Goal: Information Seeking & Learning: Find specific page/section

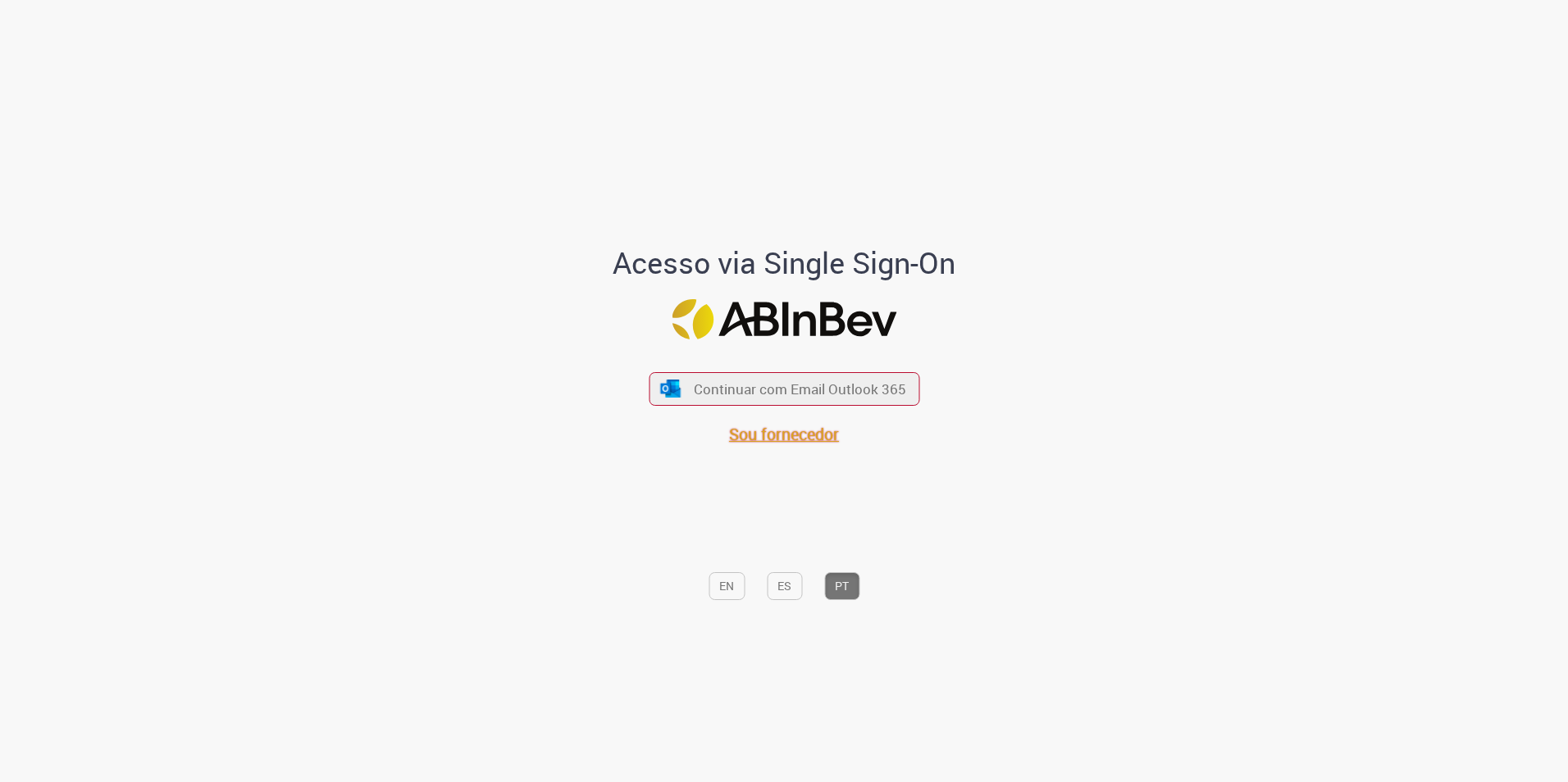
click at [784, 433] on span "Sou fornecedor" at bounding box center [784, 434] width 110 height 22
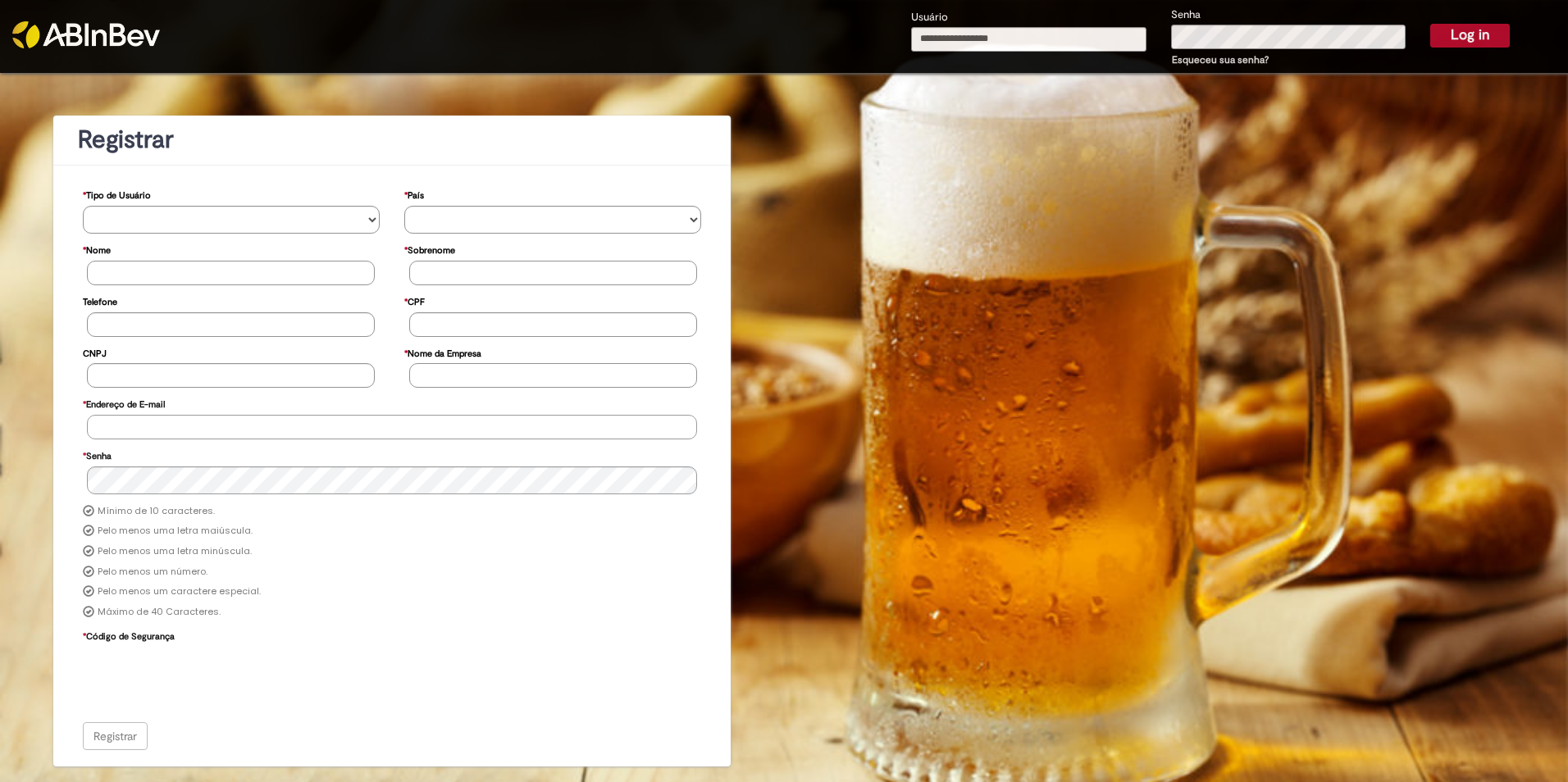
type input "**********"
click at [1467, 45] on button "Log in" at bounding box center [1470, 35] width 80 height 23
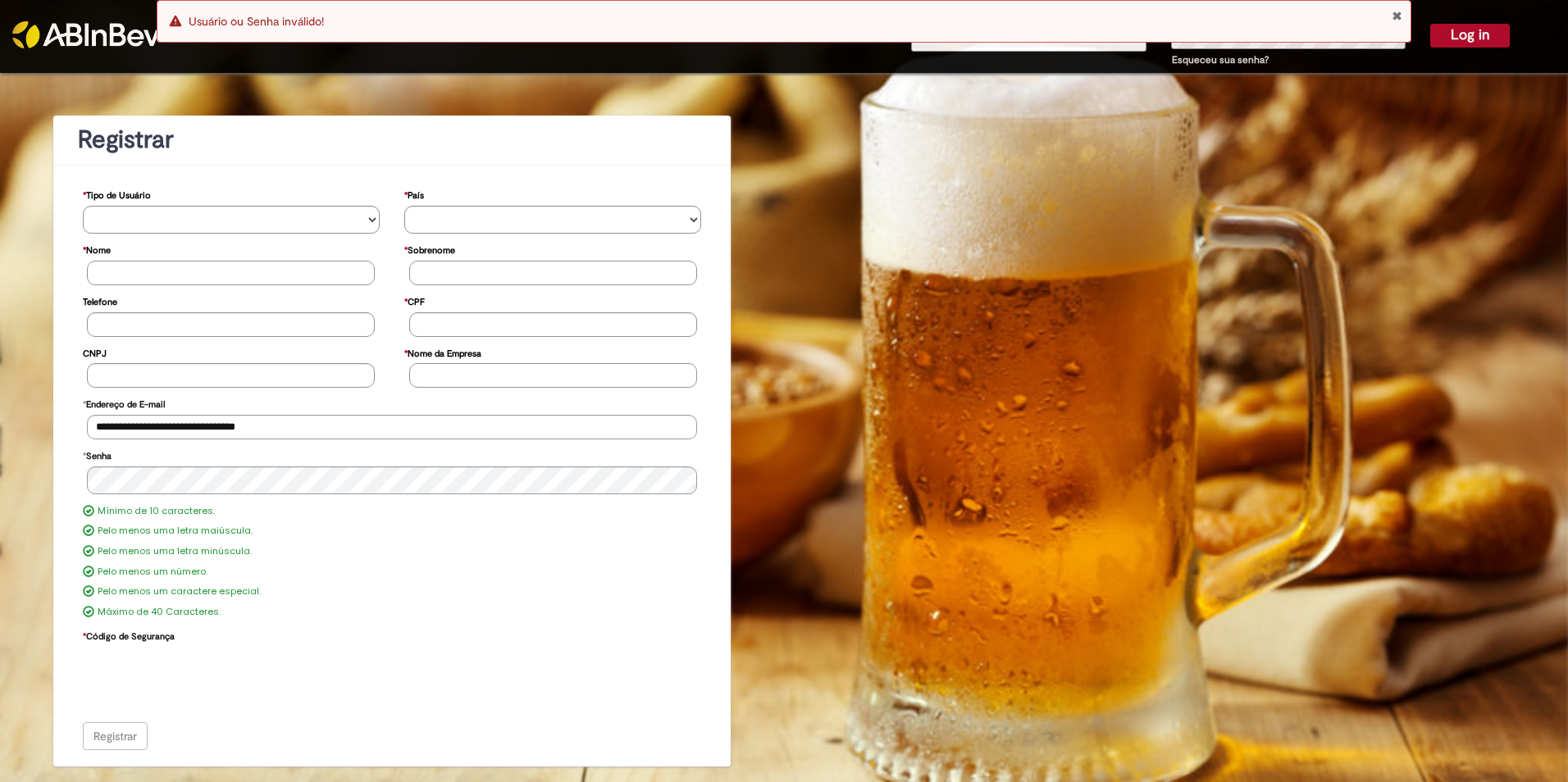
click at [1395, 17] on button "Close Notification" at bounding box center [1397, 15] width 10 height 13
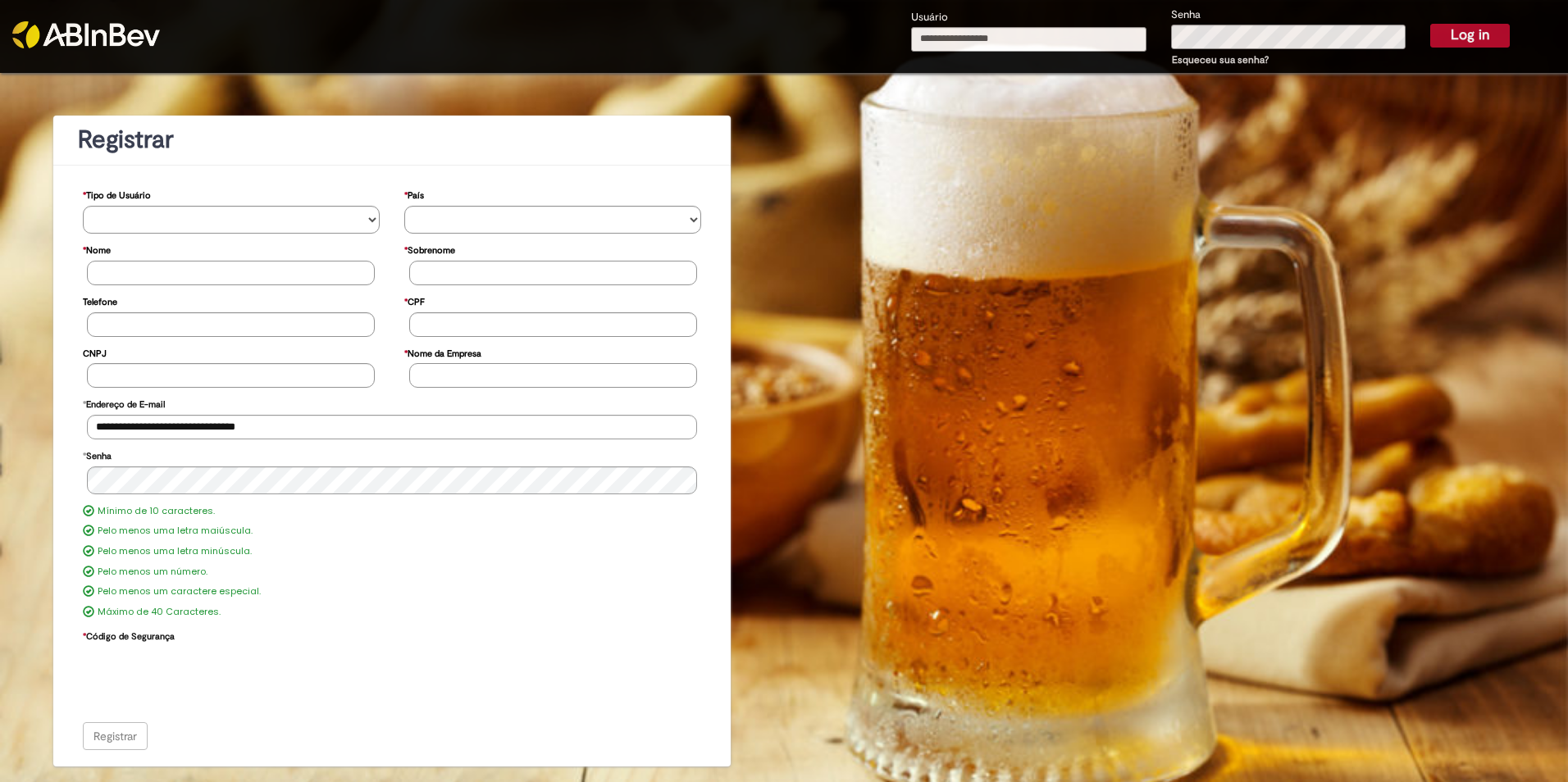
click at [1013, 41] on div "Error Usuário ou Senha inválido!" at bounding box center [784, 21] width 1255 height 43
click at [955, 41] on input "Usuário" at bounding box center [1028, 39] width 235 height 24
type input "**********"
click at [1073, 42] on div "**********" at bounding box center [1210, 38] width 623 height 64
click at [1431, 24] on button "Log in" at bounding box center [1470, 35] width 80 height 23
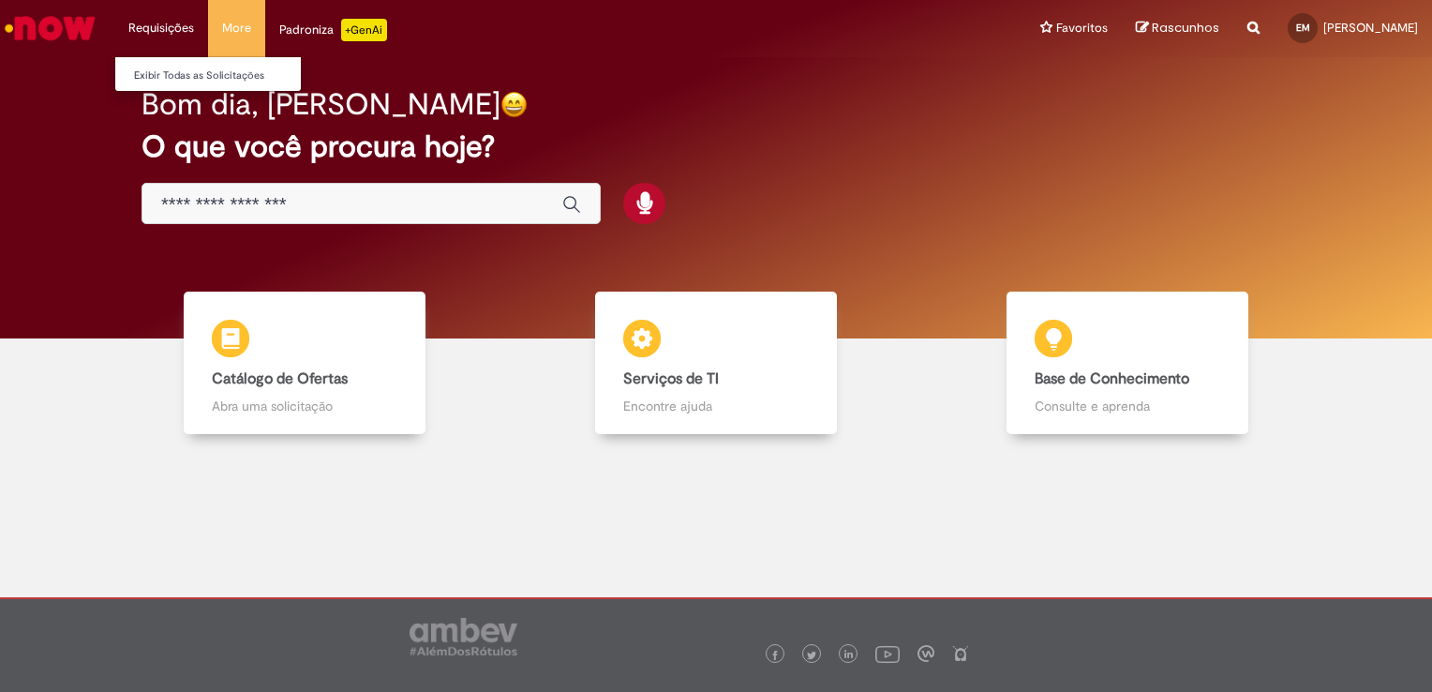
click at [174, 37] on li "Requisições Exibir Todas as Solicitações" at bounding box center [161, 28] width 94 height 56
click at [190, 67] on link "Exibir Todas as Solicitações" at bounding box center [218, 76] width 206 height 21
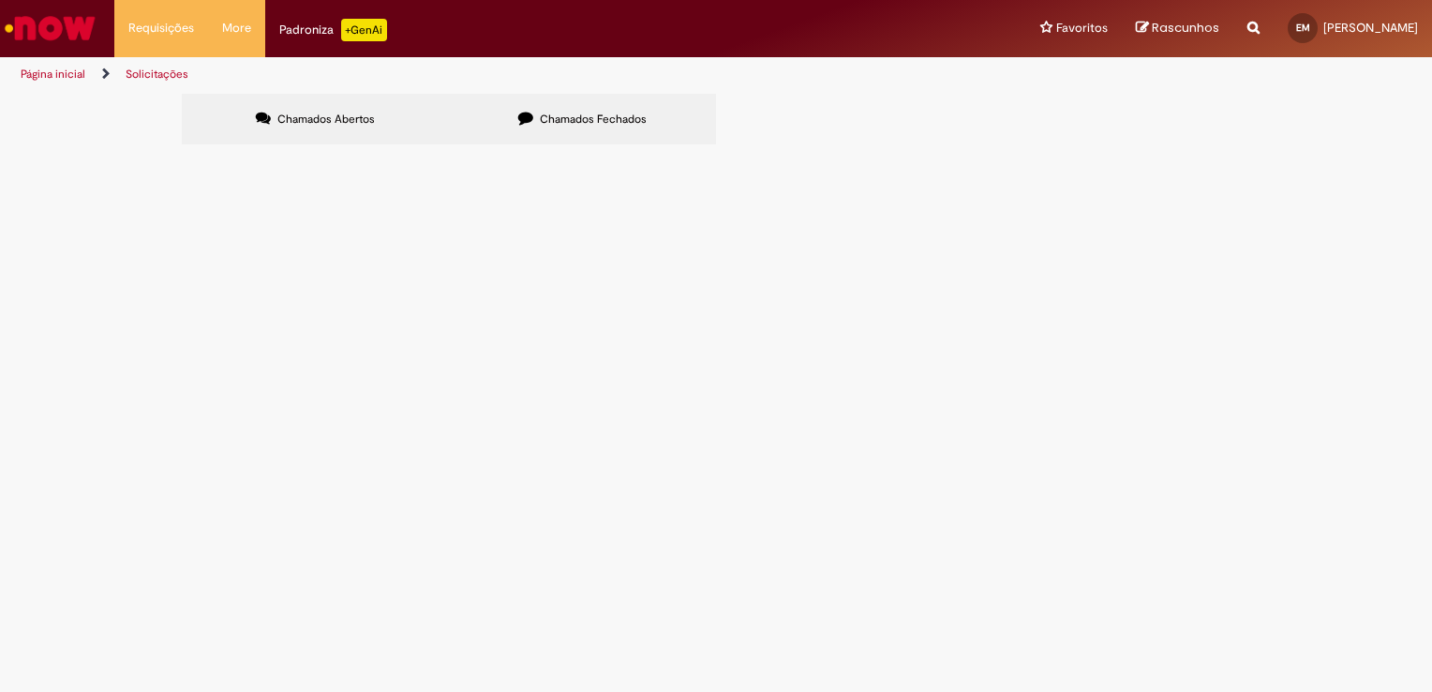
click at [67, 22] on img "Ir para a Homepage" at bounding box center [50, 27] width 97 height 37
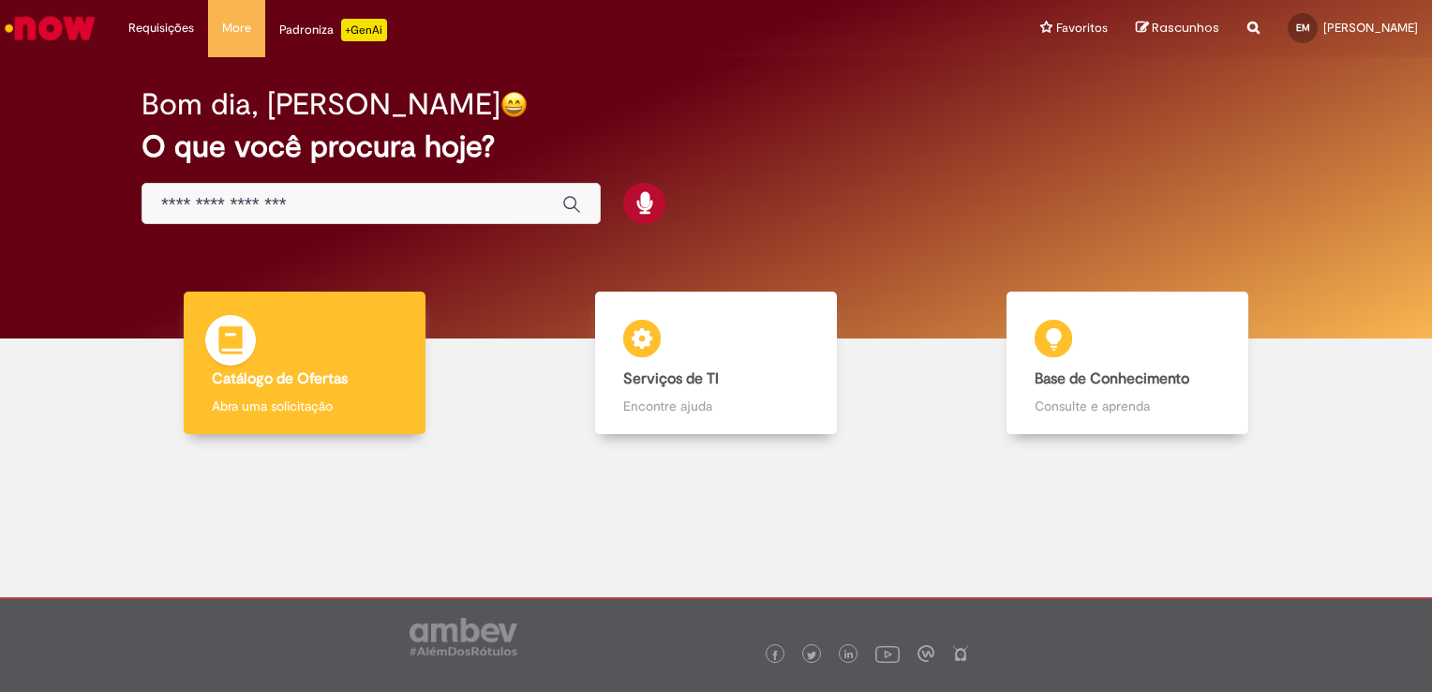
click at [361, 383] on h4 "Catálogo de Ofertas" at bounding box center [305, 379] width 186 height 17
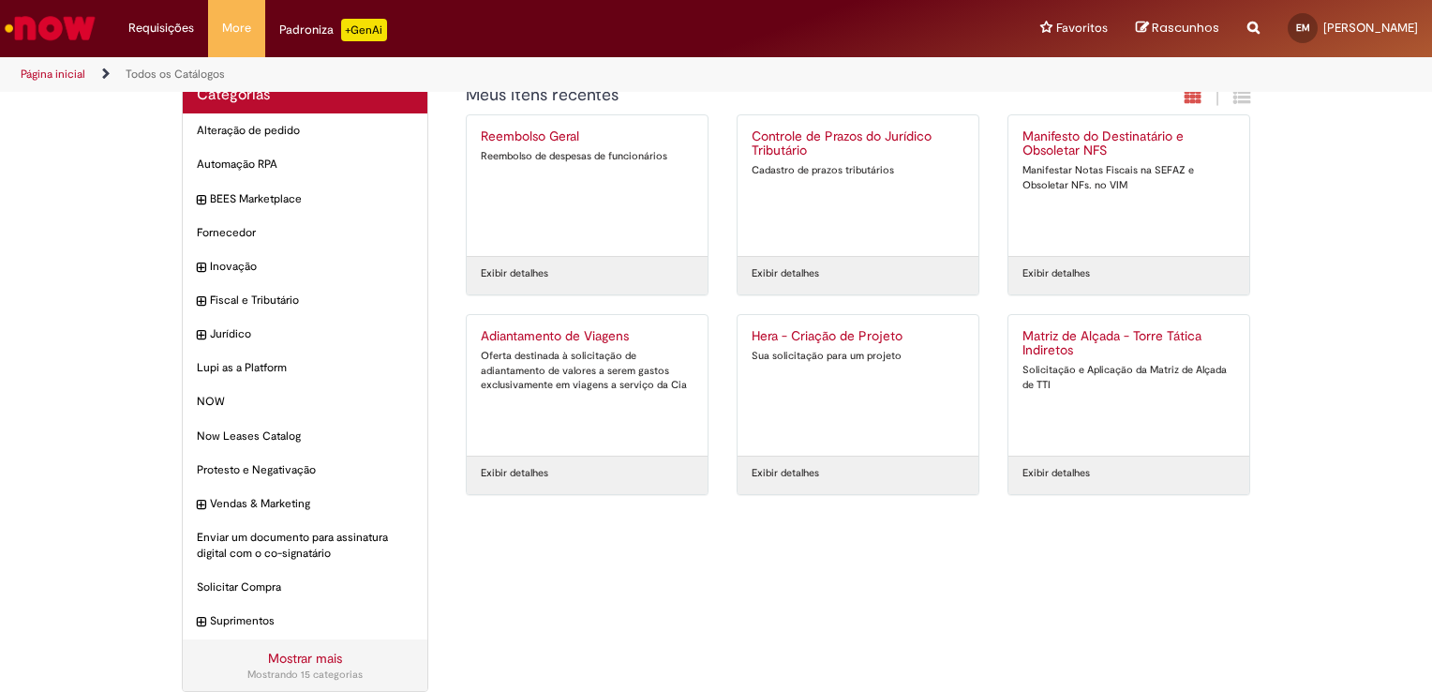
scroll to position [52, 0]
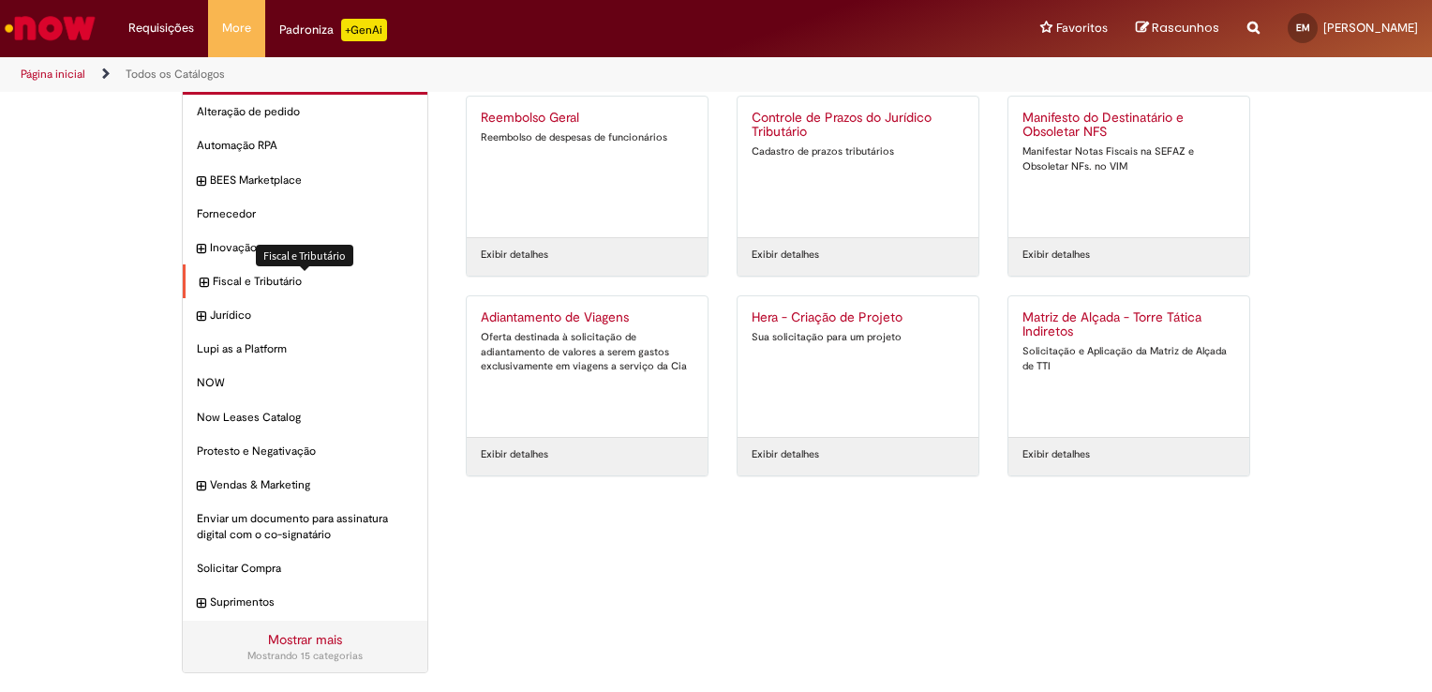
click at [236, 289] on span "Fiscal e Tributário Itens" at bounding box center [313, 282] width 201 height 16
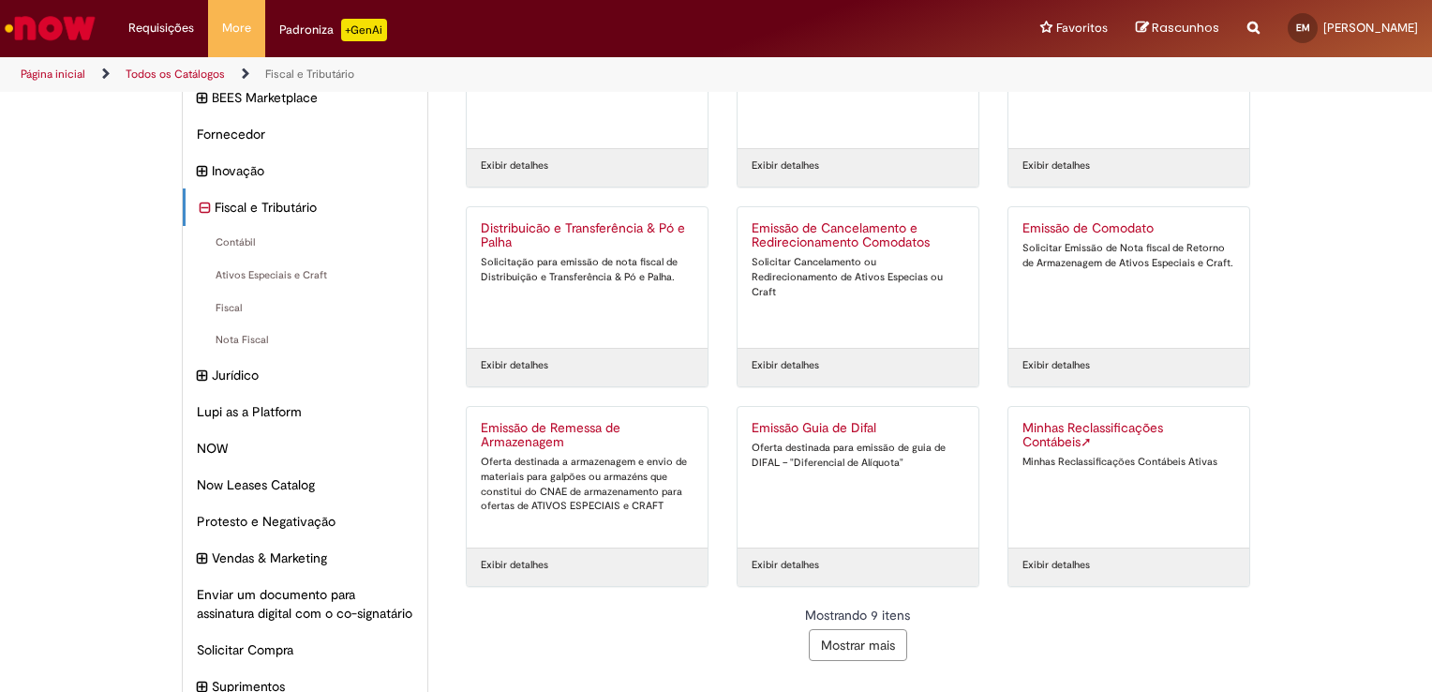
scroll to position [187, 0]
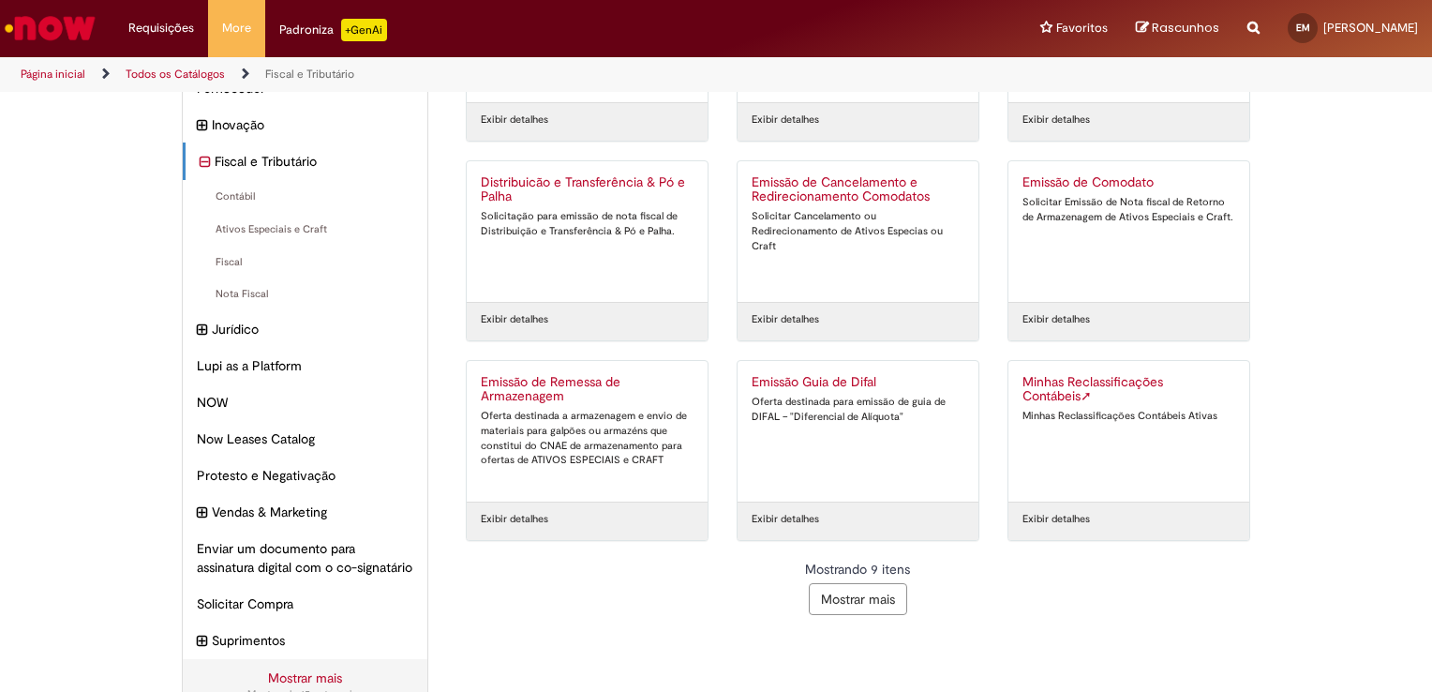
click at [847, 603] on button "Mostrar mais" at bounding box center [858, 599] width 98 height 32
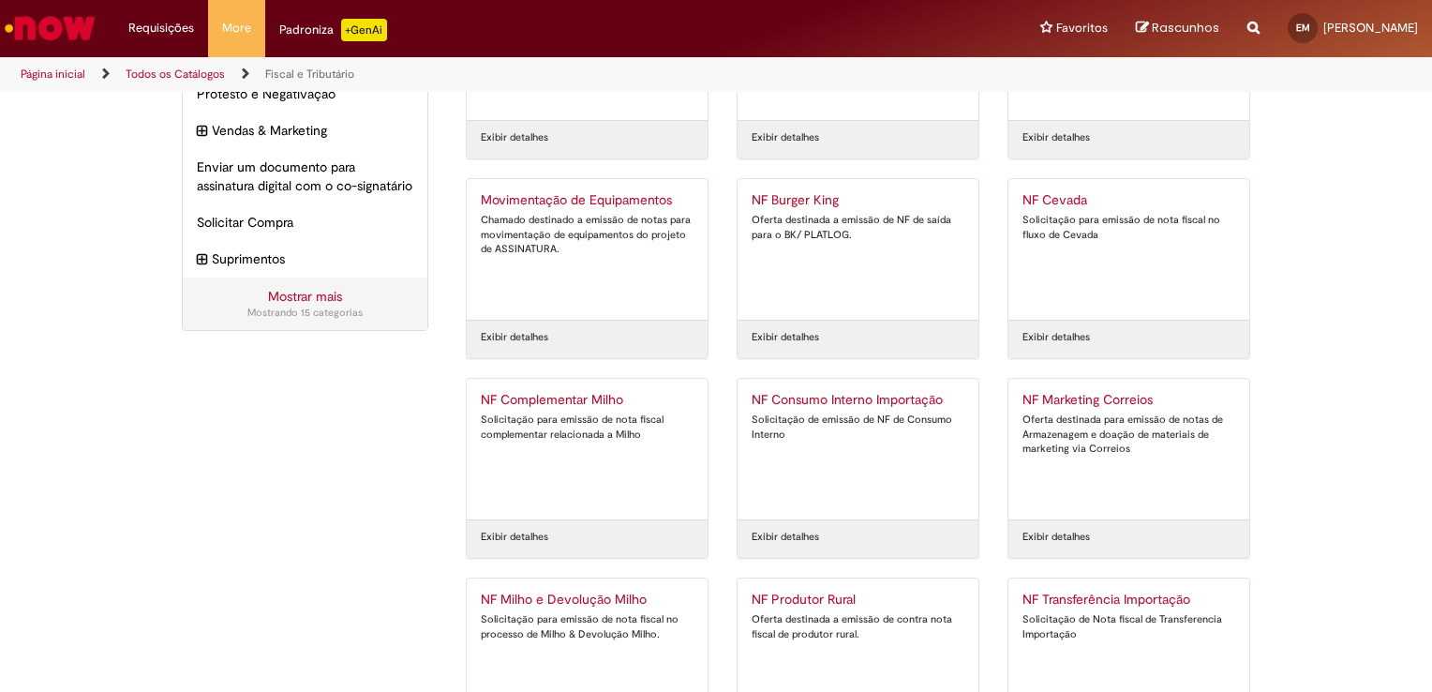
scroll to position [724, 0]
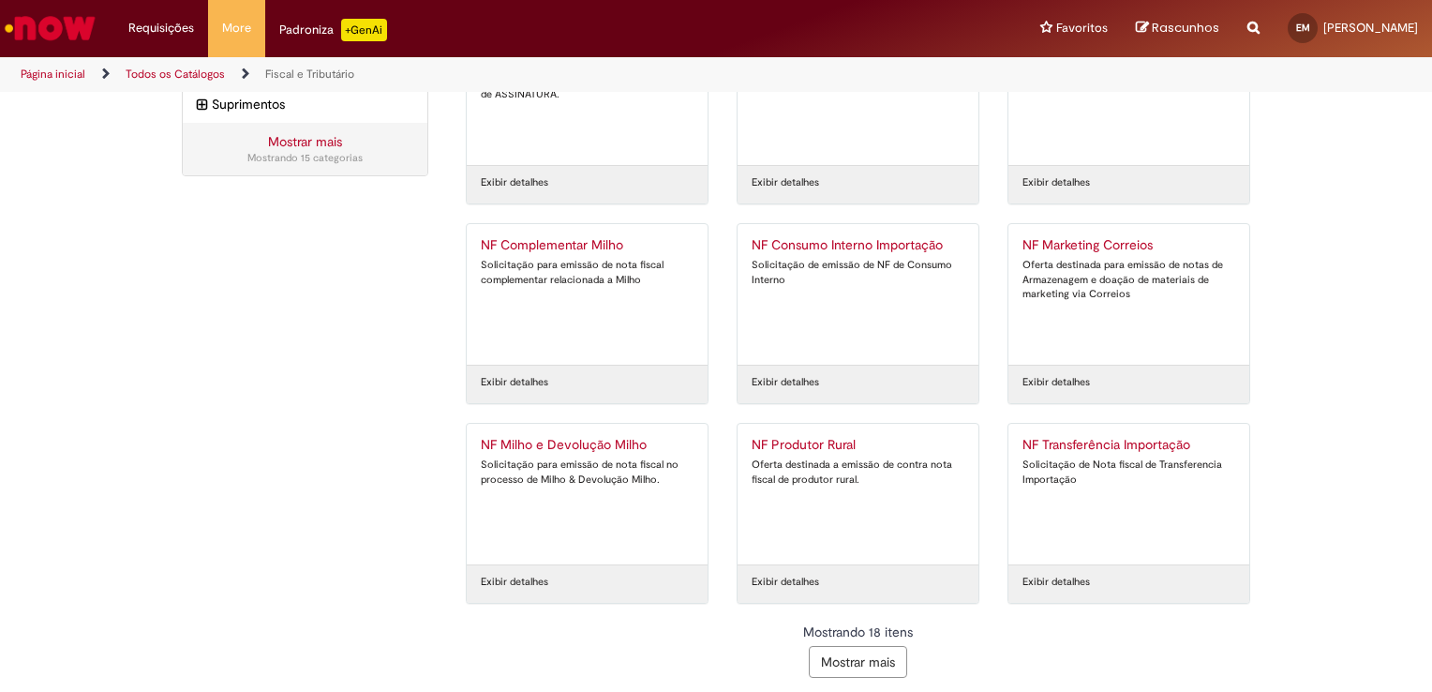
click at [847, 664] on button "Mostrar mais" at bounding box center [858, 662] width 98 height 32
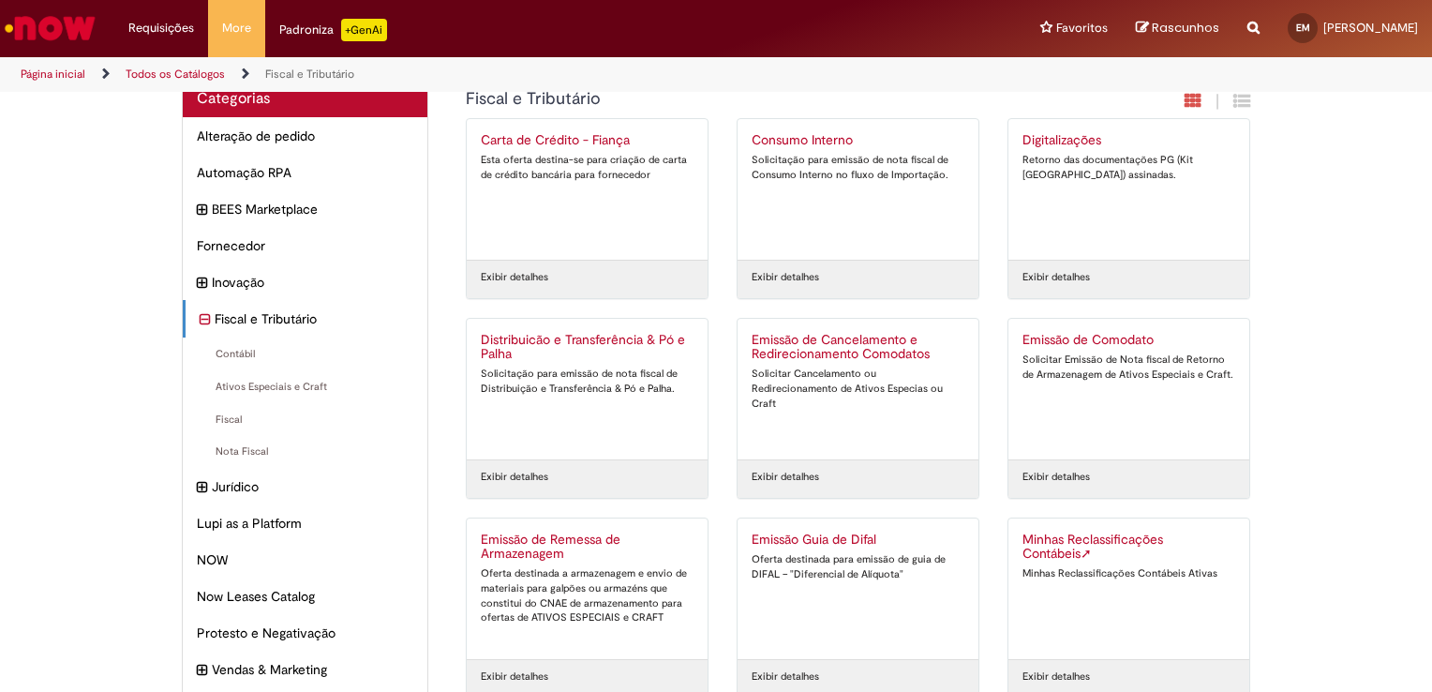
scroll to position [0, 0]
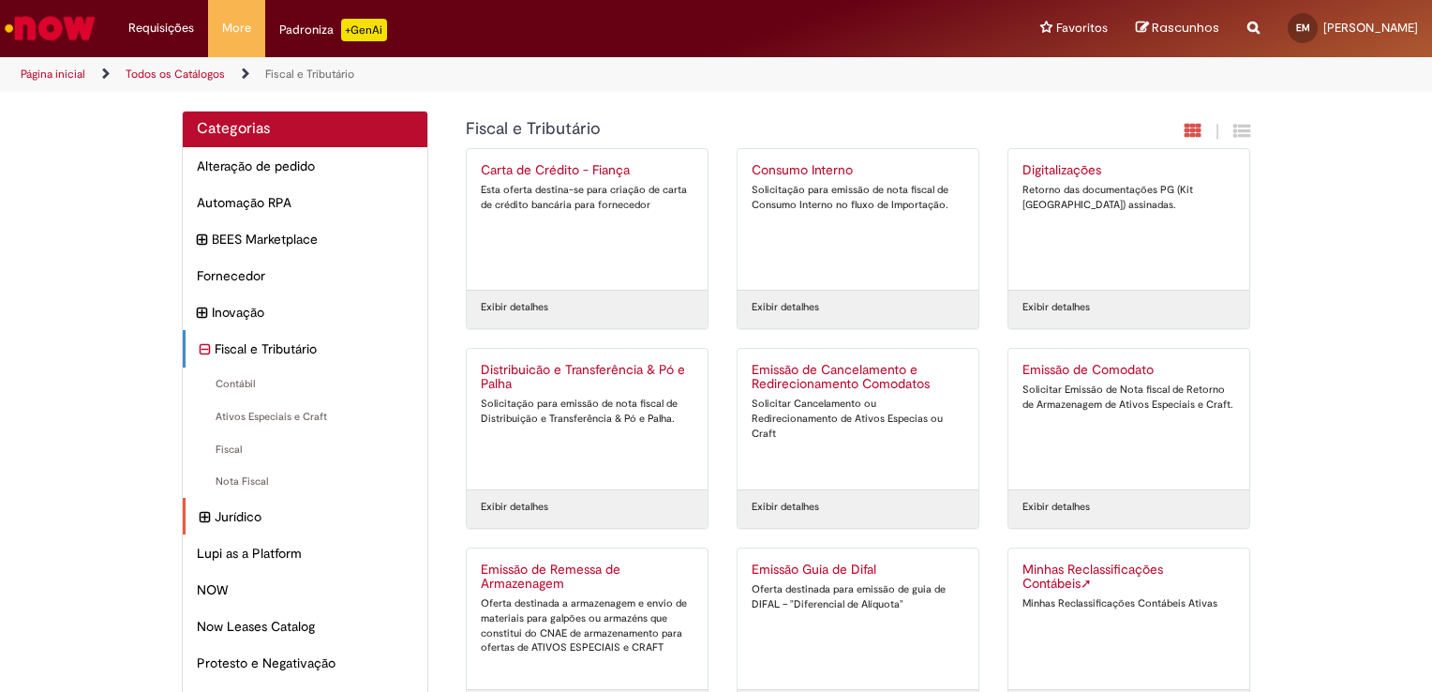
click at [217, 530] on div "Jurídico Itens" at bounding box center [305, 516] width 245 height 37
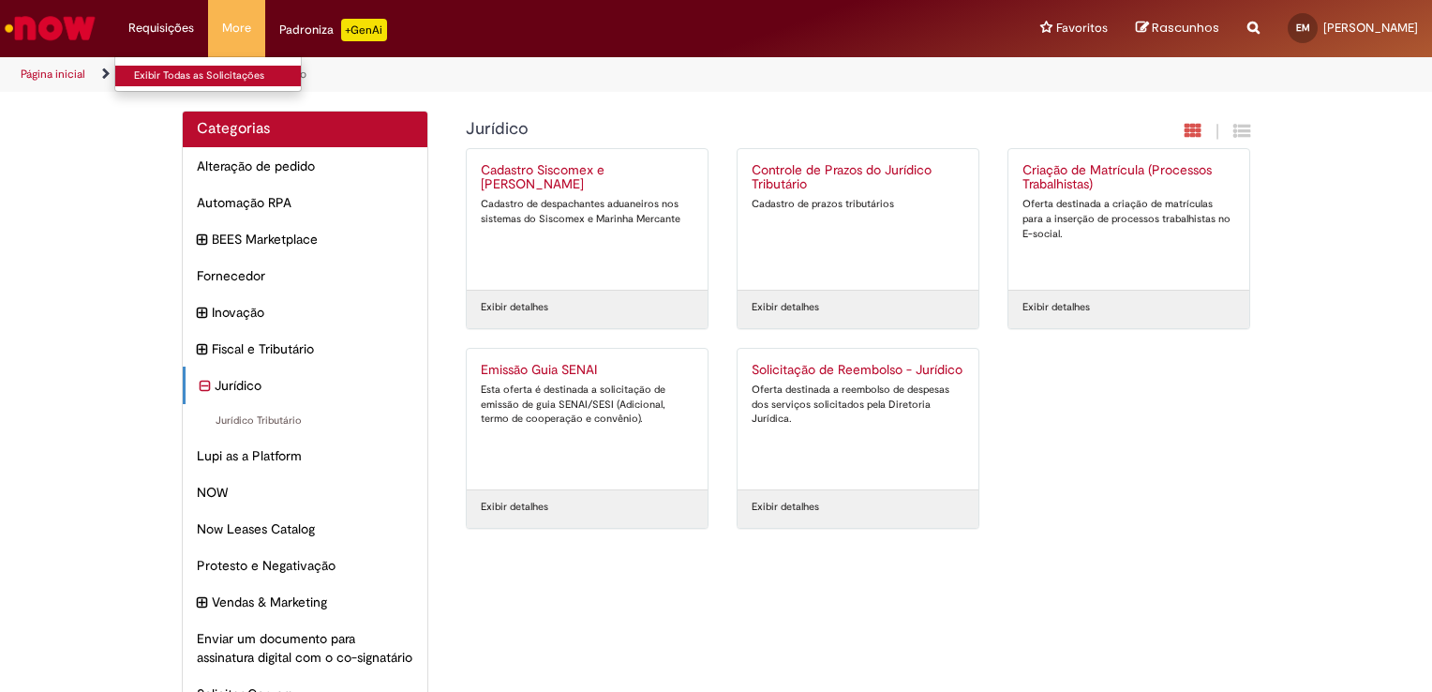
click at [164, 69] on link "Exibir Todas as Solicitações" at bounding box center [218, 76] width 206 height 21
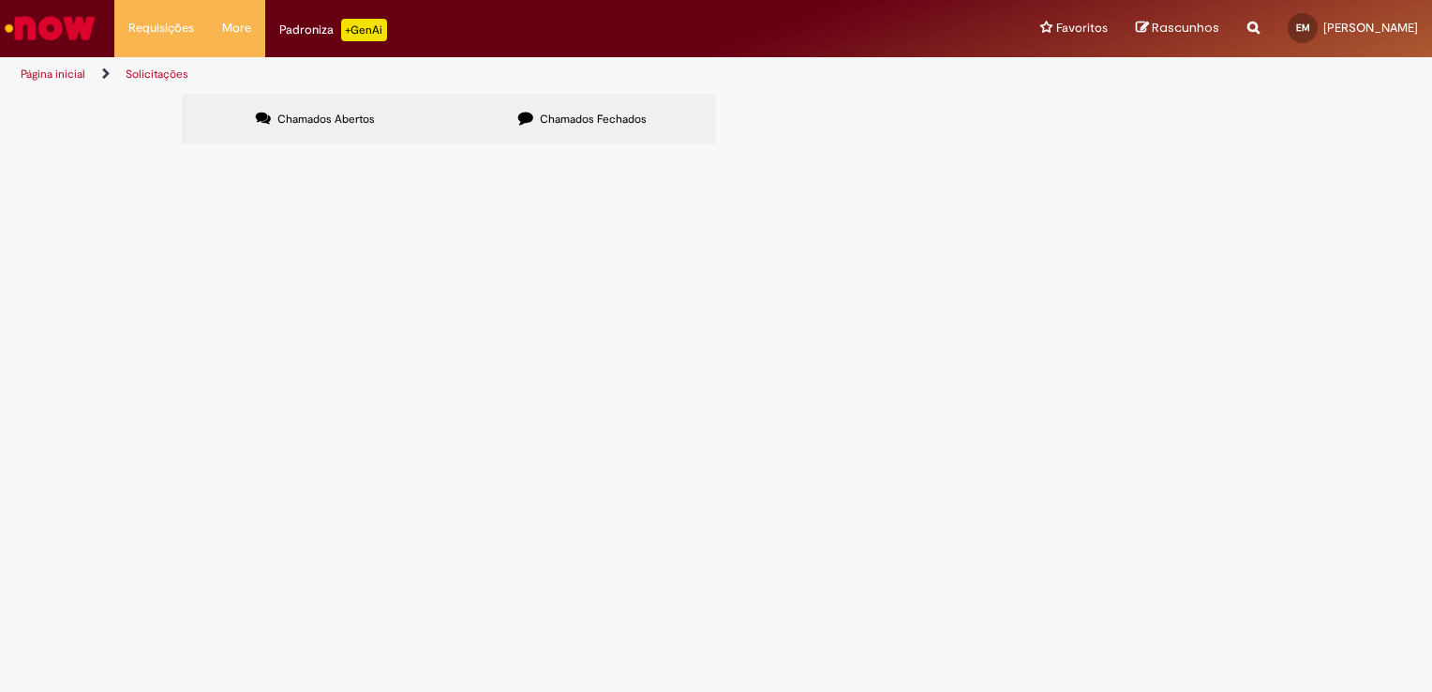
click at [529, 134] on label "Chamados Fechados" at bounding box center [582, 119] width 267 height 51
click at [62, 52] on link "Ir para a Homepage" at bounding box center [50, 28] width 100 height 56
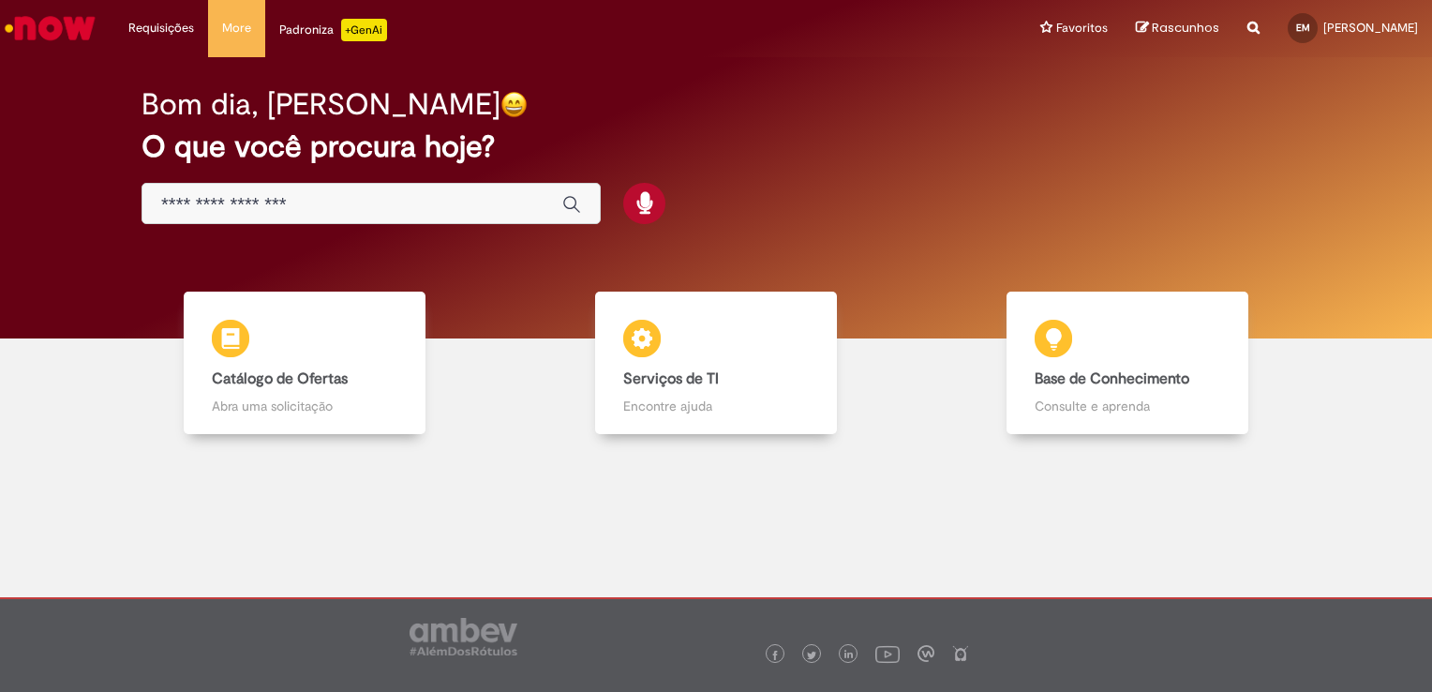
click at [326, 201] on input "Basta digitar aqui" at bounding box center [352, 205] width 382 height 22
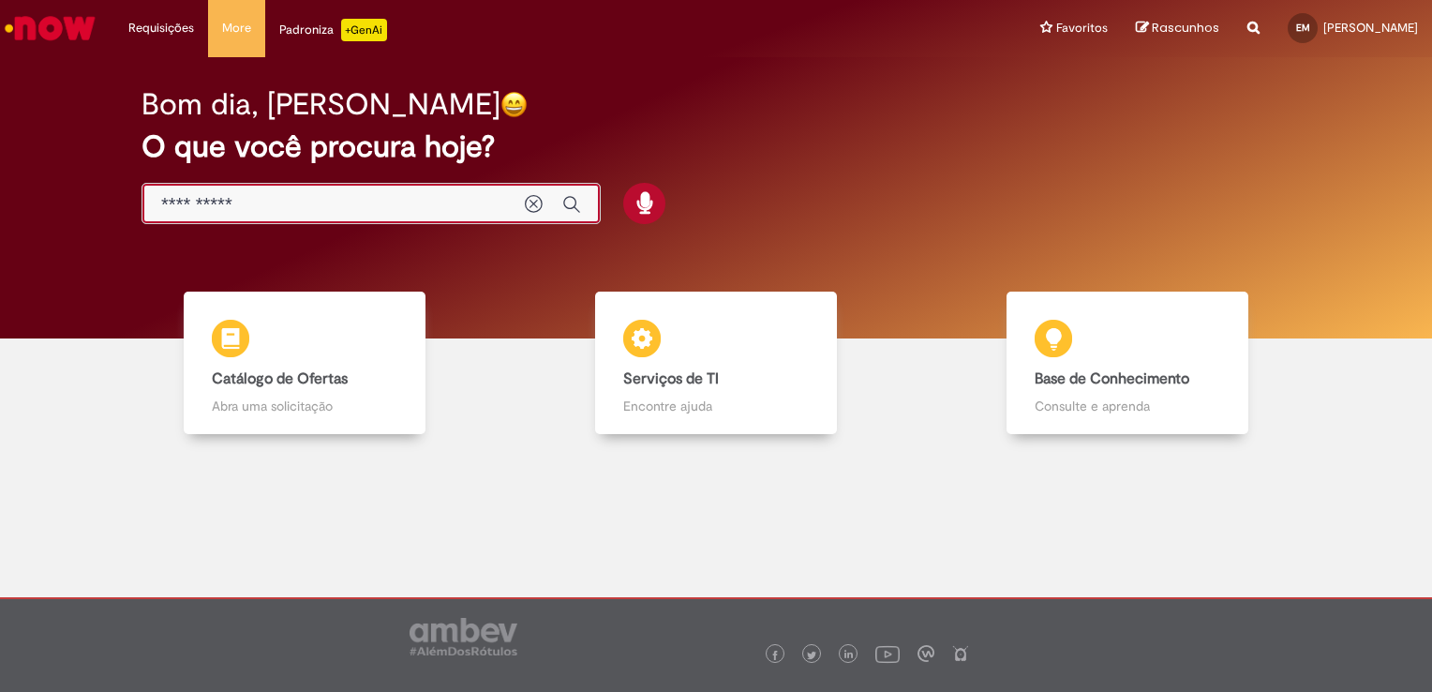
type input "**********"
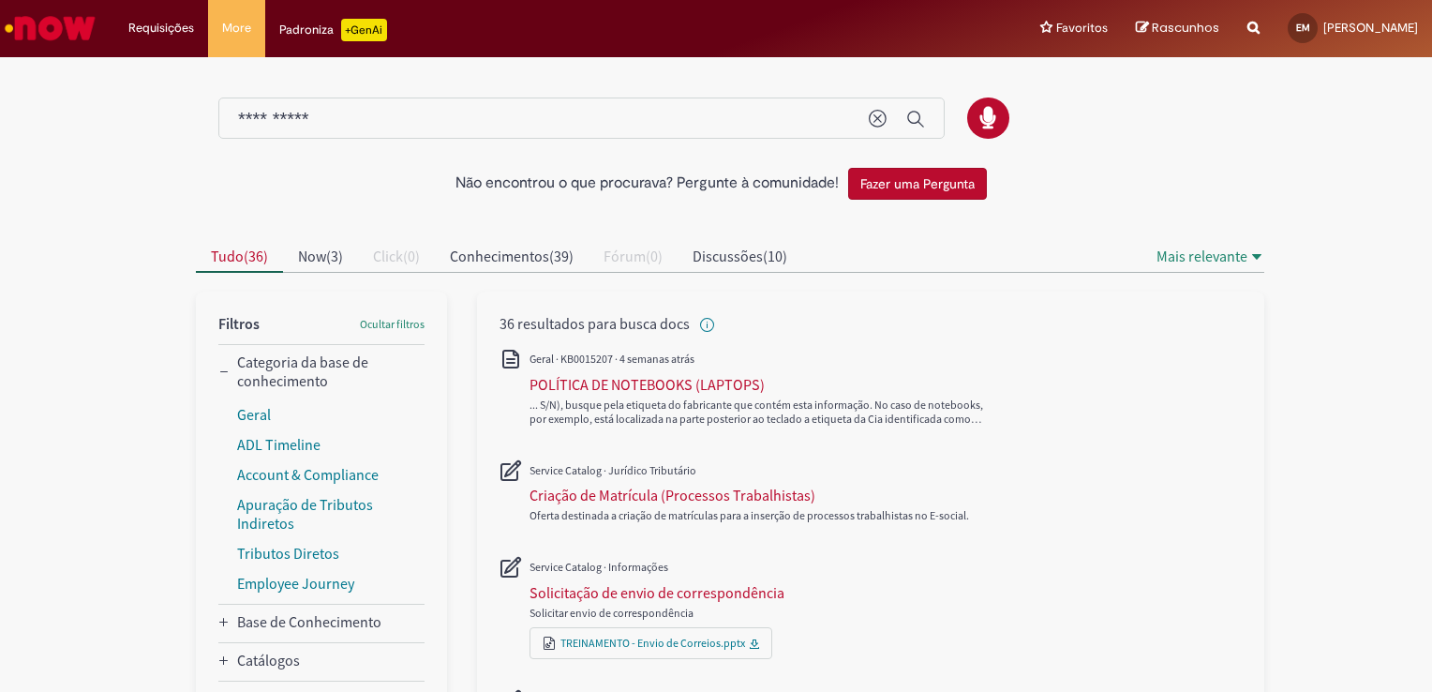
drag, startPoint x: 356, startPoint y: 121, endPoint x: -4, endPoint y: 82, distance: 362.0
click at [0, 82] on html "Pular para o conteúdo da página Requisições Exibir Todas as Solicitações Requis…" at bounding box center [716, 346] width 1432 height 692
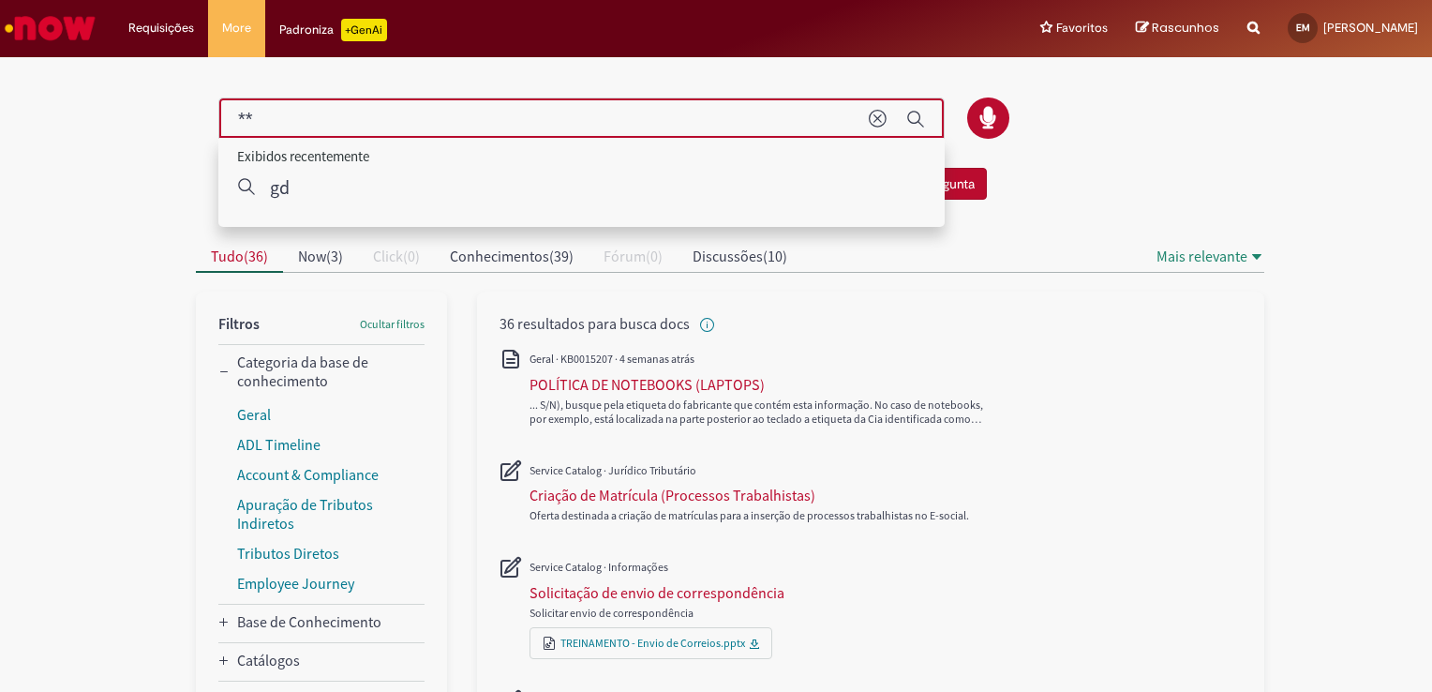
type input "**"
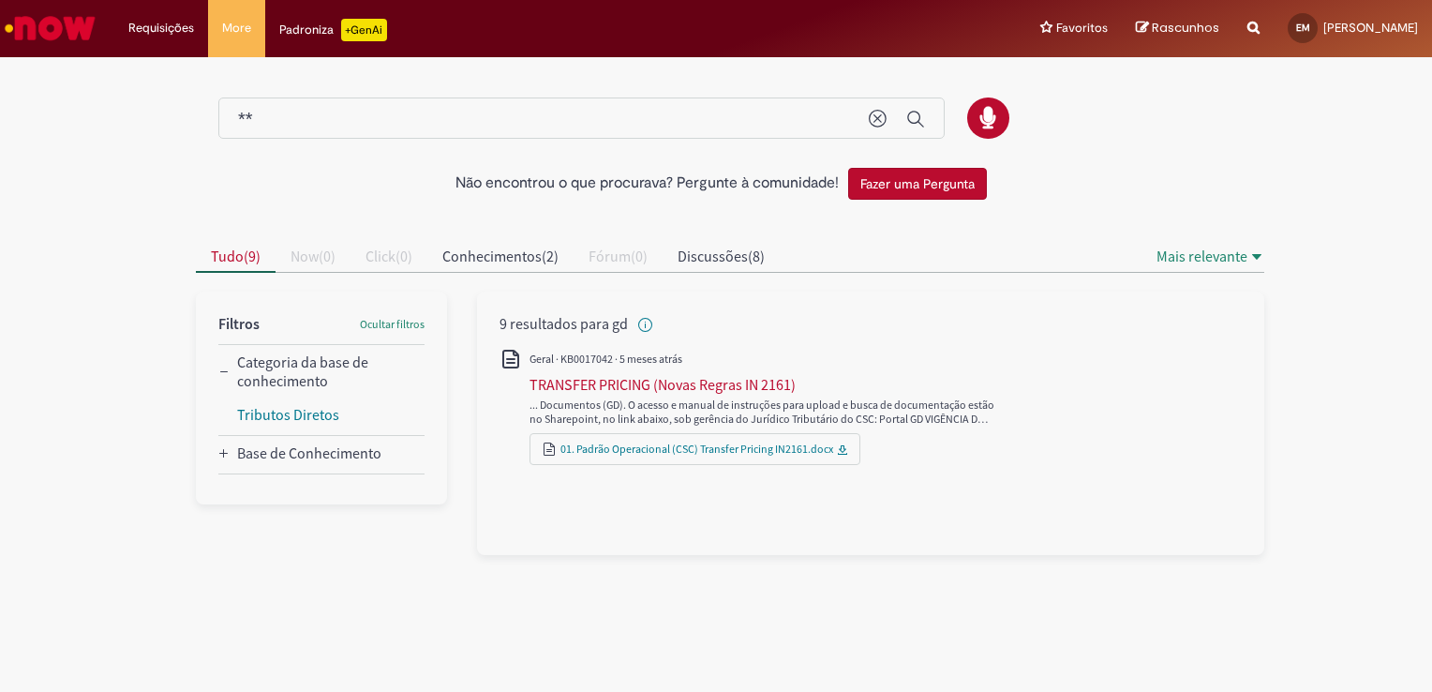
click at [217, 465] on panel "Categoria da base de conhecimento Base de Conhecimento" at bounding box center [321, 397] width 251 height 213
click at [223, 453] on icon "Base de Conhecimento" at bounding box center [223, 453] width 8 height 8
click at [47, 23] on img "Ir para a Homepage" at bounding box center [50, 27] width 97 height 37
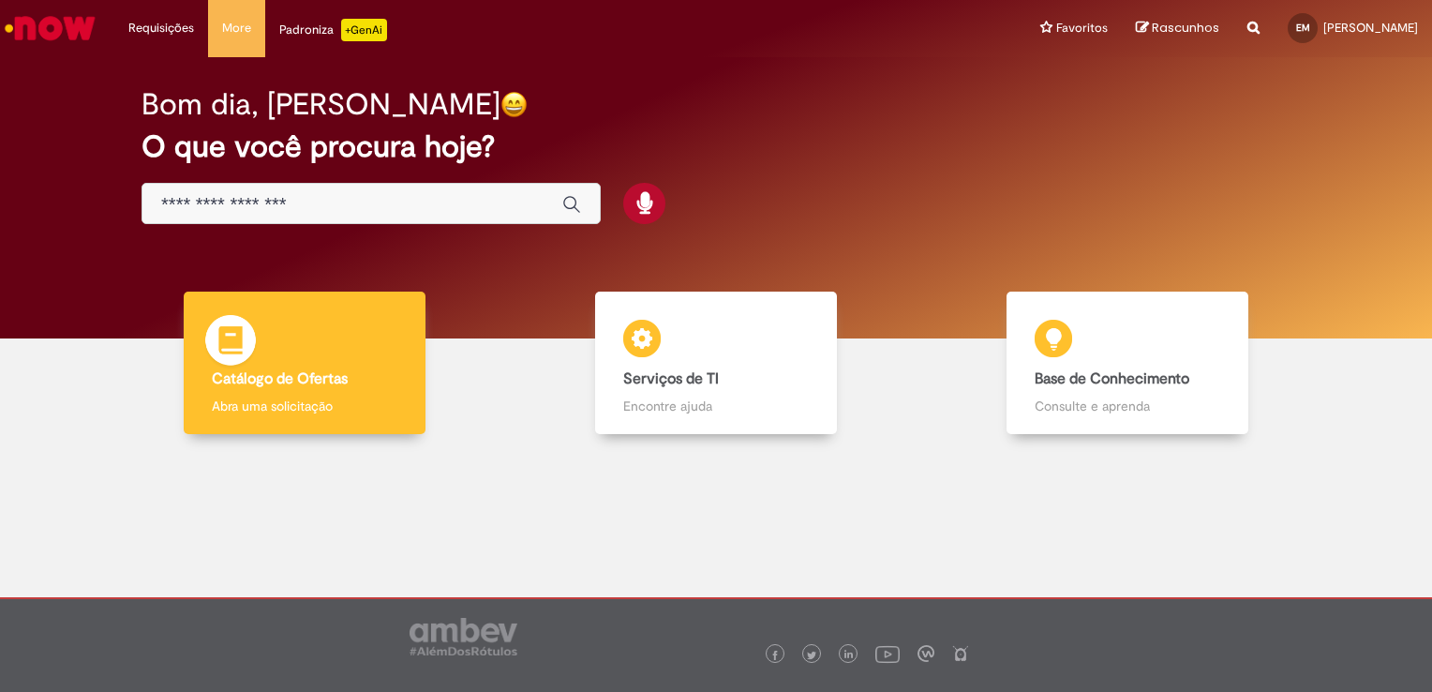
click at [394, 375] on h4 "Catálogo de Ofertas" at bounding box center [305, 379] width 186 height 17
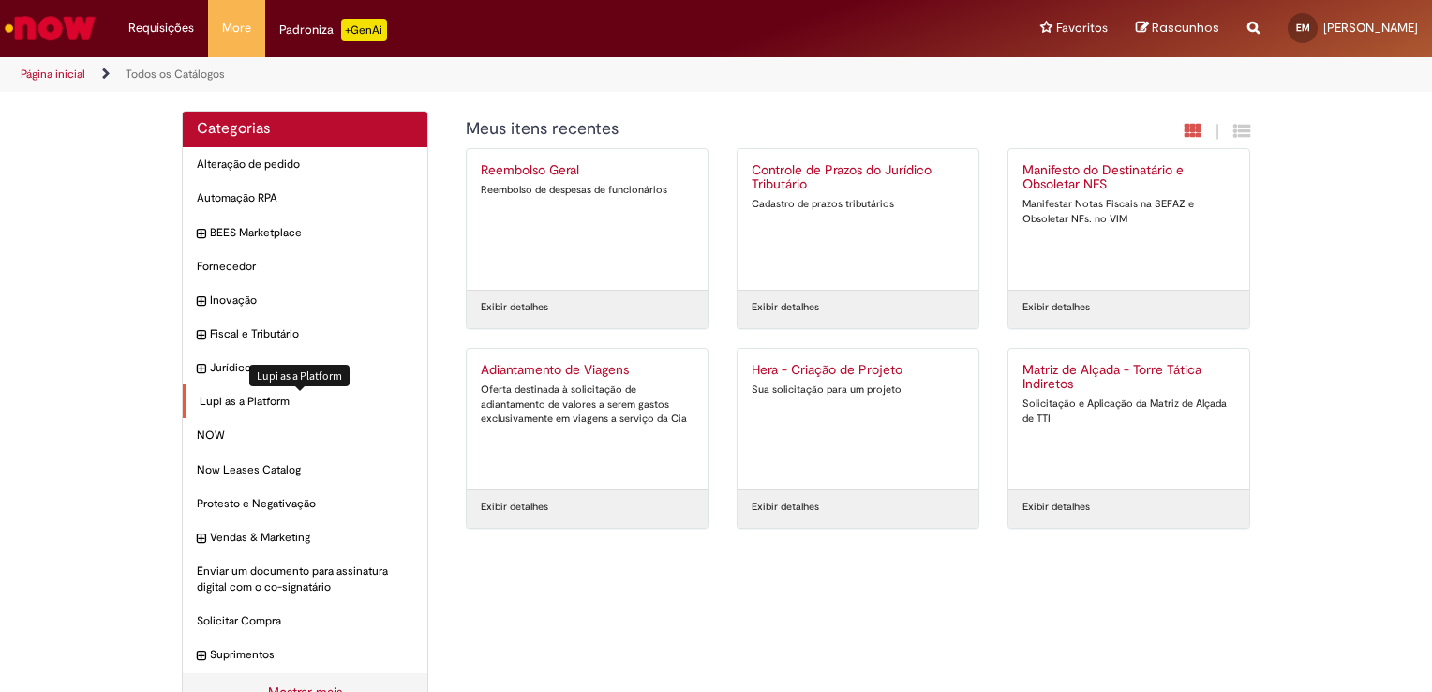
scroll to position [52, 0]
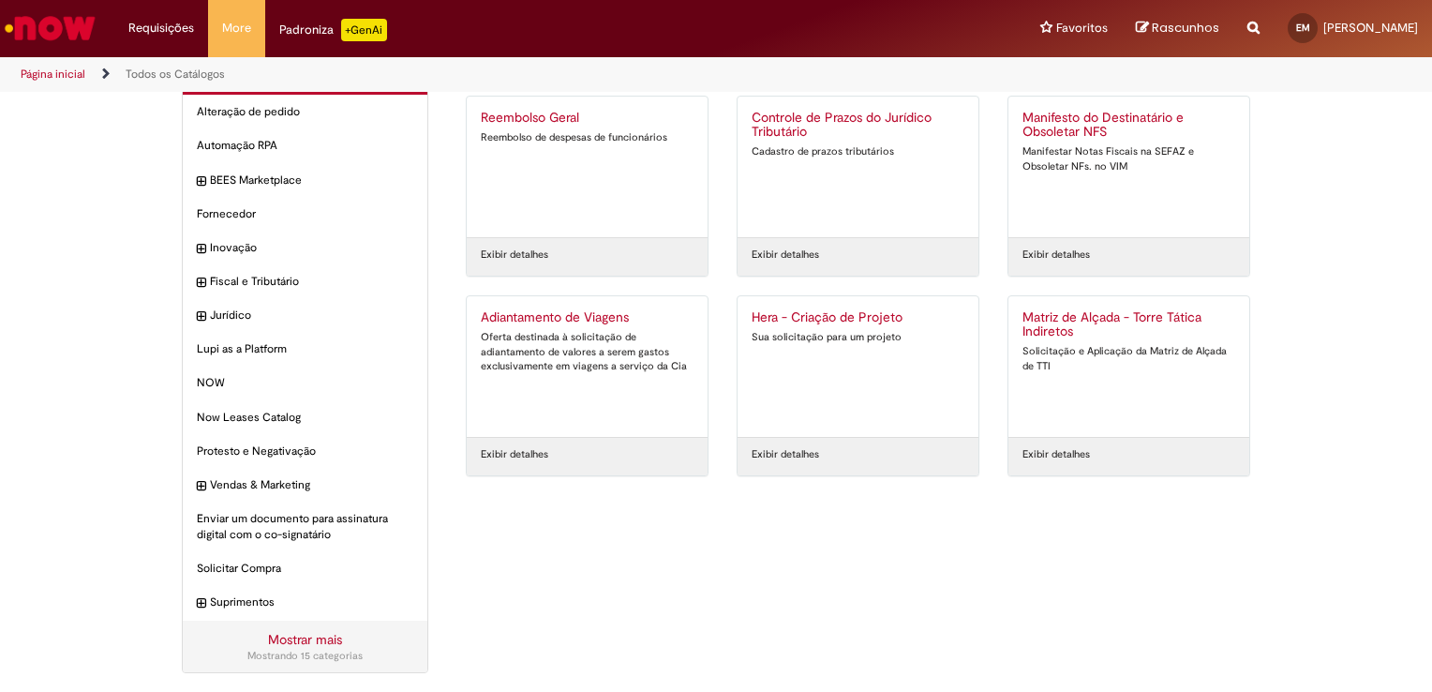
click at [297, 633] on link "Mostrar mais" at bounding box center [305, 639] width 74 height 17
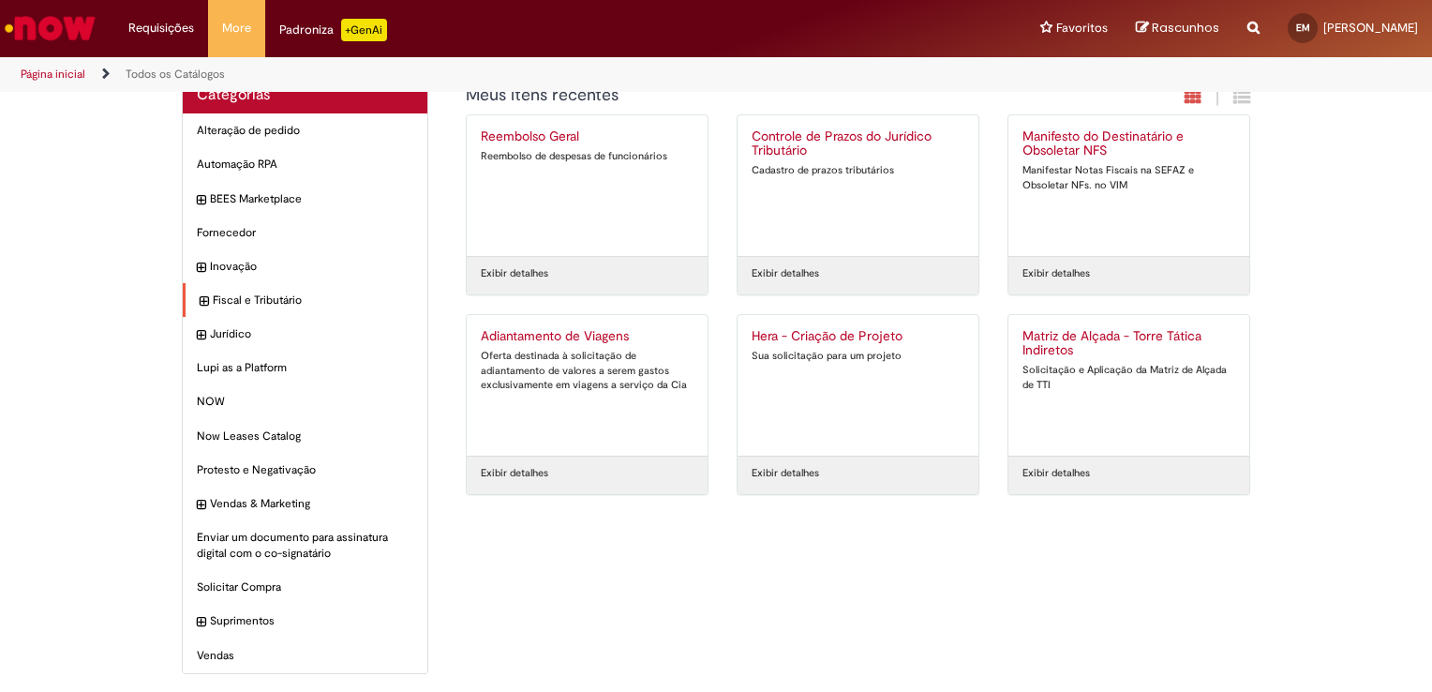
click at [200, 294] on icon "expandir categoria Fiscal e Tributário" at bounding box center [204, 301] width 8 height 19
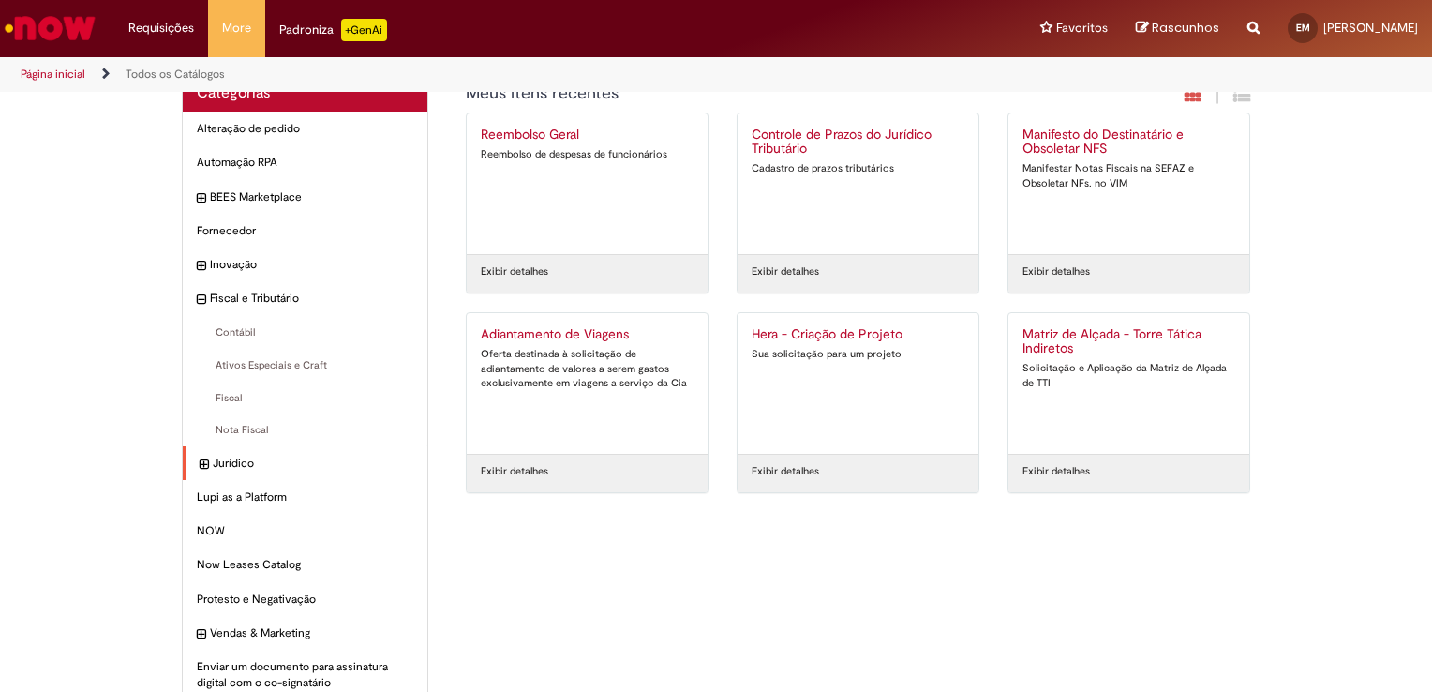
click at [187, 469] on div "Jurídico Itens" at bounding box center [305, 463] width 245 height 35
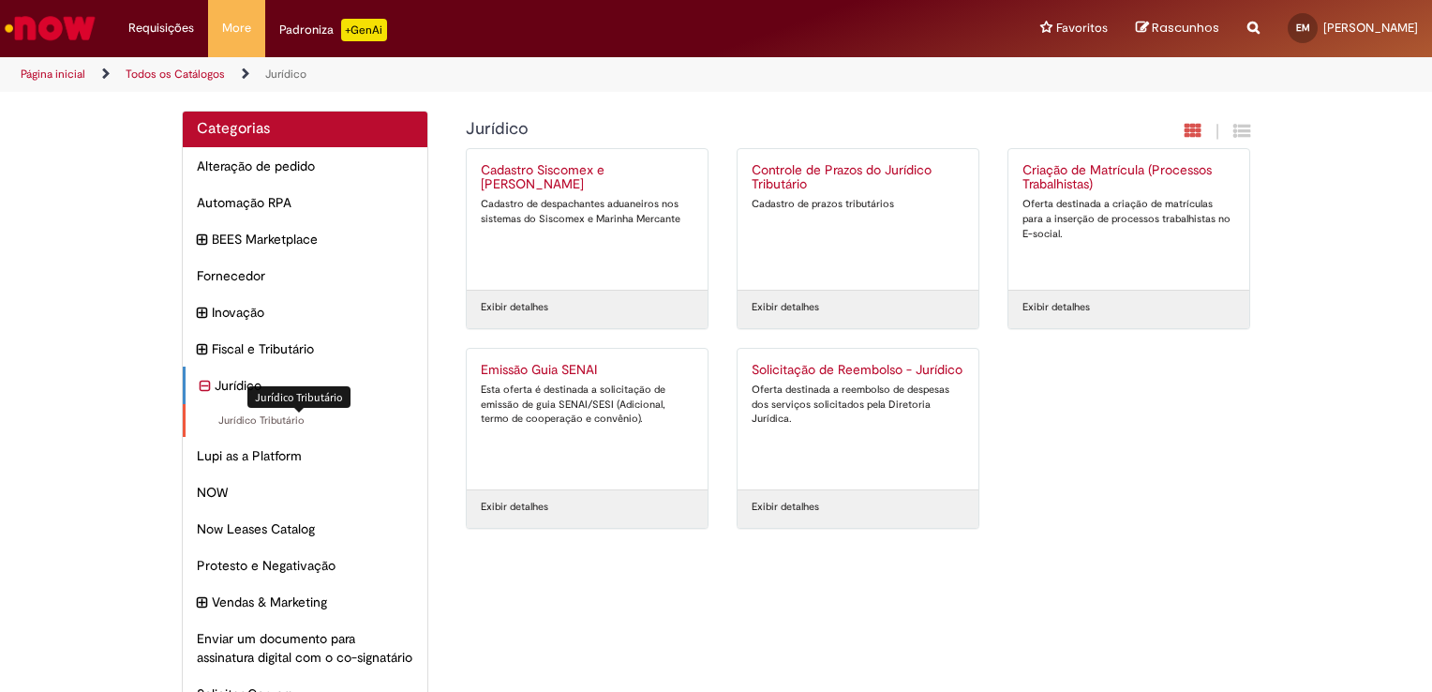
click at [266, 422] on span "Jurídico Tributário Itens" at bounding box center [307, 420] width 214 height 15
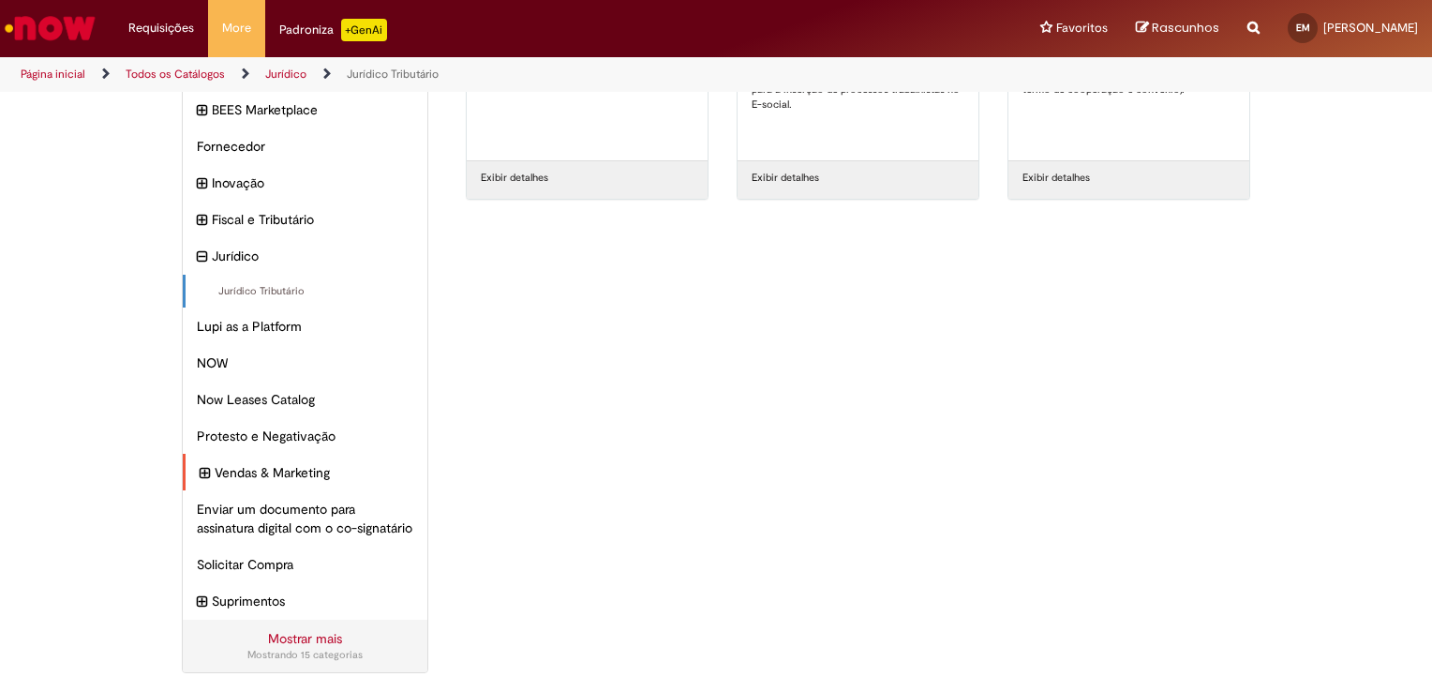
scroll to position [149, 0]
click at [260, 649] on div "Mostrando 15 categorias" at bounding box center [305, 654] width 217 height 15
click at [283, 629] on link "Mostrar mais" at bounding box center [305, 637] width 74 height 17
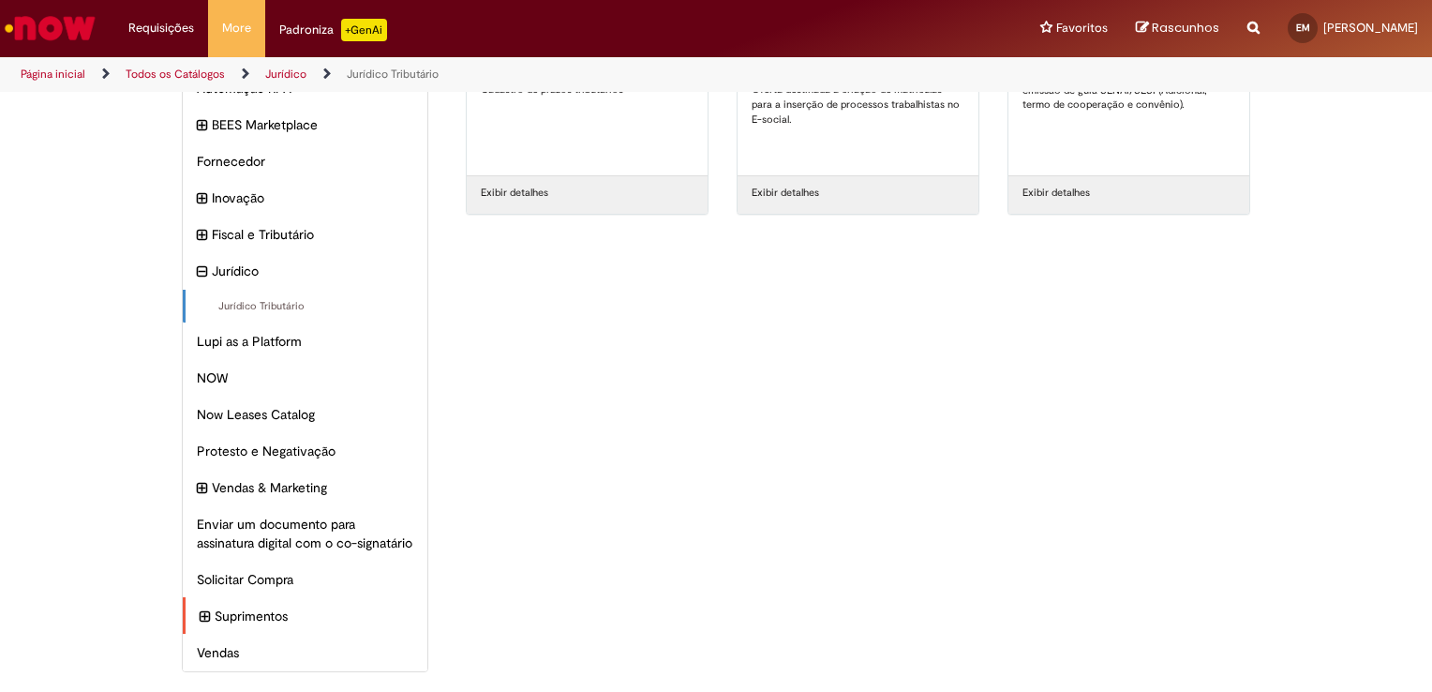
click at [200, 620] on icon "expandir categoria Suprimentos" at bounding box center [205, 616] width 10 height 21
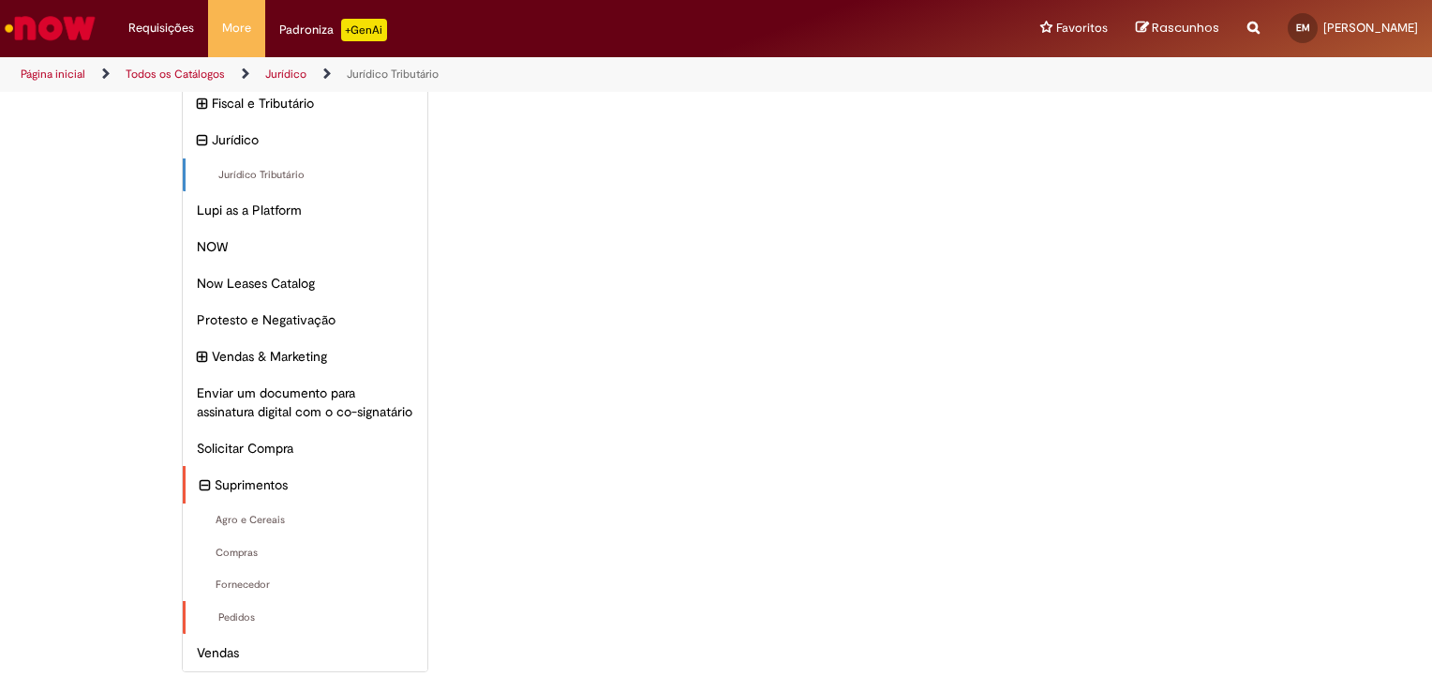
scroll to position [264, 0]
click at [200, 237] on span "NOW Itens" at bounding box center [307, 246] width 214 height 19
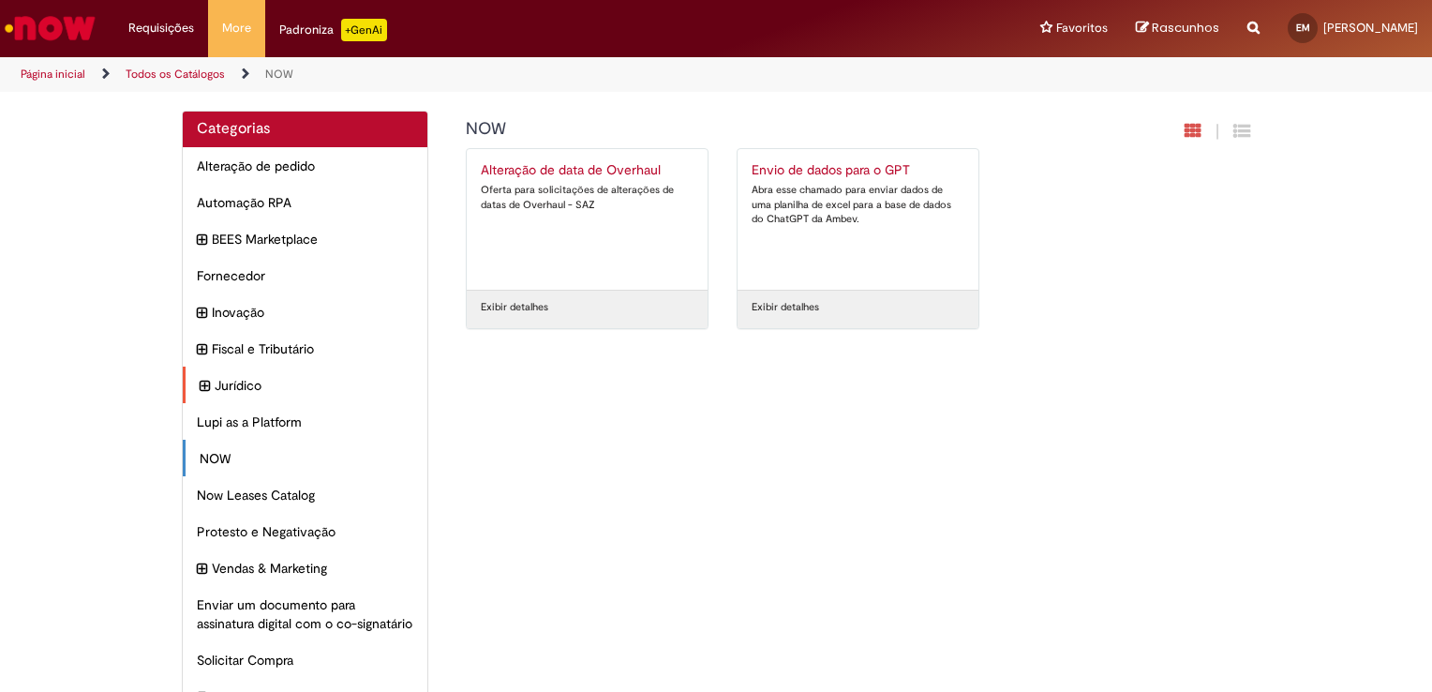
click at [187, 382] on div "Jurídico Itens" at bounding box center [305, 384] width 245 height 37
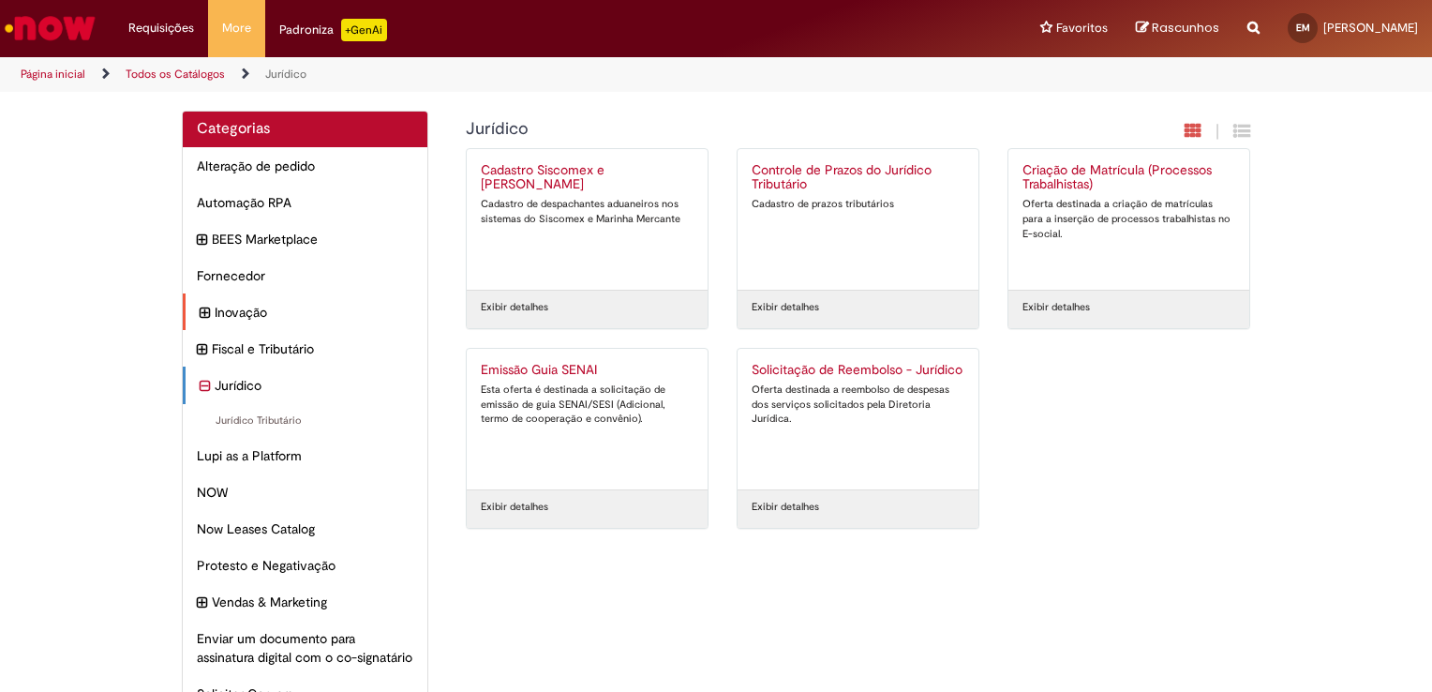
click at [200, 309] on icon "expandir categoria Inovação" at bounding box center [205, 313] width 10 height 21
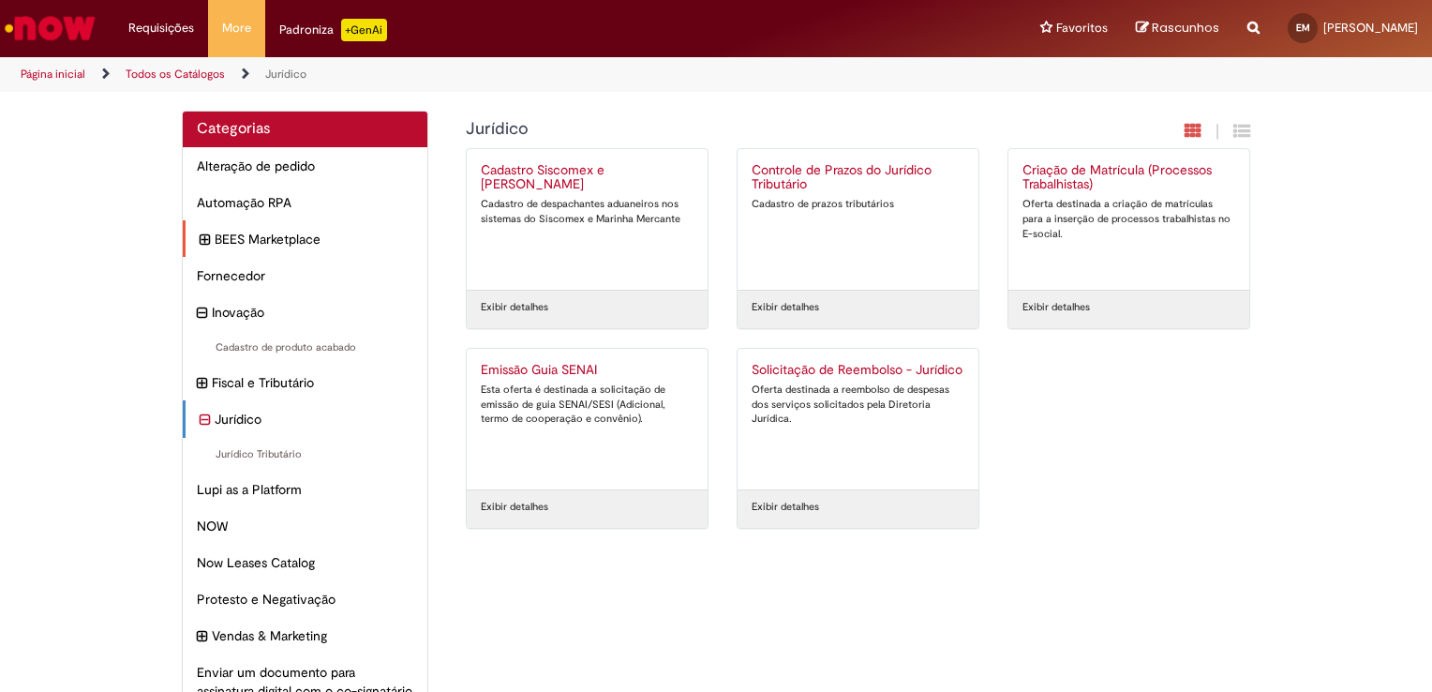
click at [200, 247] on icon "expandir categoria BEES Marketplace" at bounding box center [205, 240] width 10 height 21
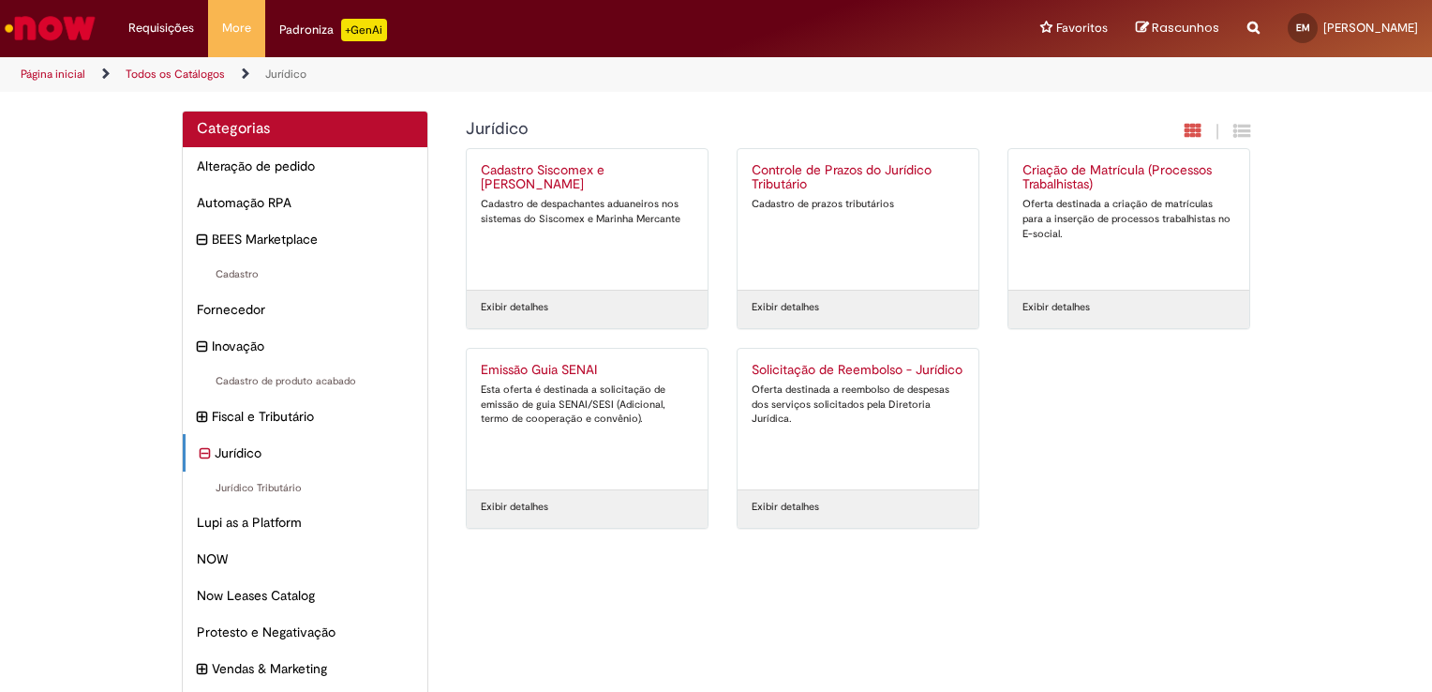
click at [1233, 36] on div "Reportar problema Artigos Não encontrou base de conhecimento Catálogo Não foram…" at bounding box center [1253, 28] width 40 height 57
click at [1247, 14] on icon "Search from all sources" at bounding box center [1253, 17] width 12 height 34
click at [1186, 39] on input "text" at bounding box center [1216, 29] width 86 height 32
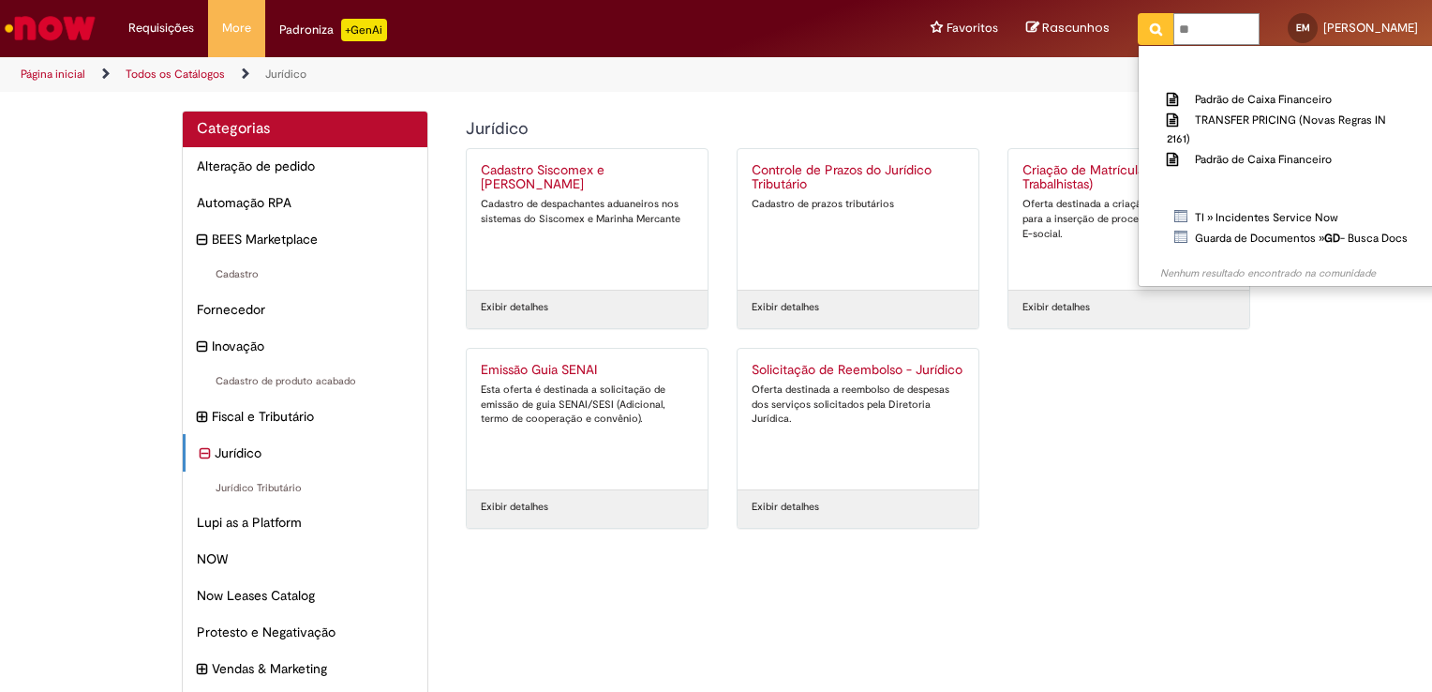
type input "**"
click at [1138, 30] on button "Pesquisar" at bounding box center [1156, 29] width 37 height 32
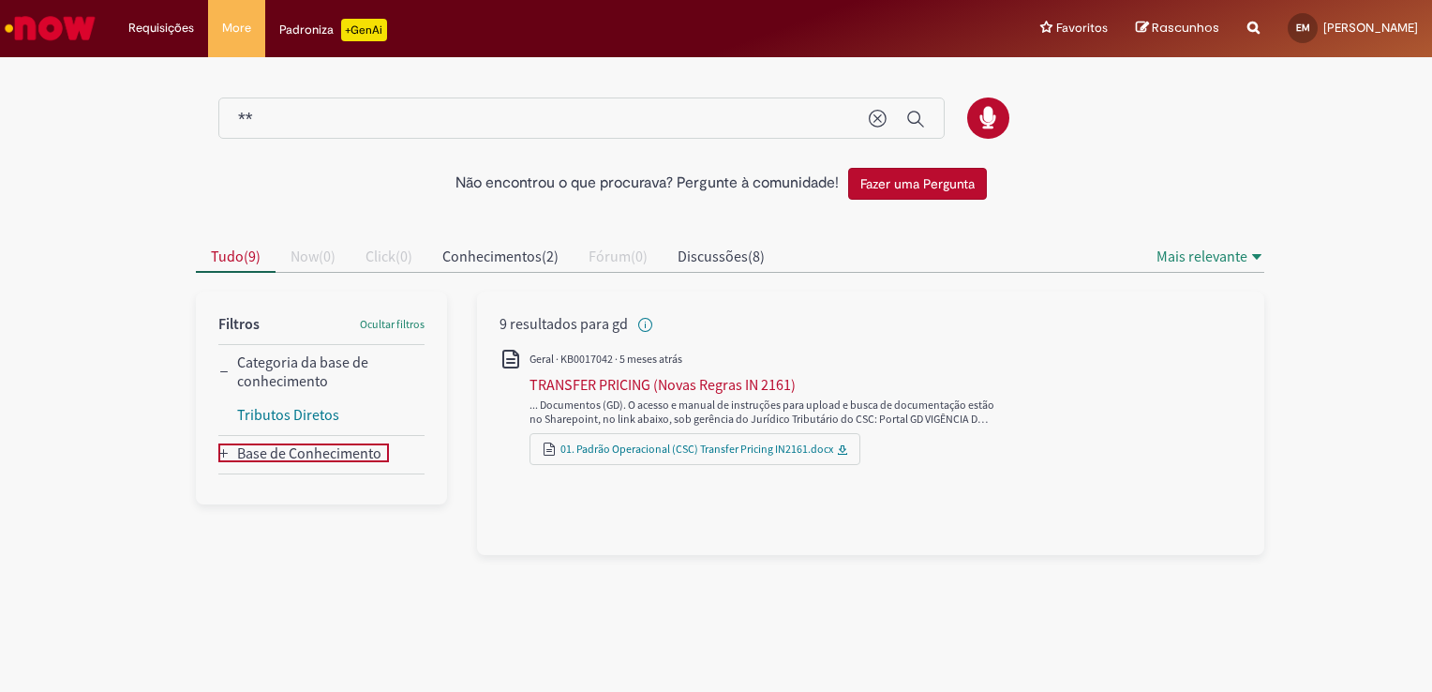
click at [230, 453] on div "Base de Conhecimento" at bounding box center [303, 452] width 171 height 19
click at [367, 486] on link "Base de Conhecimento Now" at bounding box center [326, 486] width 178 height 19
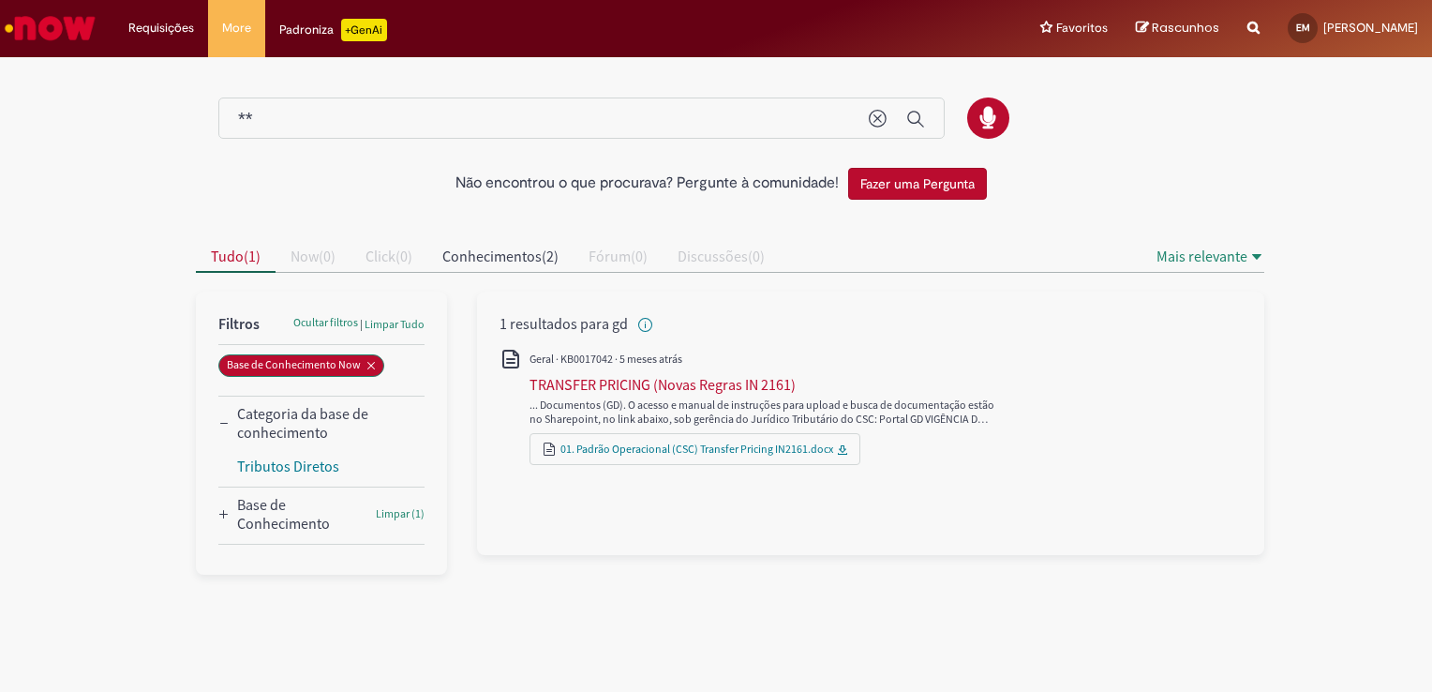
click at [21, 22] on img "Ir para a Homepage" at bounding box center [50, 27] width 97 height 37
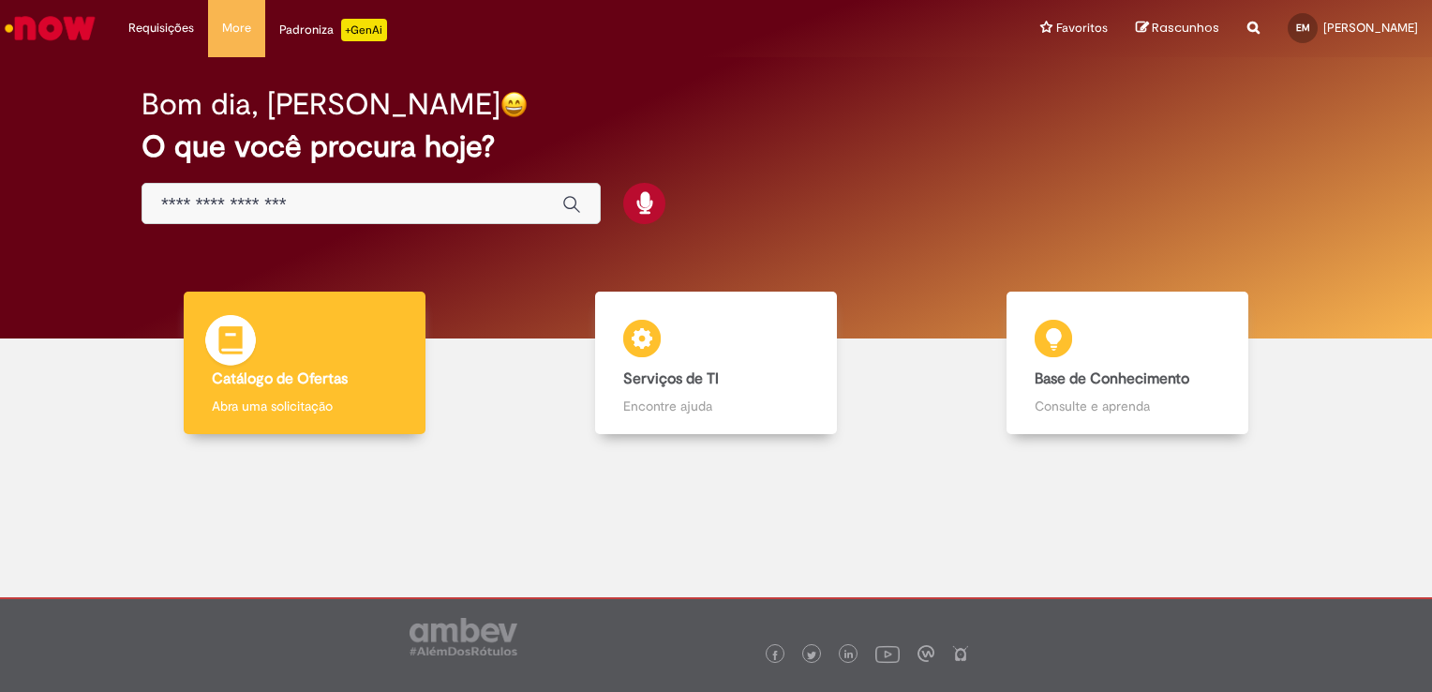
click at [356, 393] on div "Catálogo de Ofertas Catálogo de Ofertas Abra uma solicitação" at bounding box center [305, 362] width 242 height 143
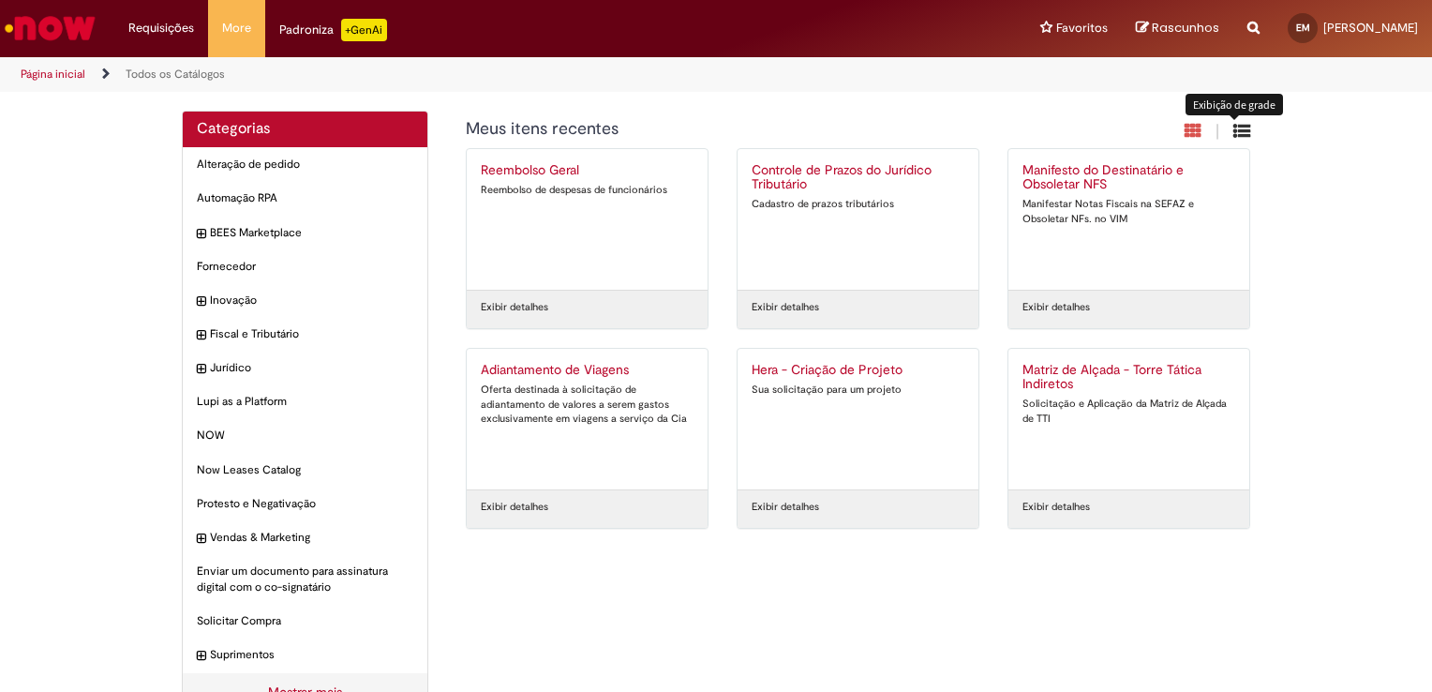
click at [1233, 130] on icon "Exibição de grade" at bounding box center [1241, 131] width 17 height 18
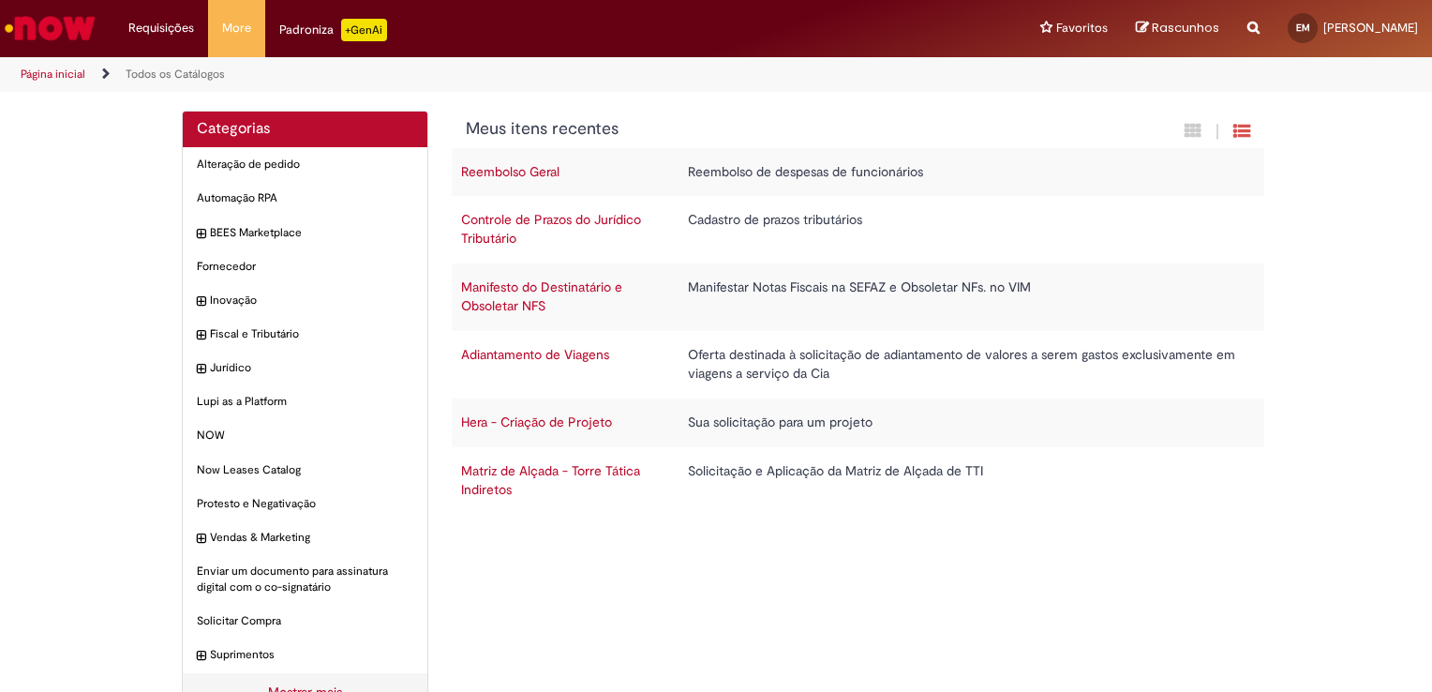
click at [1196, 138] on div "|" at bounding box center [1218, 132] width 66 height 24
click at [1176, 126] on div "|" at bounding box center [1162, 132] width 203 height 24
click at [1188, 132] on icon "Exibição em cartão" at bounding box center [1193, 131] width 17 height 18
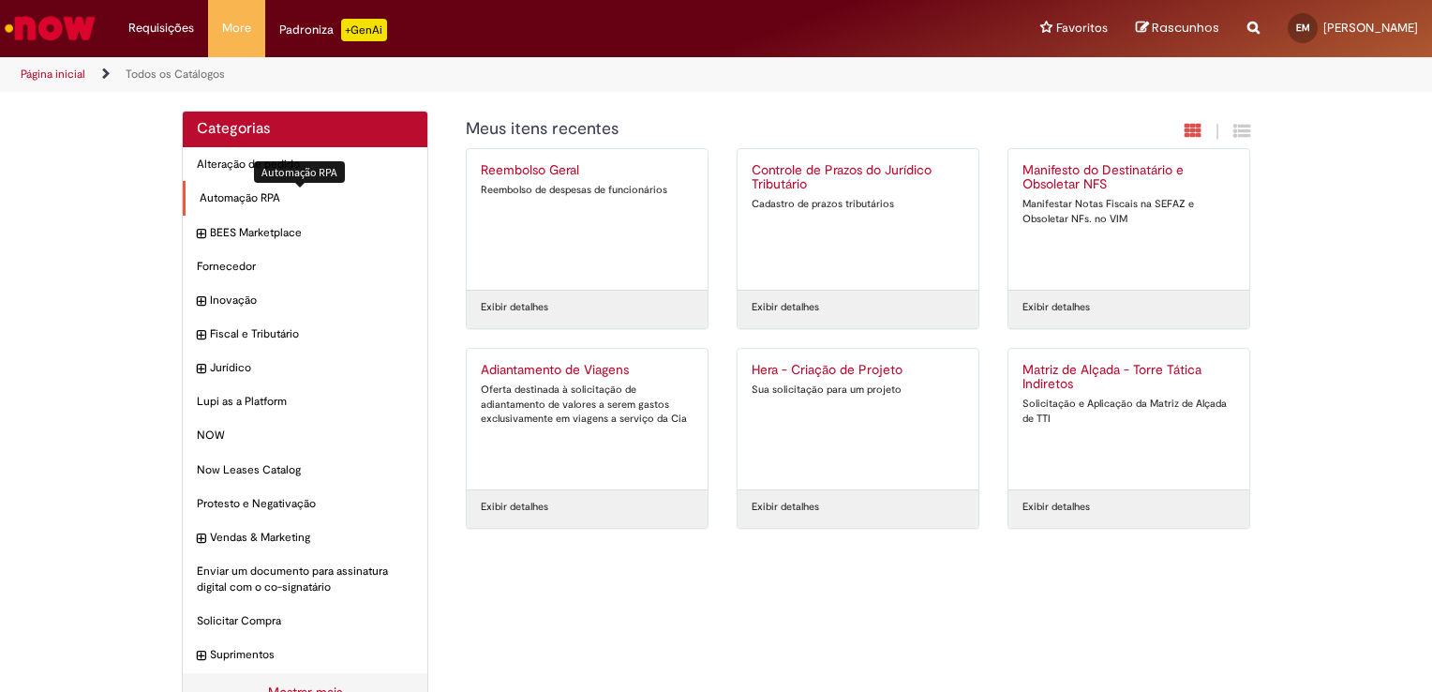
click at [266, 202] on span "Automação RPA Itens" at bounding box center [307, 198] width 214 height 16
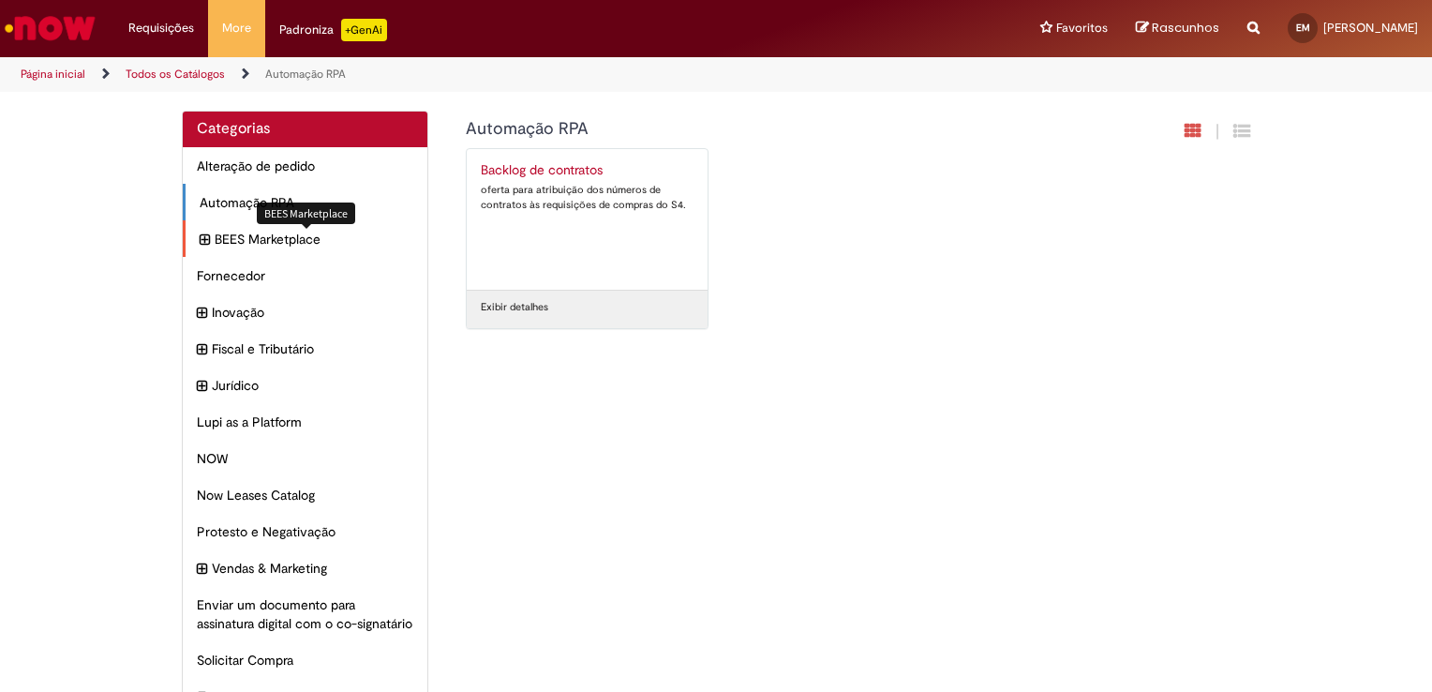
click at [215, 234] on span "BEES Marketplace Itens" at bounding box center [314, 239] width 199 height 19
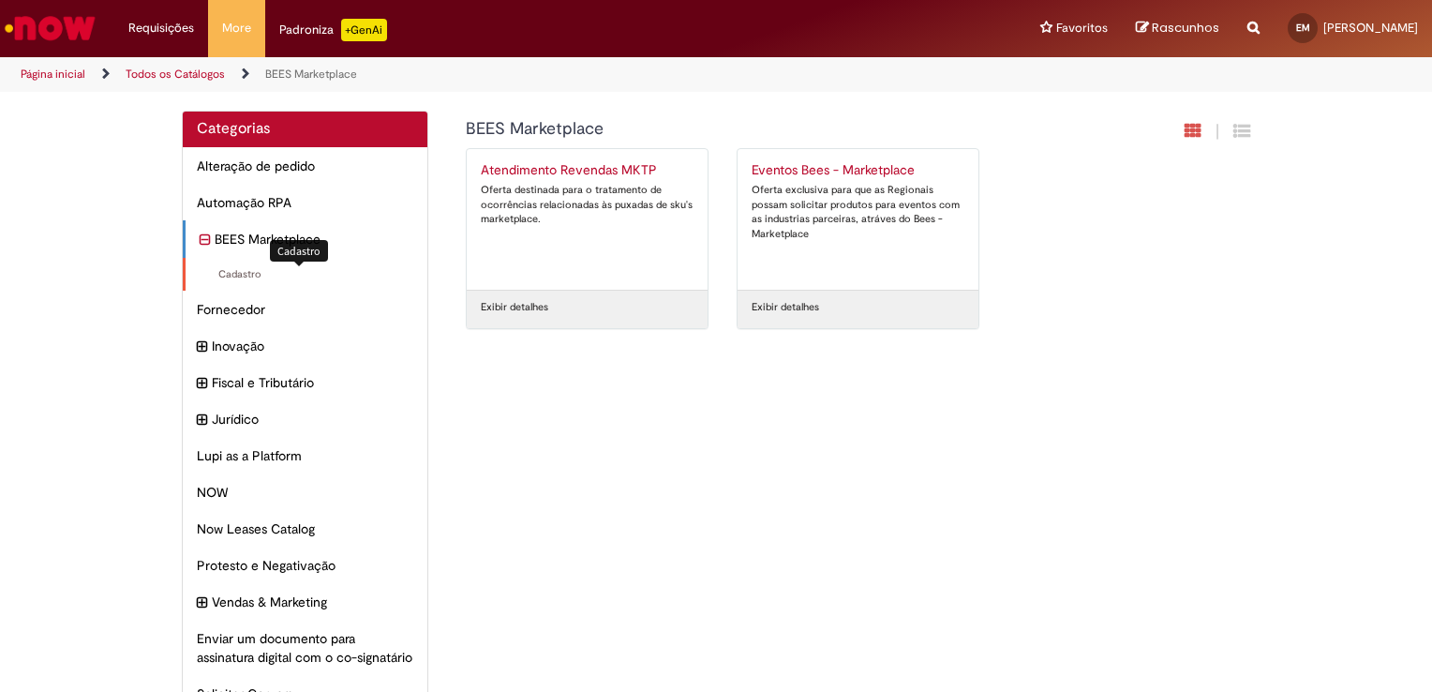
click at [216, 279] on span "Cadastro Itens" at bounding box center [307, 274] width 214 height 15
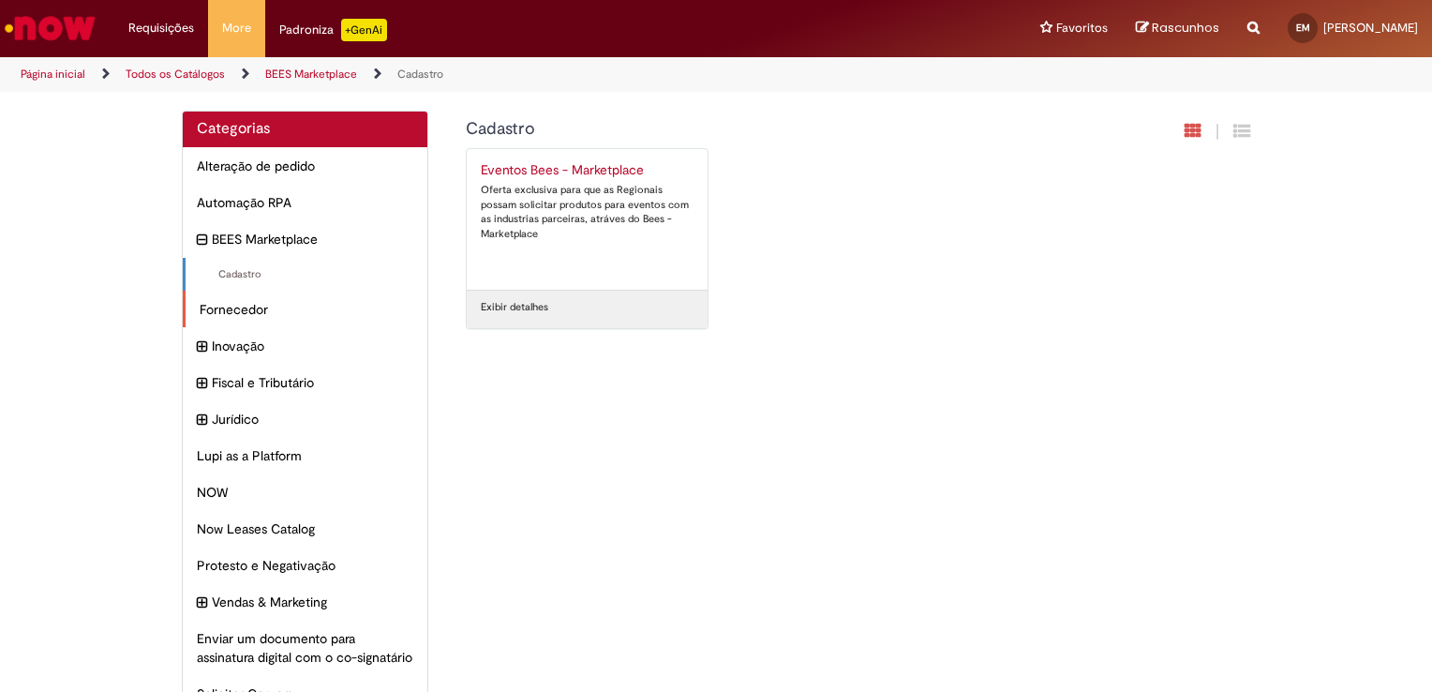
click at [230, 321] on div "Fornecedor Itens" at bounding box center [305, 309] width 245 height 37
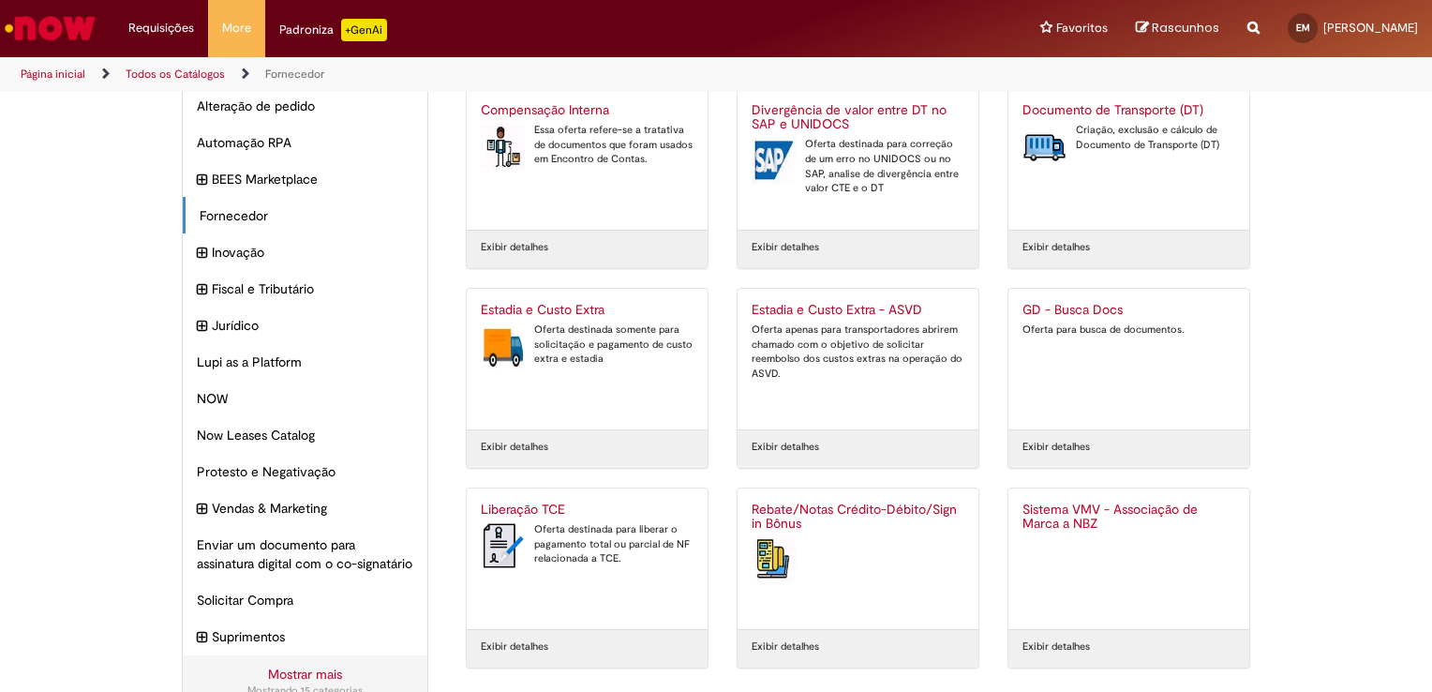
scroll to position [127, 0]
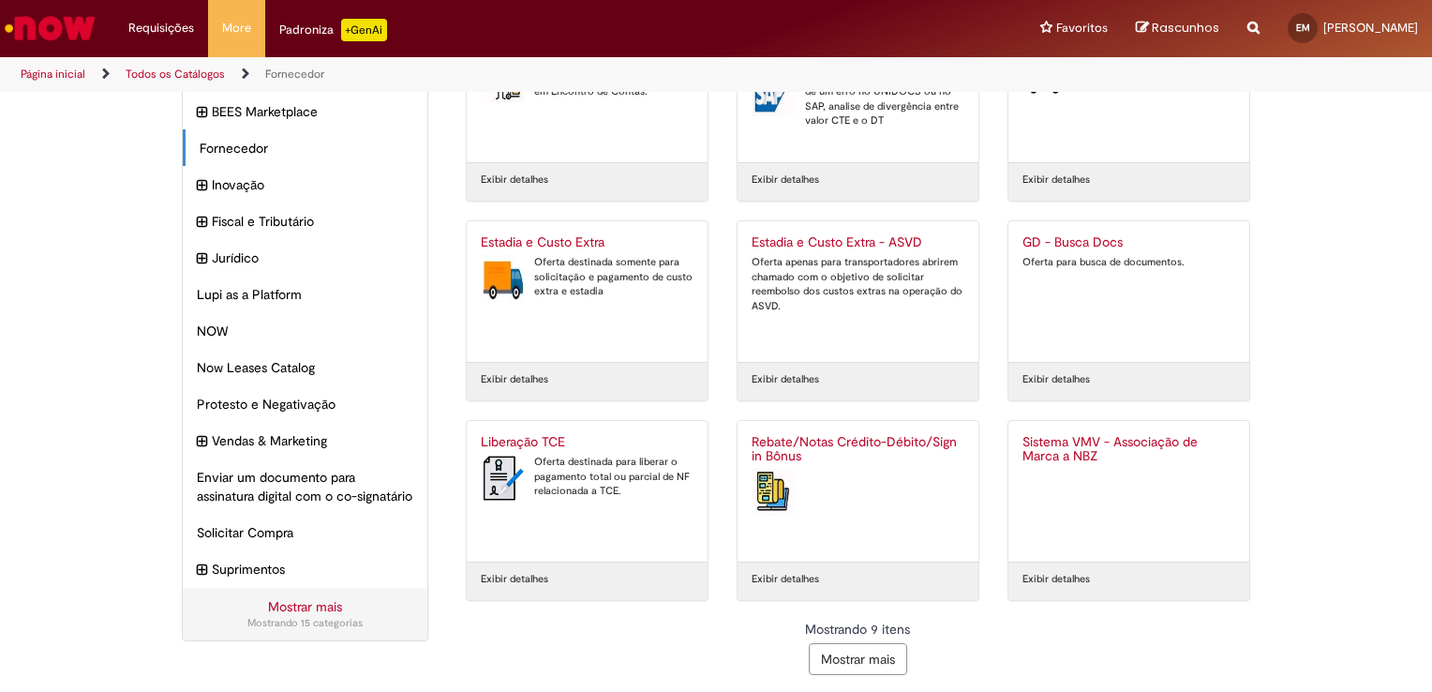
click at [842, 661] on button "Mostrar mais" at bounding box center [858, 659] width 98 height 32
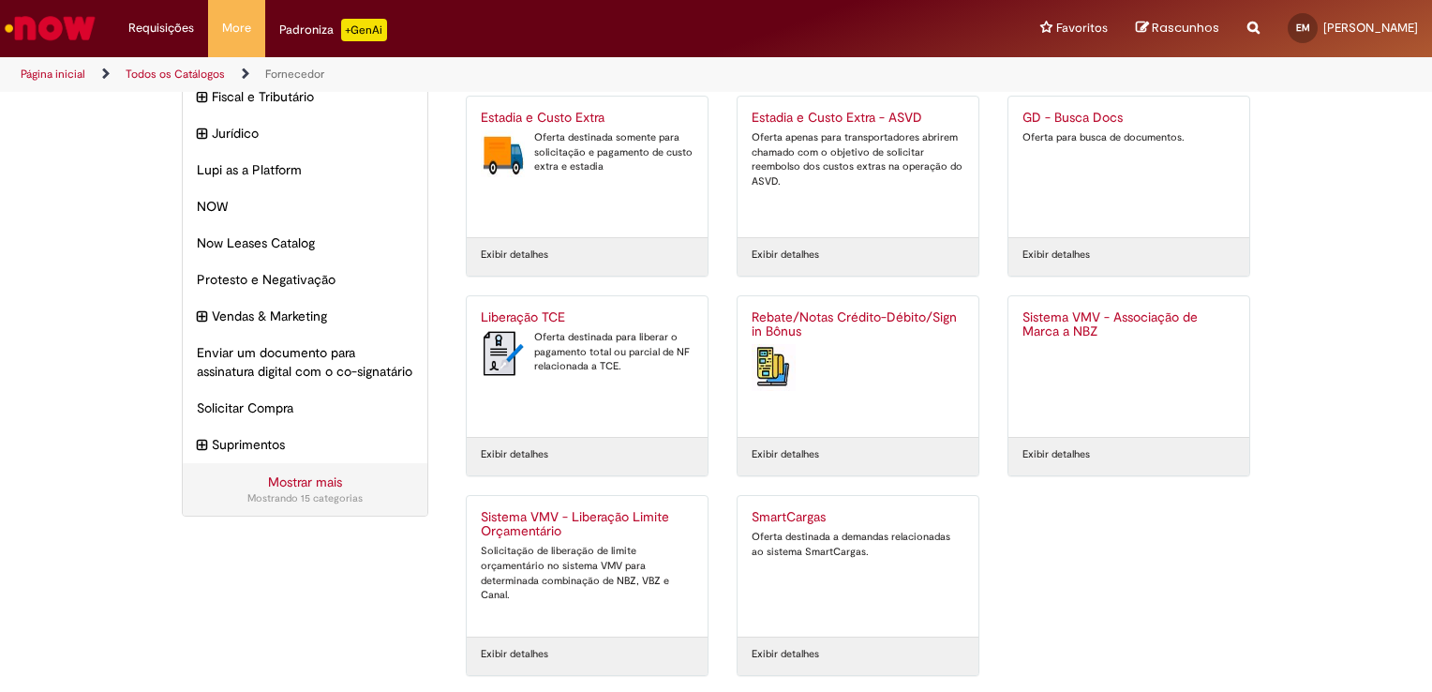
scroll to position [0, 0]
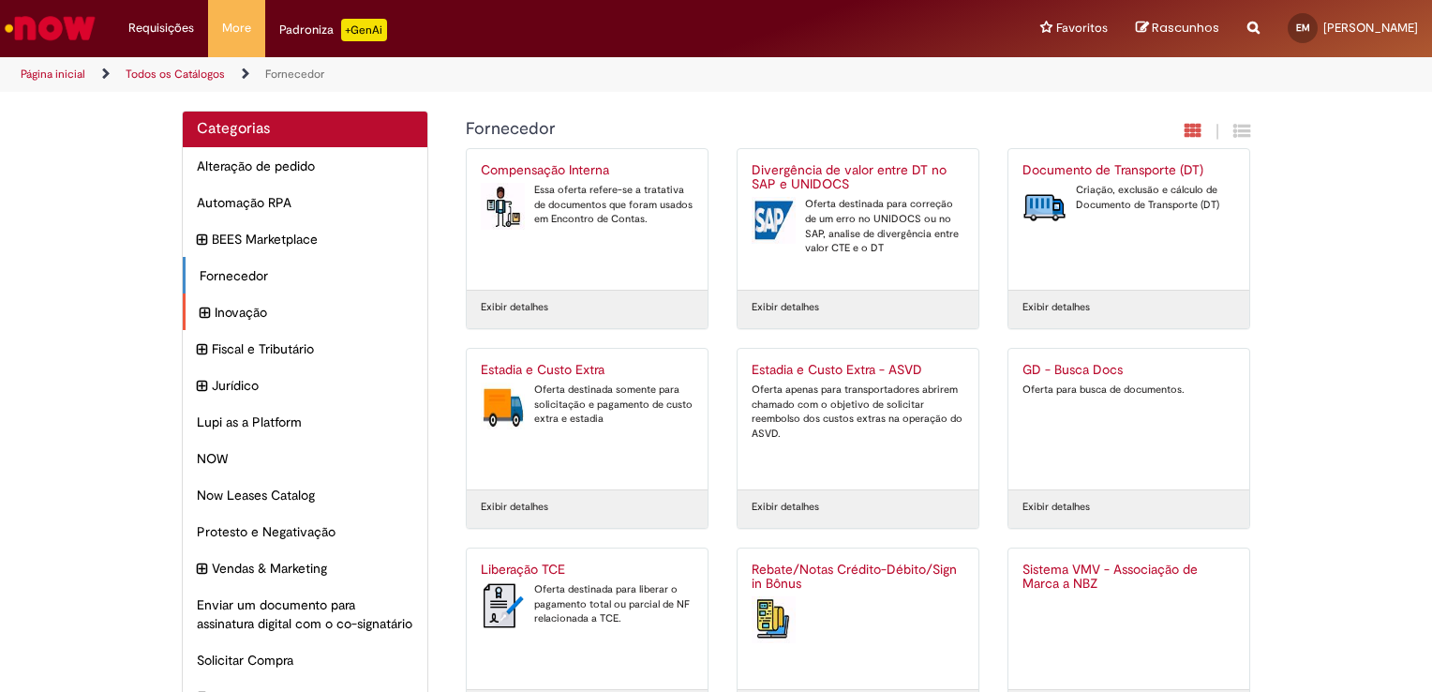
click at [220, 322] on div "Inovação Itens" at bounding box center [305, 311] width 245 height 37
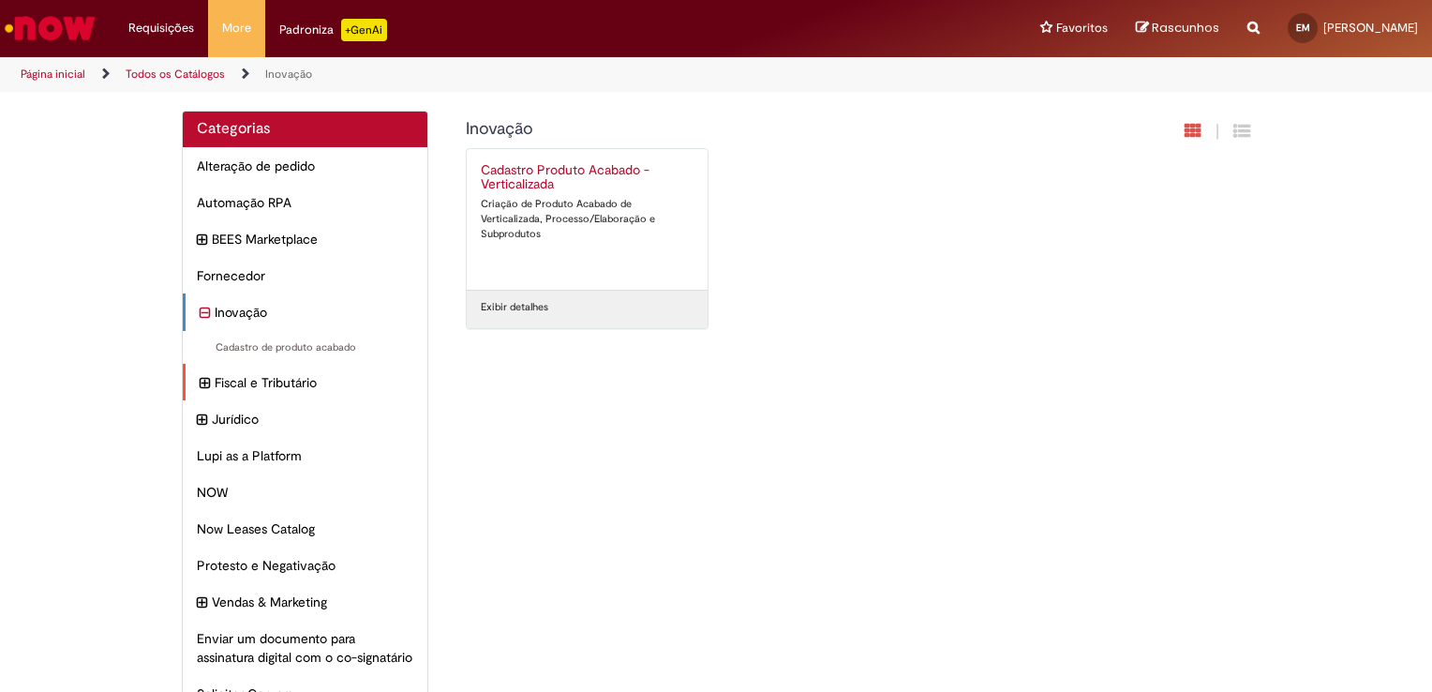
click at [240, 368] on div "Fiscal e Tributário Itens" at bounding box center [305, 382] width 245 height 37
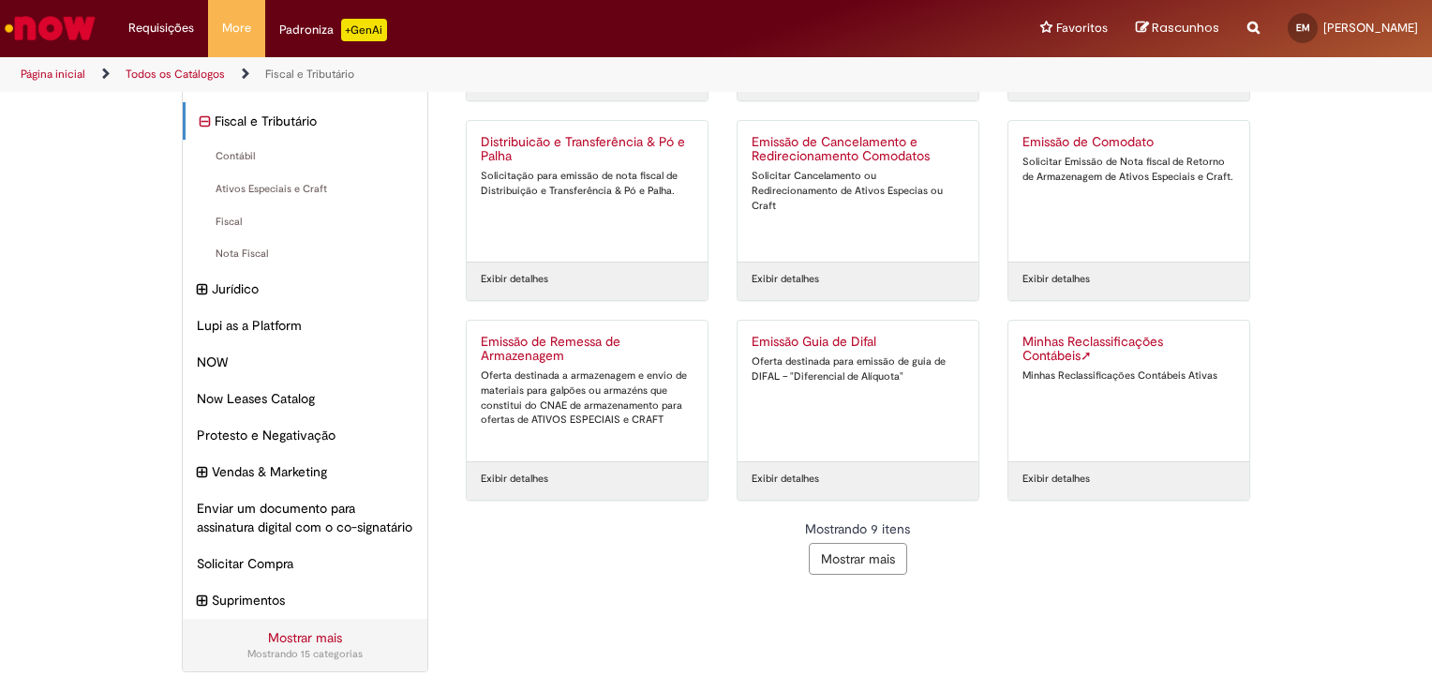
scroll to position [245, 0]
click at [855, 543] on button "Mostrar mais" at bounding box center [858, 559] width 98 height 32
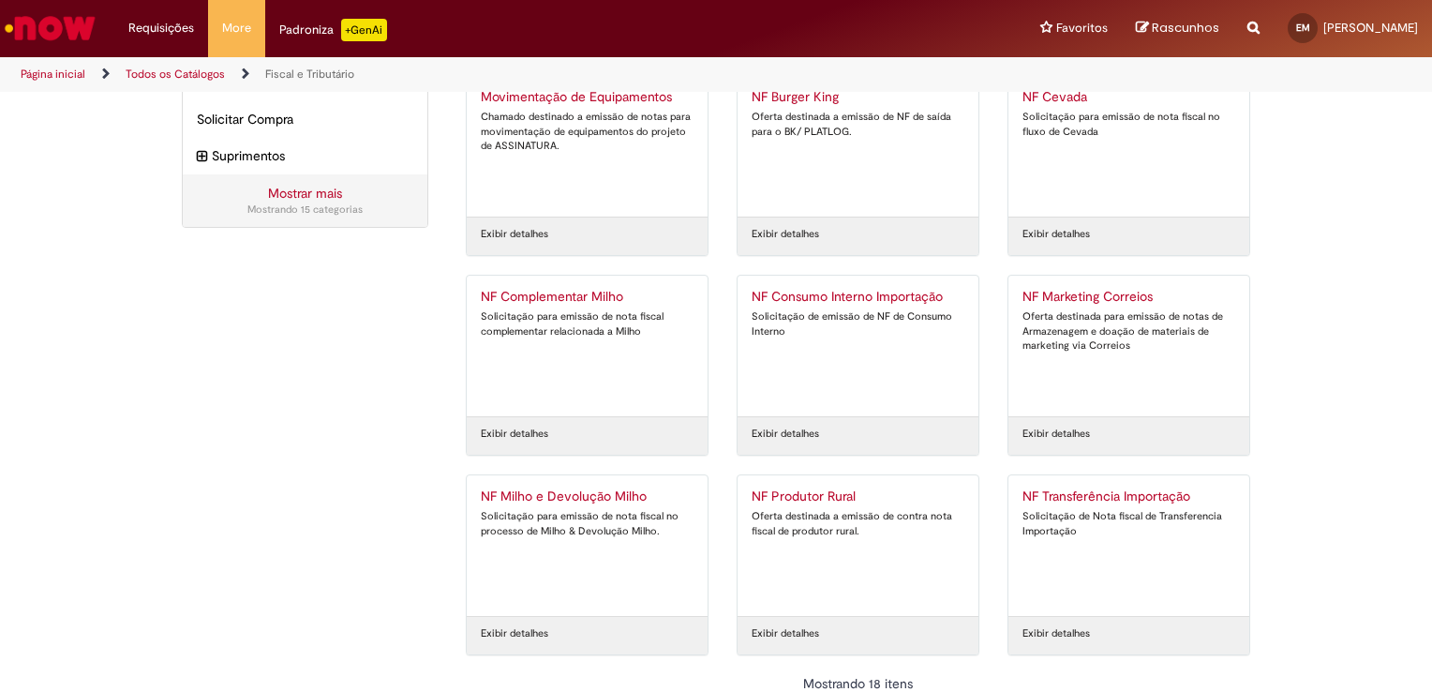
scroll to position [713, 0]
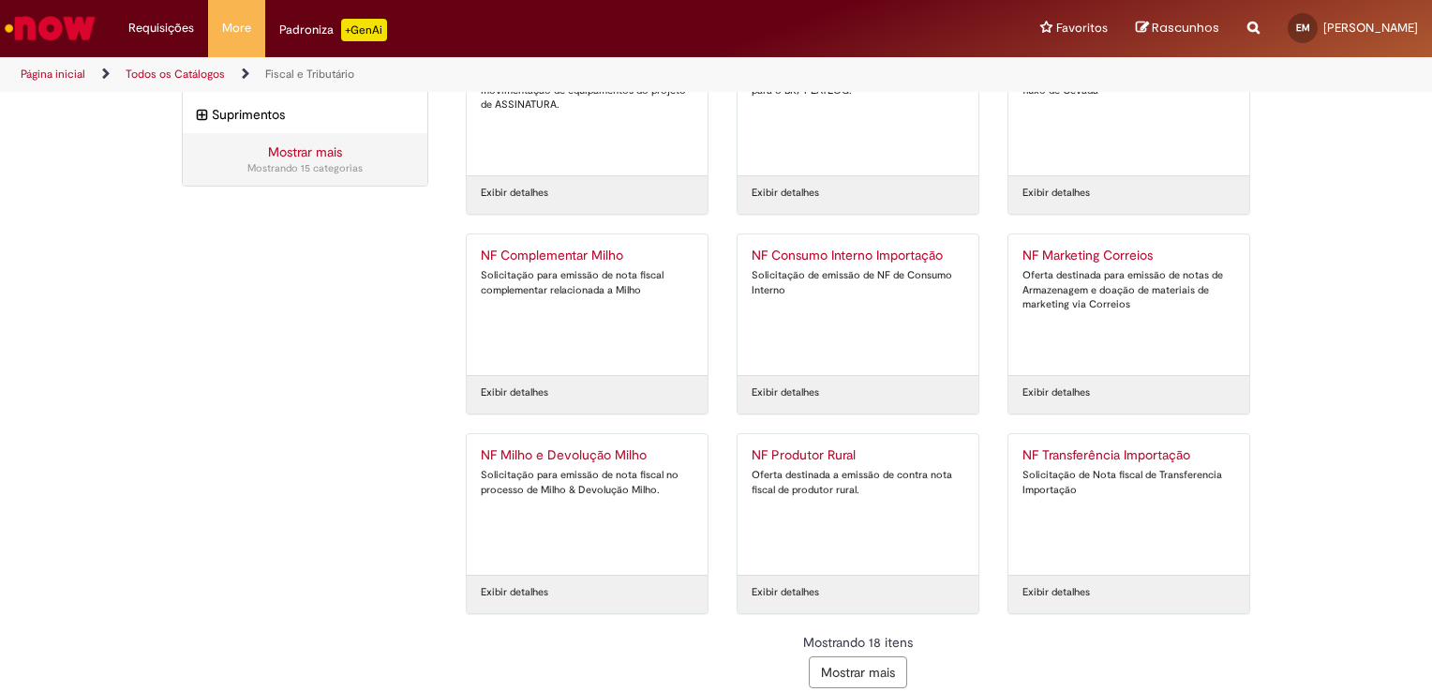
click at [874, 673] on button "Mostrar mais" at bounding box center [858, 672] width 98 height 32
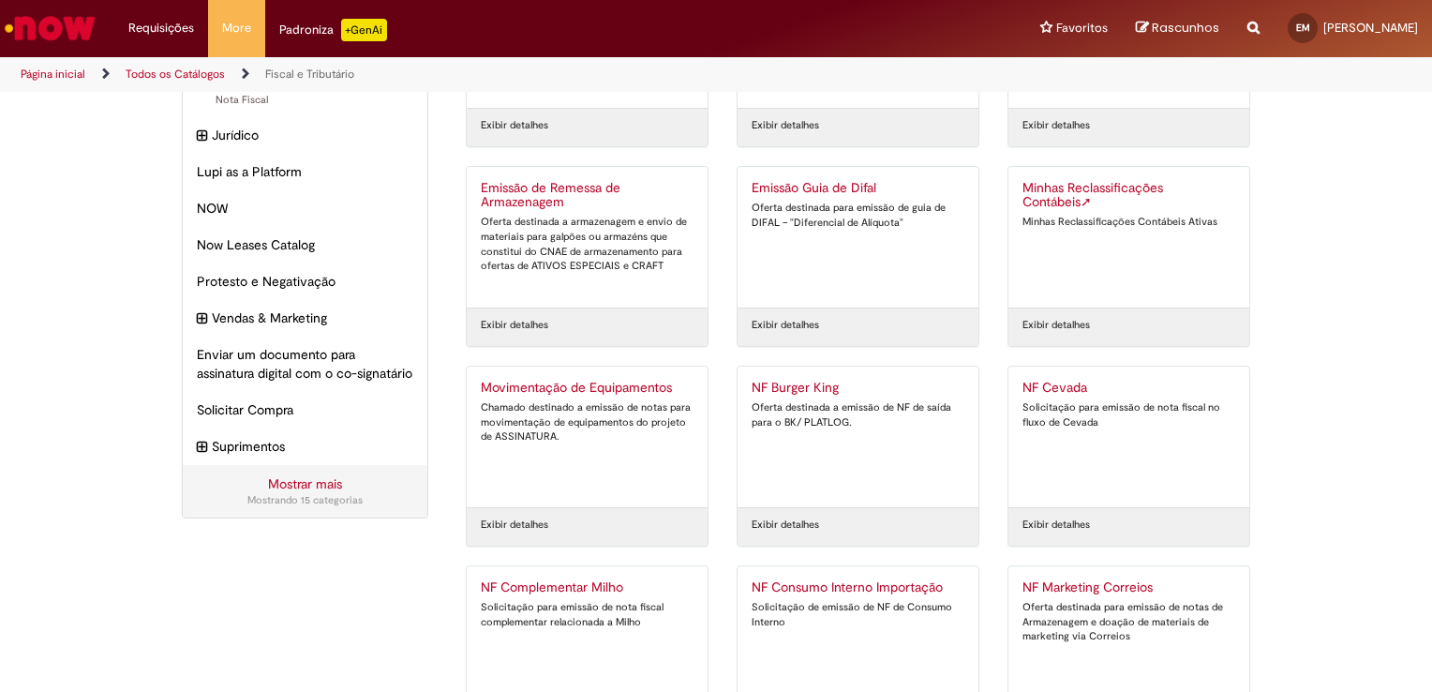
scroll to position [7, 0]
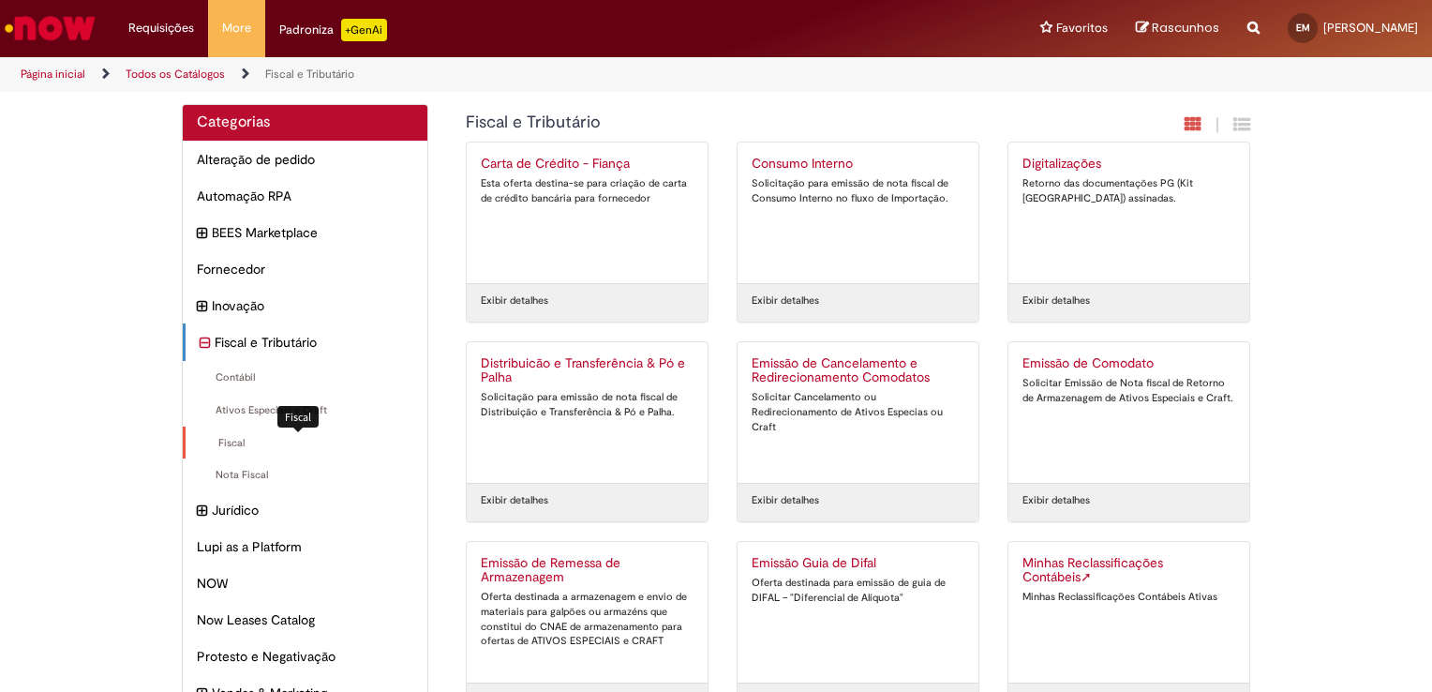
click at [223, 444] on span "Fiscal Itens" at bounding box center [307, 443] width 214 height 15
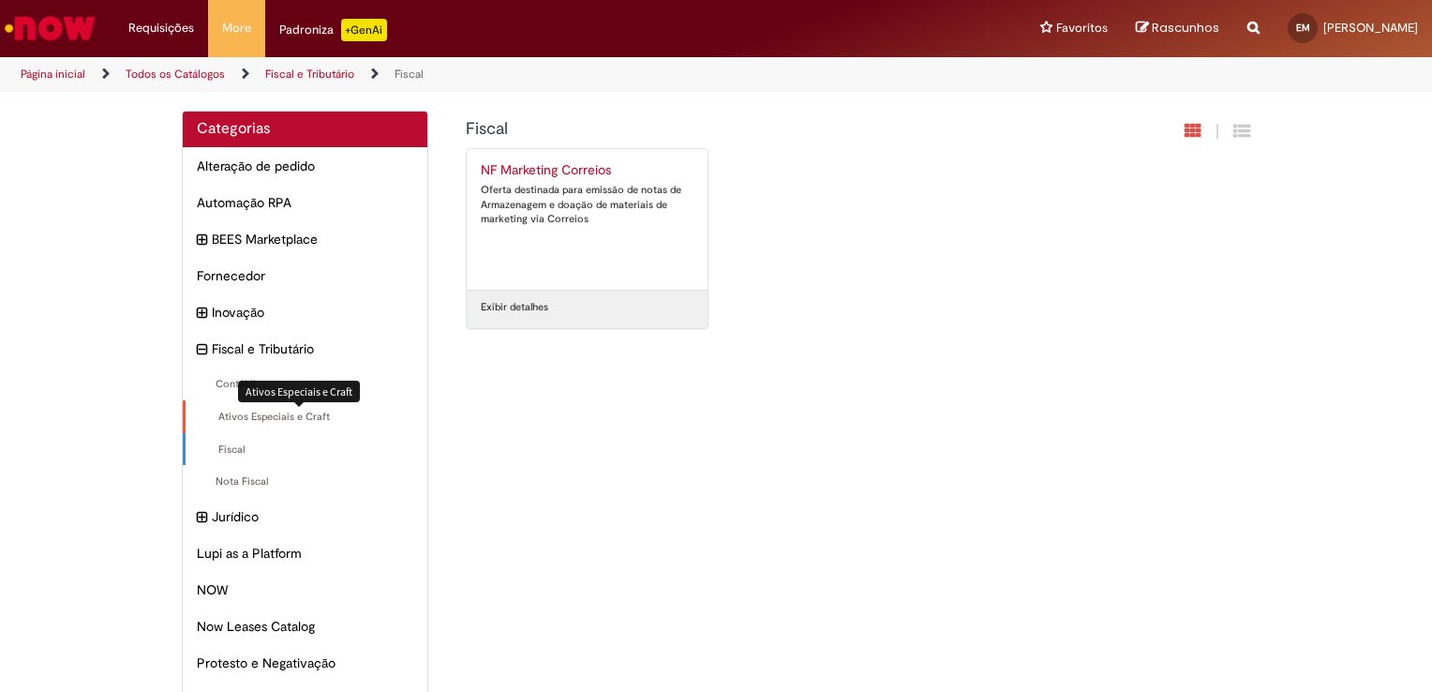
click at [225, 416] on span "Ativos Especiais e Craft Itens" at bounding box center [307, 417] width 214 height 15
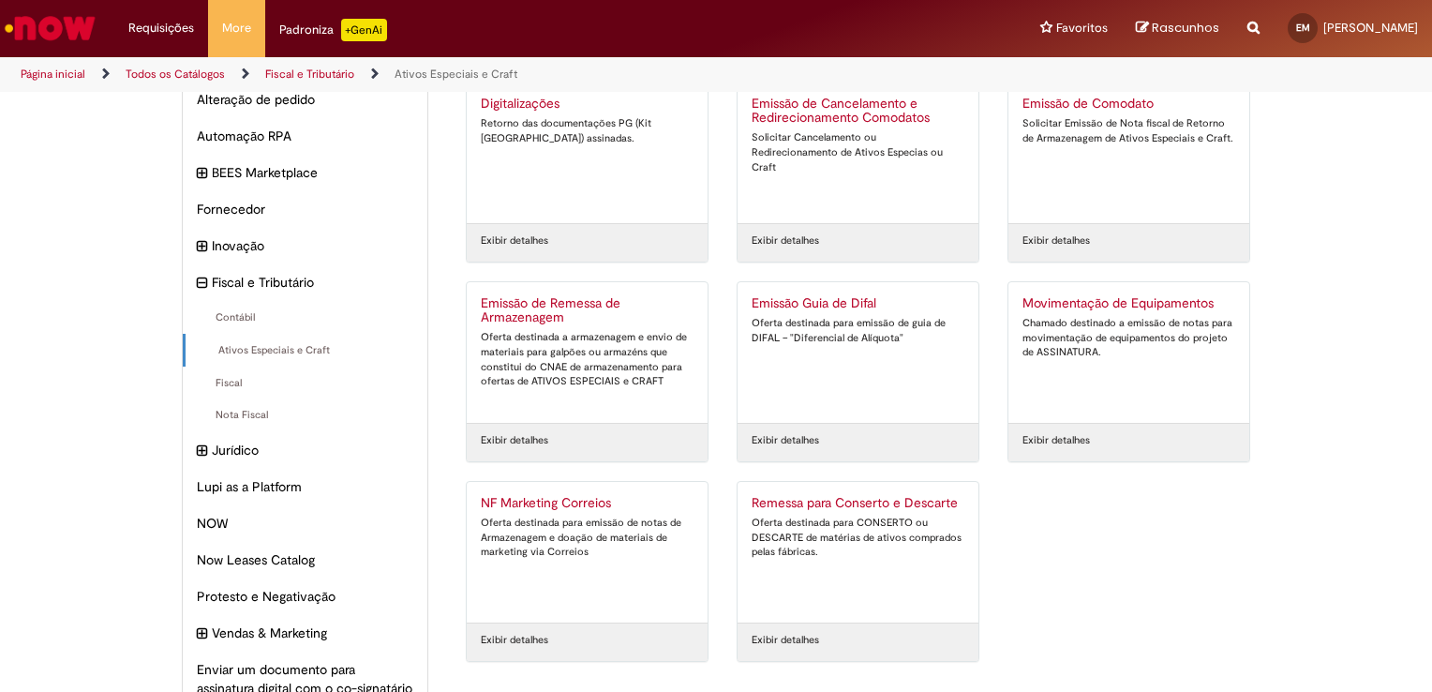
scroll to position [187, 0]
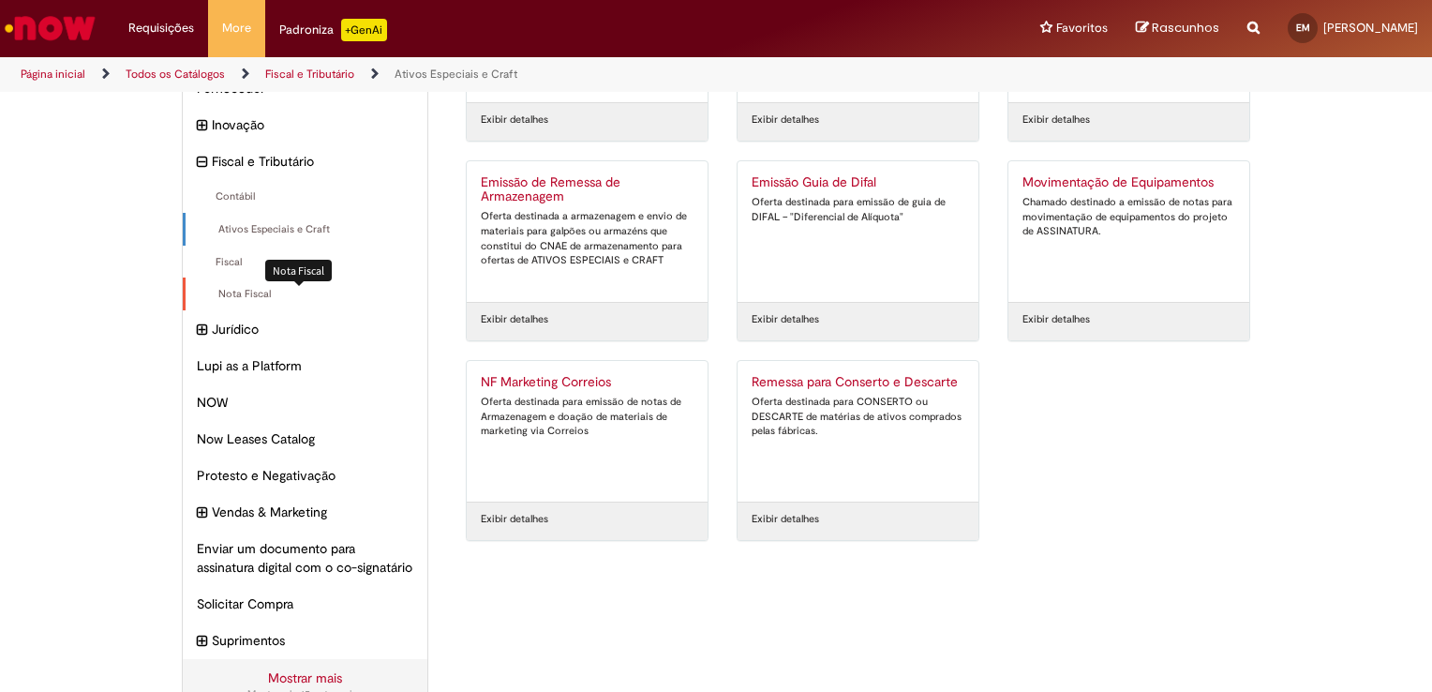
click at [232, 297] on span "Nota Fiscal Itens" at bounding box center [307, 294] width 214 height 15
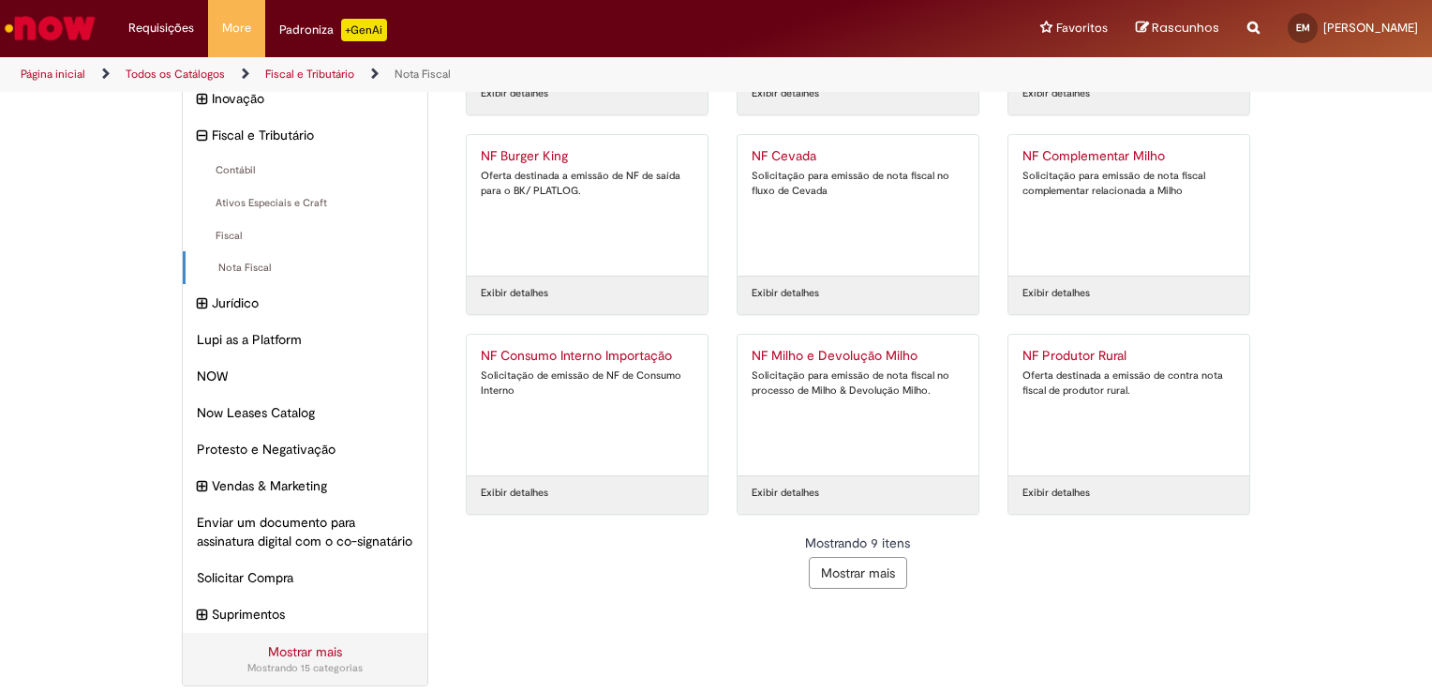
scroll to position [246, 0]
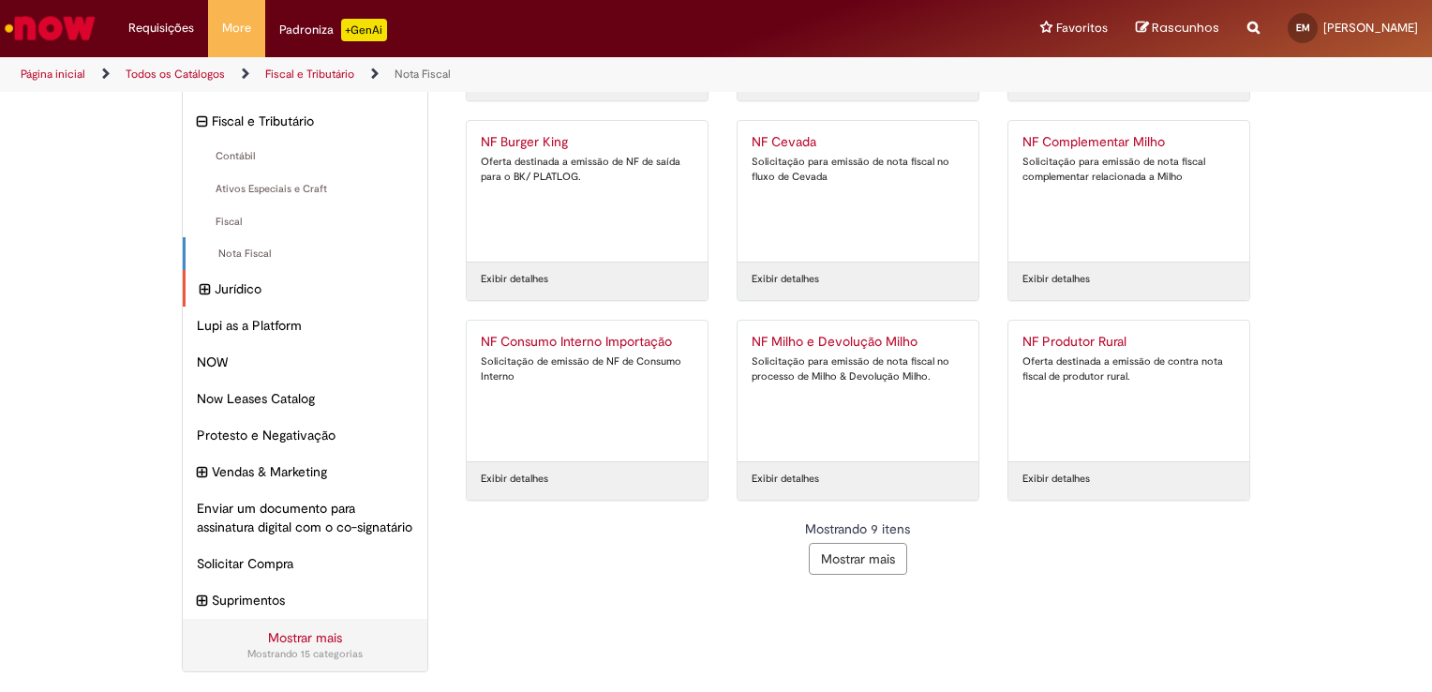
click at [200, 279] on icon "expandir categoria Jurídico" at bounding box center [205, 289] width 10 height 21
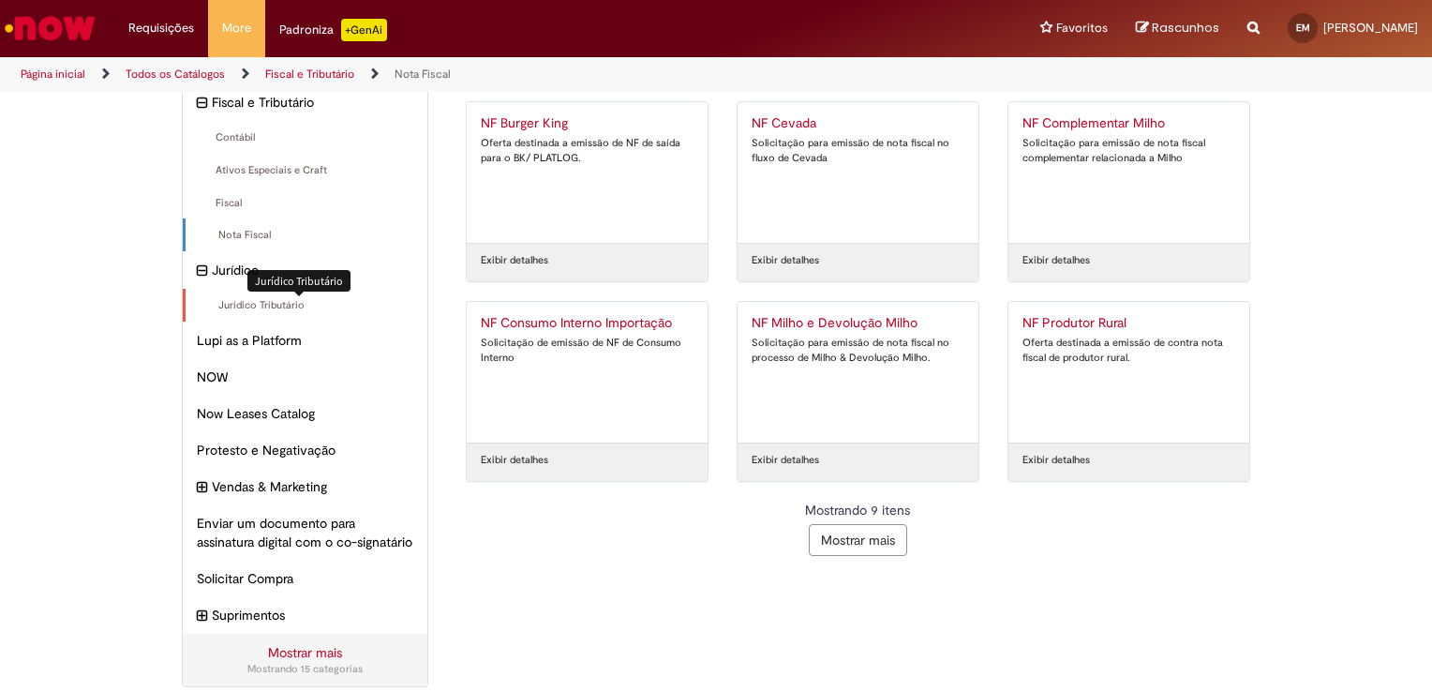
click at [240, 308] on span "Jurídico Tributário Itens" at bounding box center [307, 305] width 214 height 15
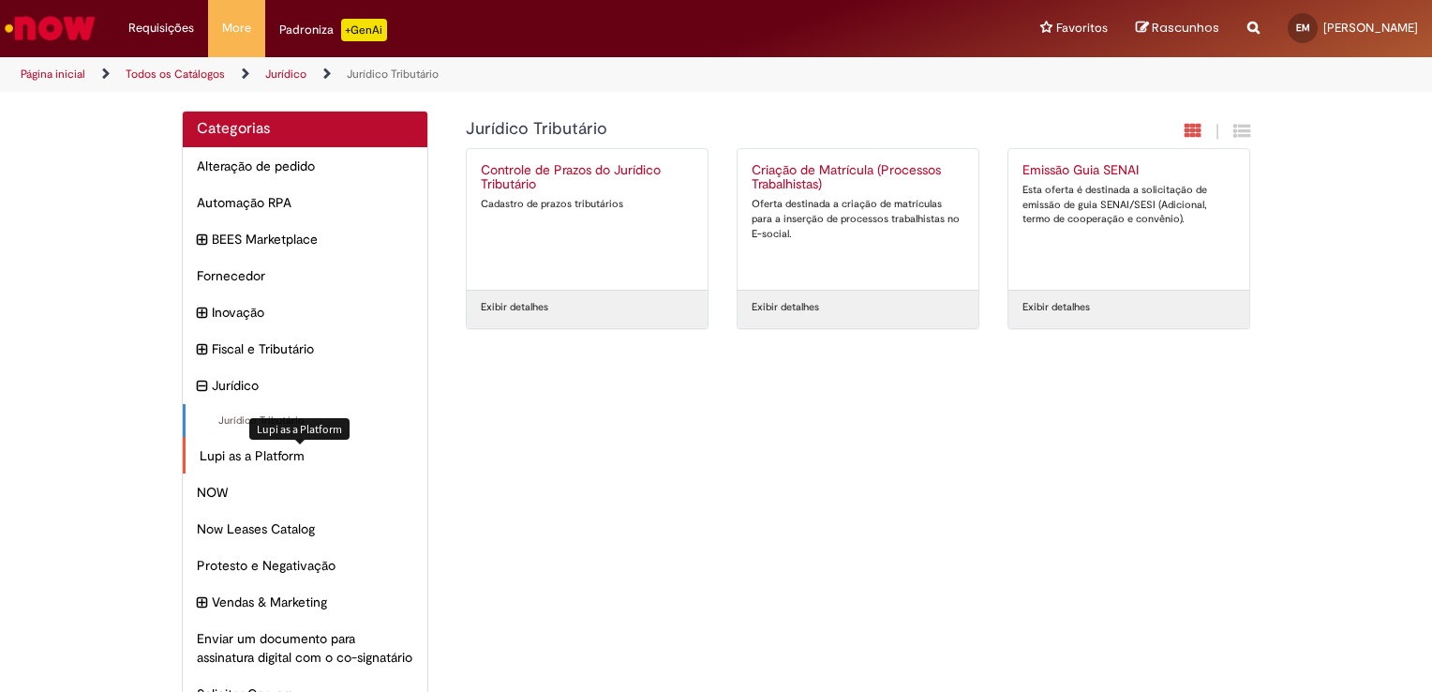
click at [230, 449] on span "Lupi as a Platform Itens" at bounding box center [307, 455] width 214 height 19
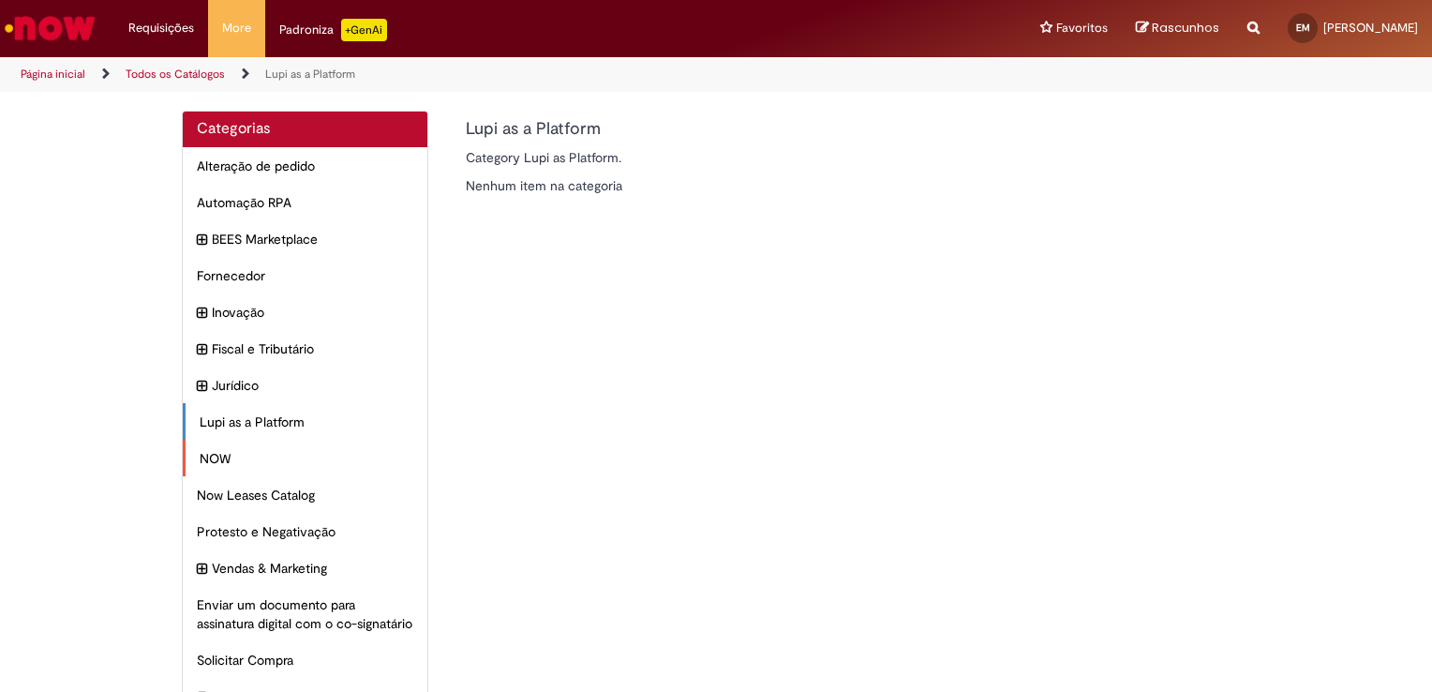
click at [208, 471] on div "NOW Itens" at bounding box center [305, 458] width 245 height 37
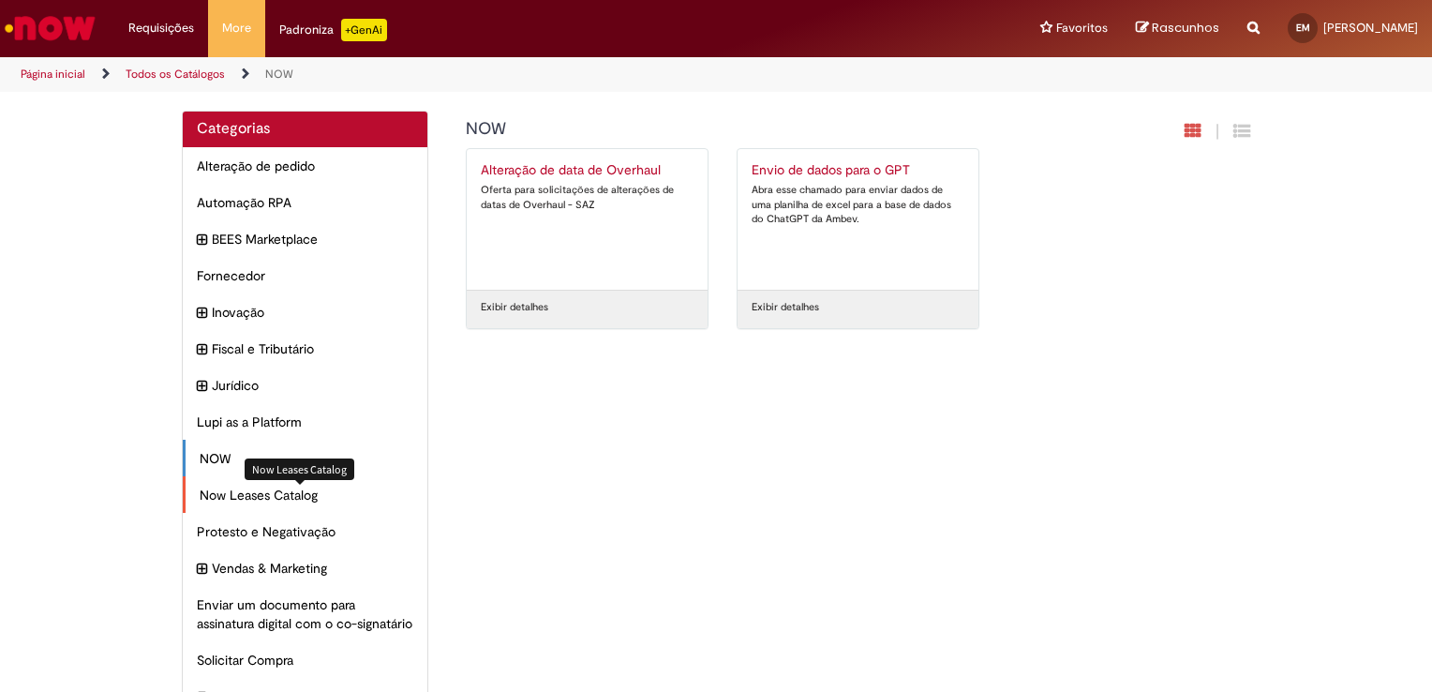
click at [260, 496] on span "Now Leases Catalog Itens" at bounding box center [307, 495] width 214 height 19
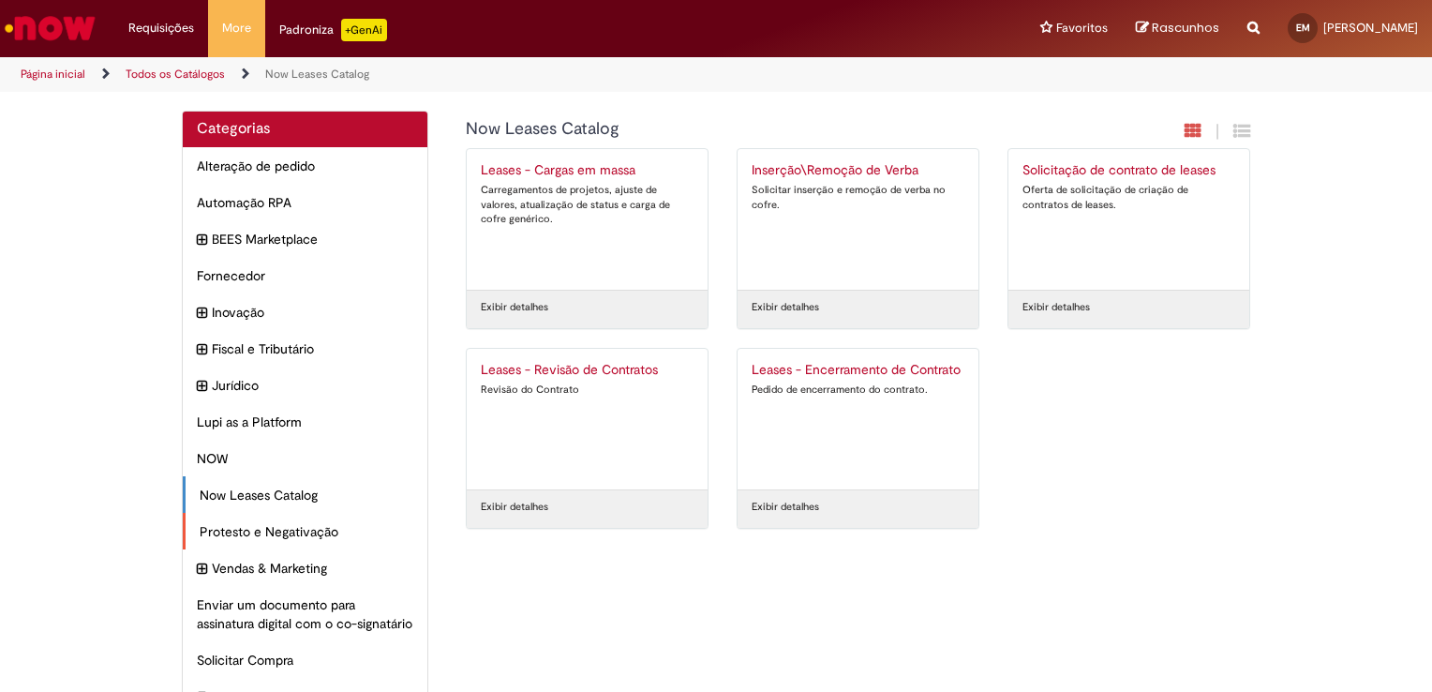
click at [317, 542] on div "Protesto e Negativação Itens" at bounding box center [305, 531] width 245 height 37
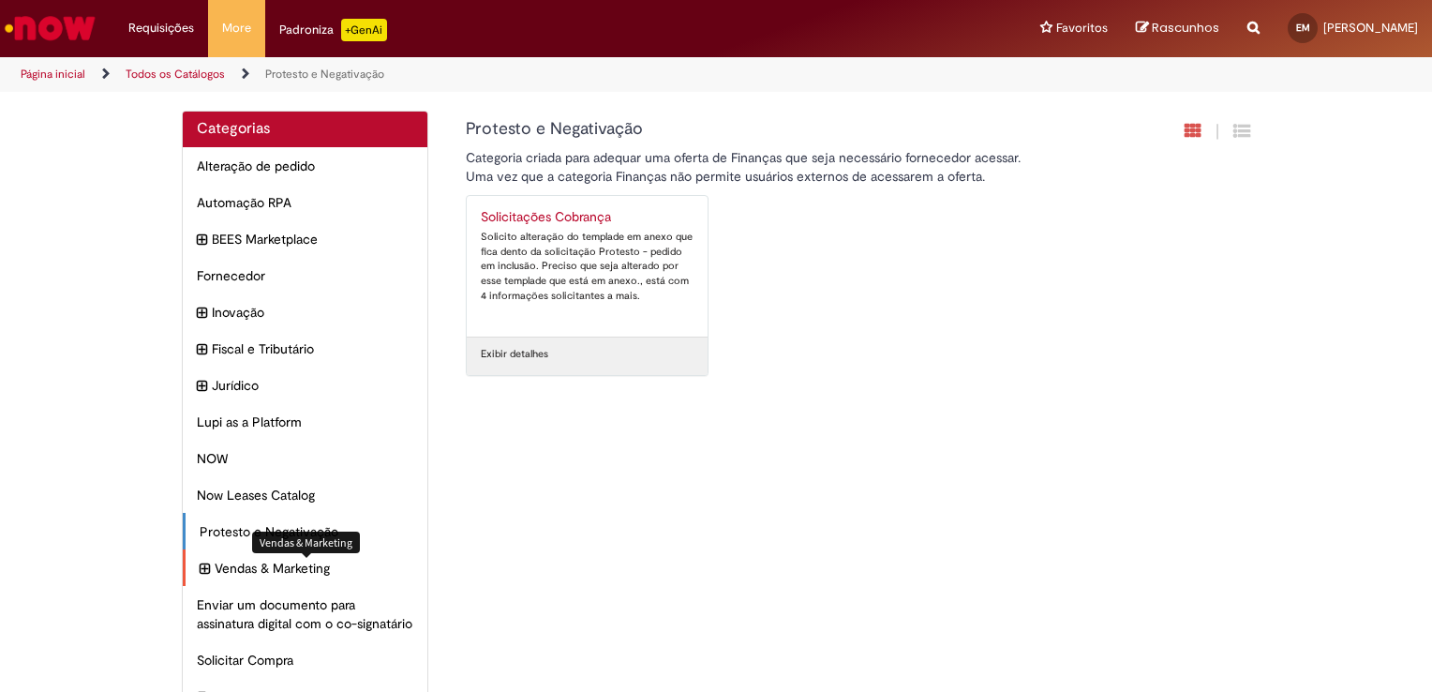
click at [300, 578] on div "Vendas & Marketing Itens" at bounding box center [305, 567] width 245 height 37
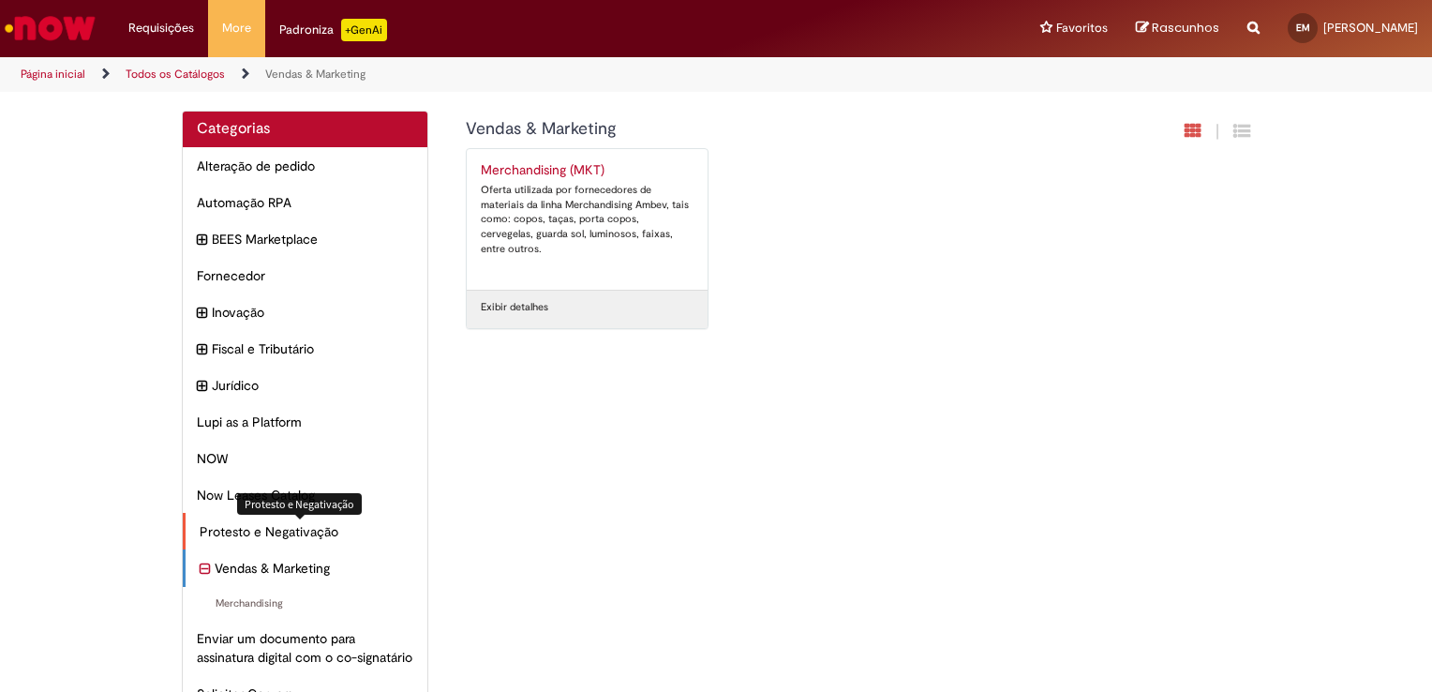
scroll to position [94, 0]
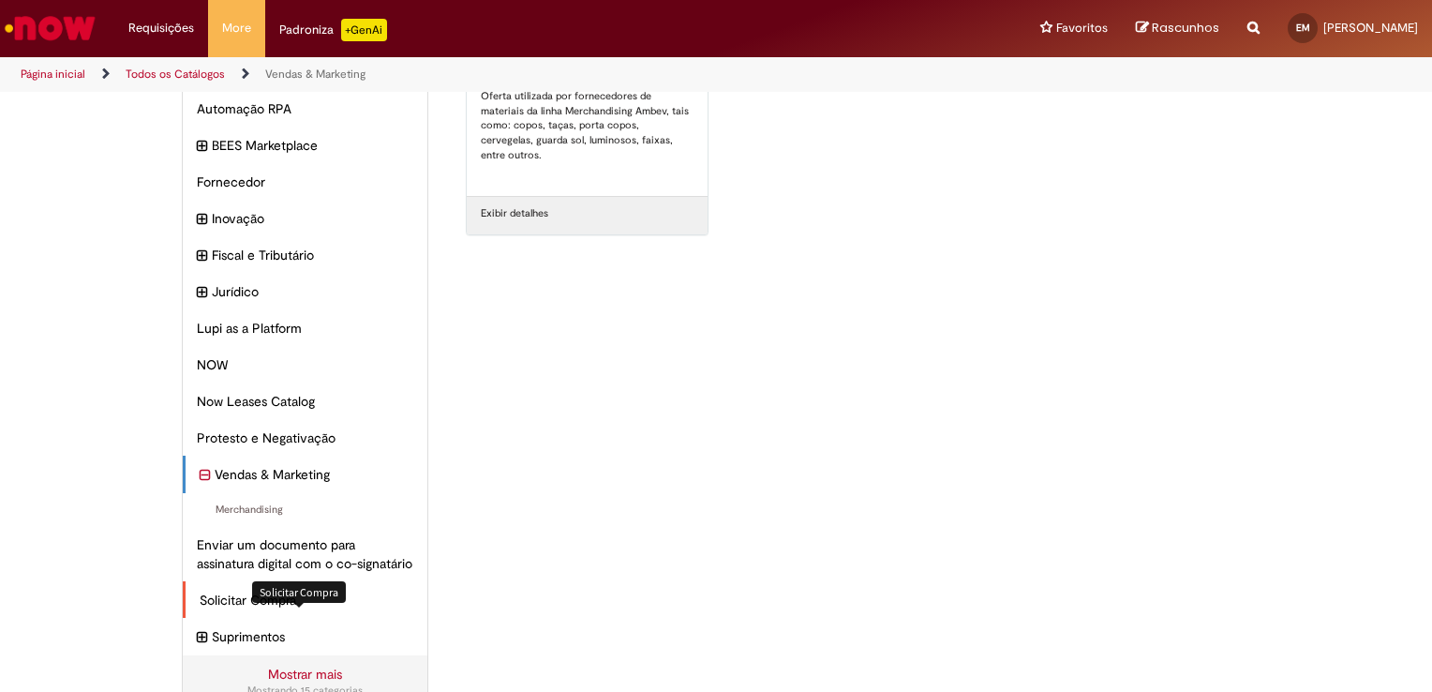
click at [266, 609] on span "Solicitar Compra Itens" at bounding box center [307, 599] width 214 height 19
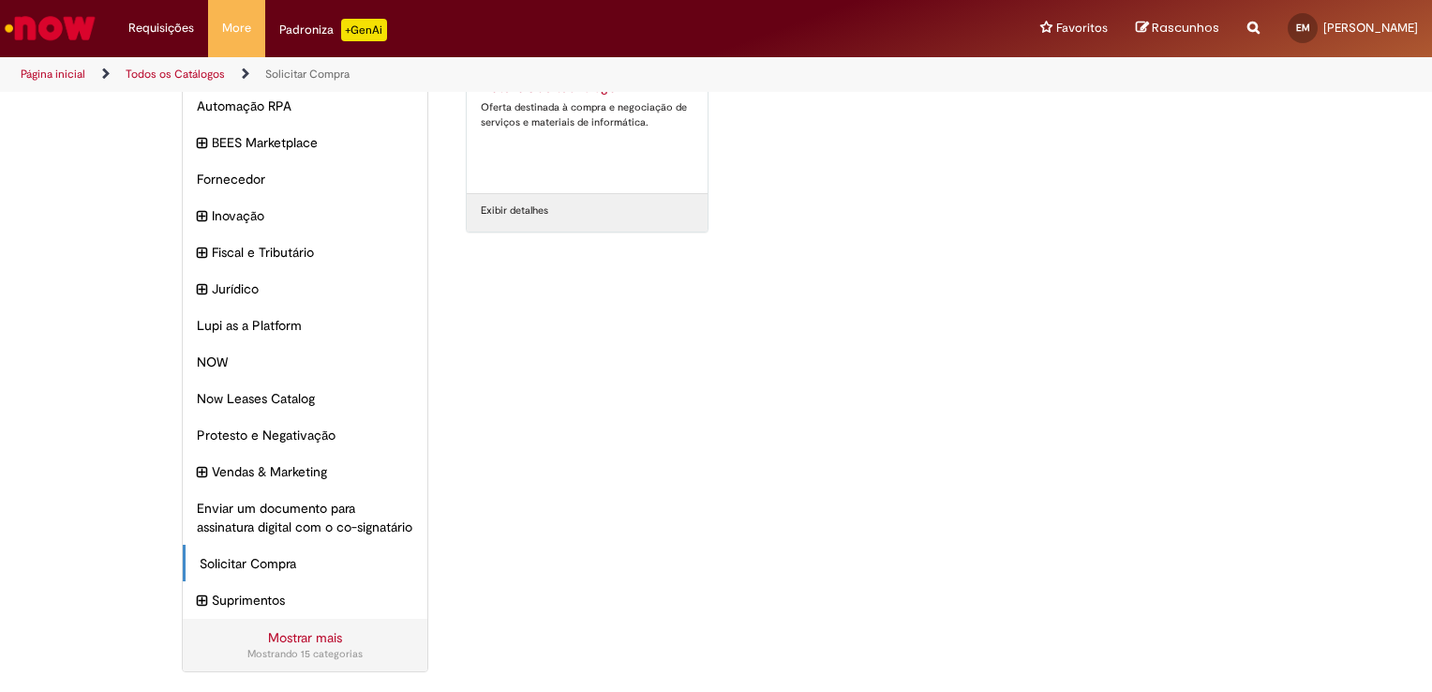
scroll to position [113, 0]
click at [30, 29] on img "Ir para a Homepage" at bounding box center [50, 27] width 97 height 37
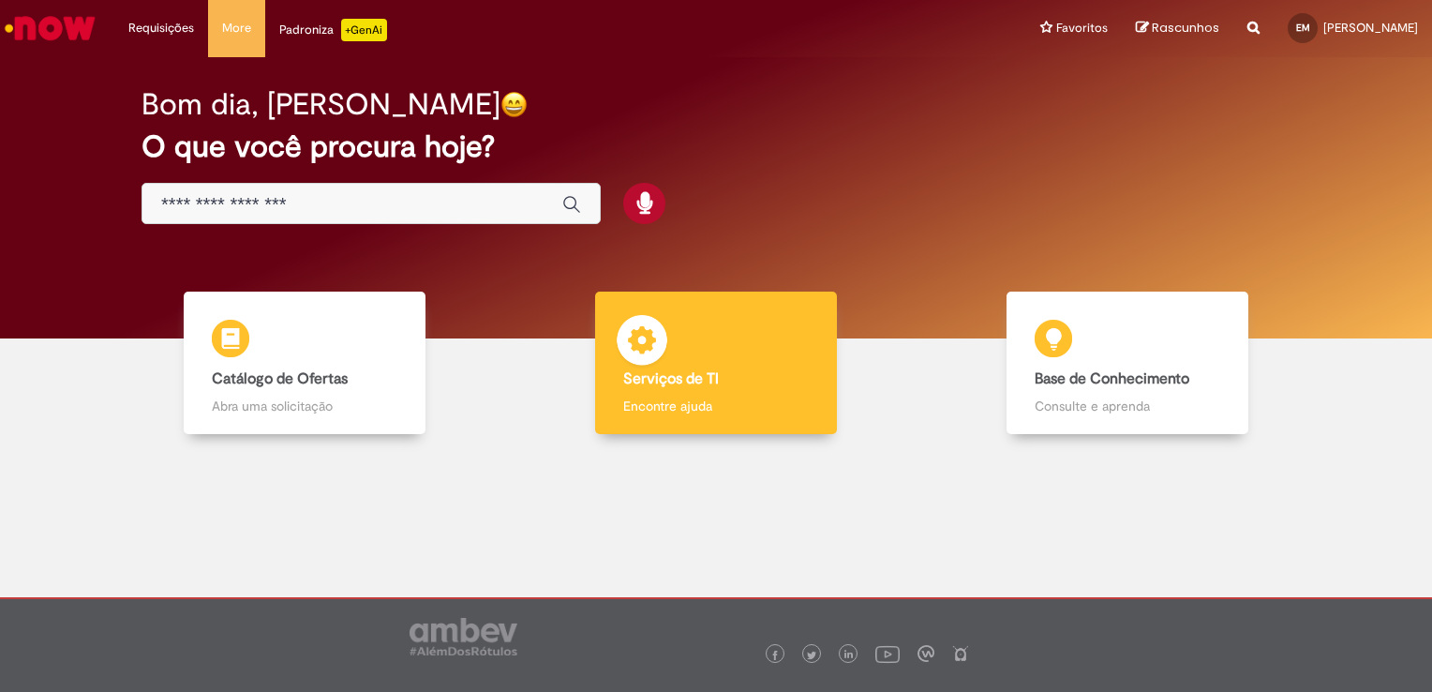
click at [663, 328] on img at bounding box center [642, 343] width 56 height 56
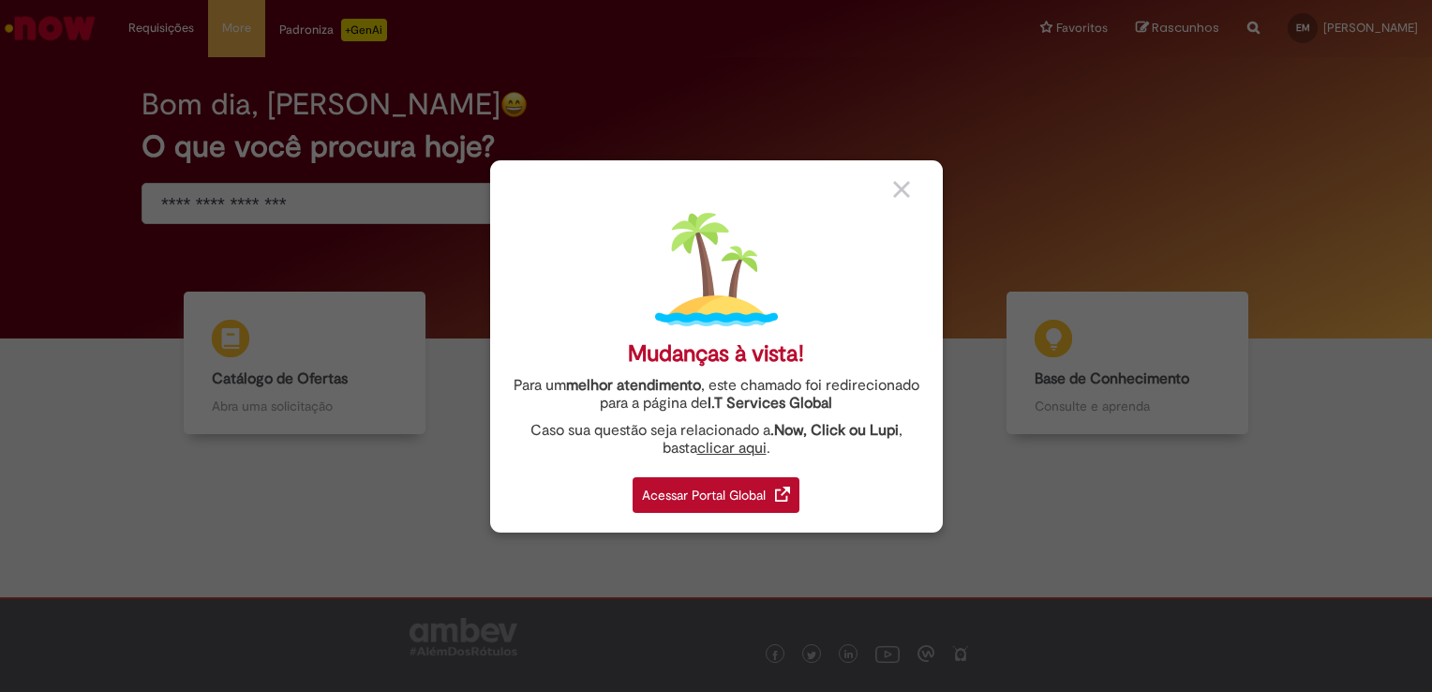
click at [904, 191] on img at bounding box center [901, 189] width 17 height 17
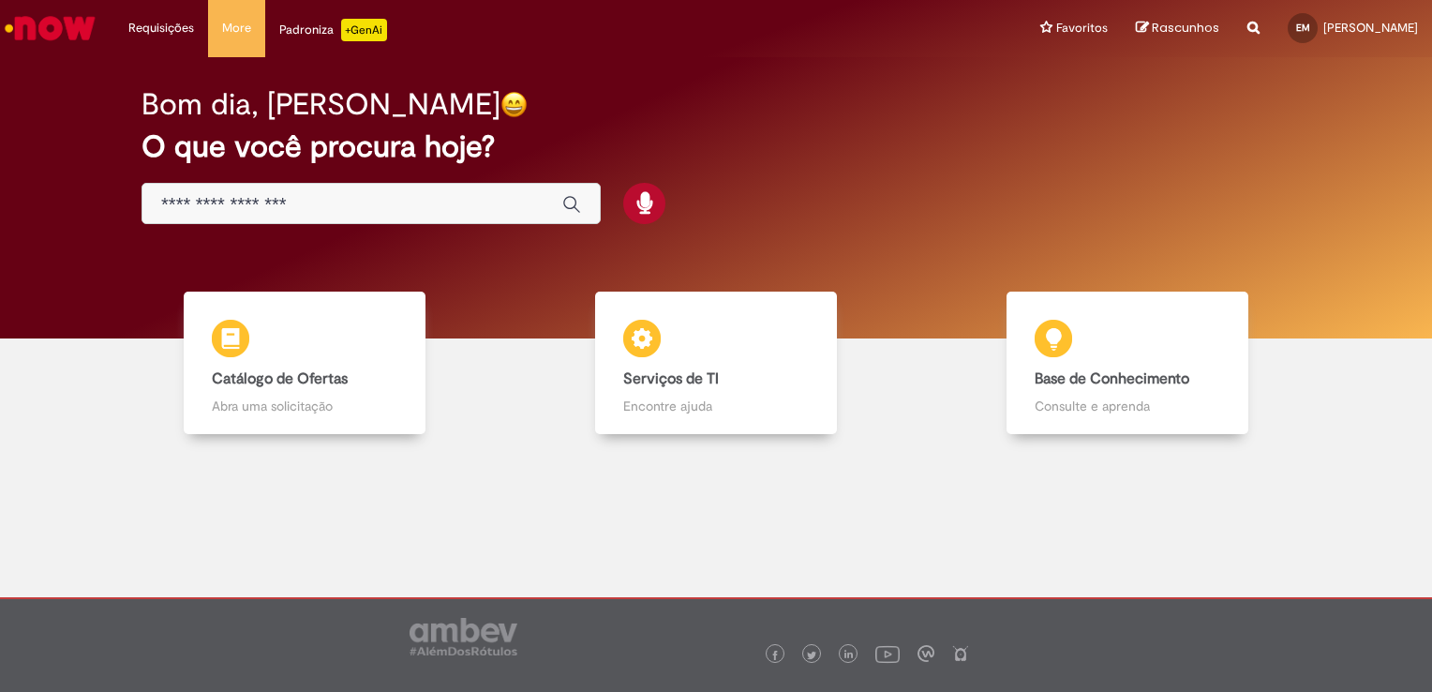
click at [341, 201] on input "Basta digitar aqui" at bounding box center [352, 205] width 382 height 22
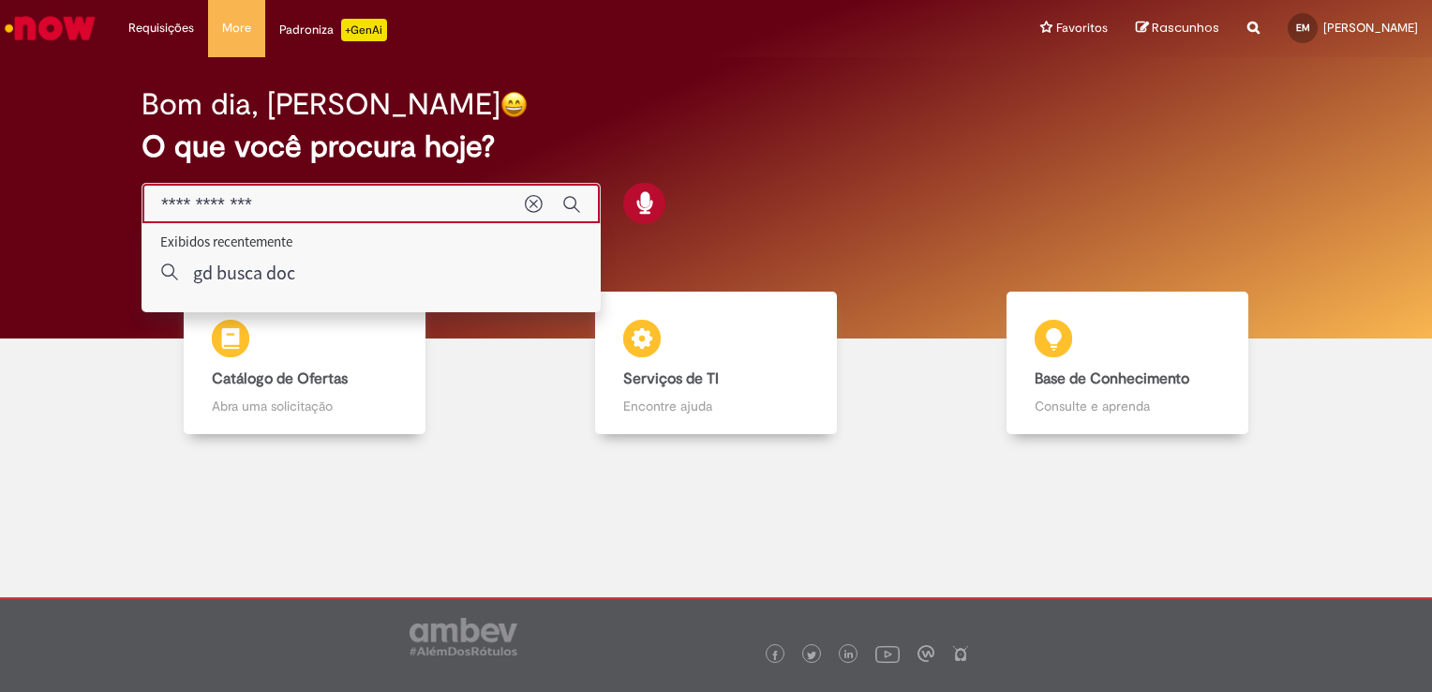
type input "**********"
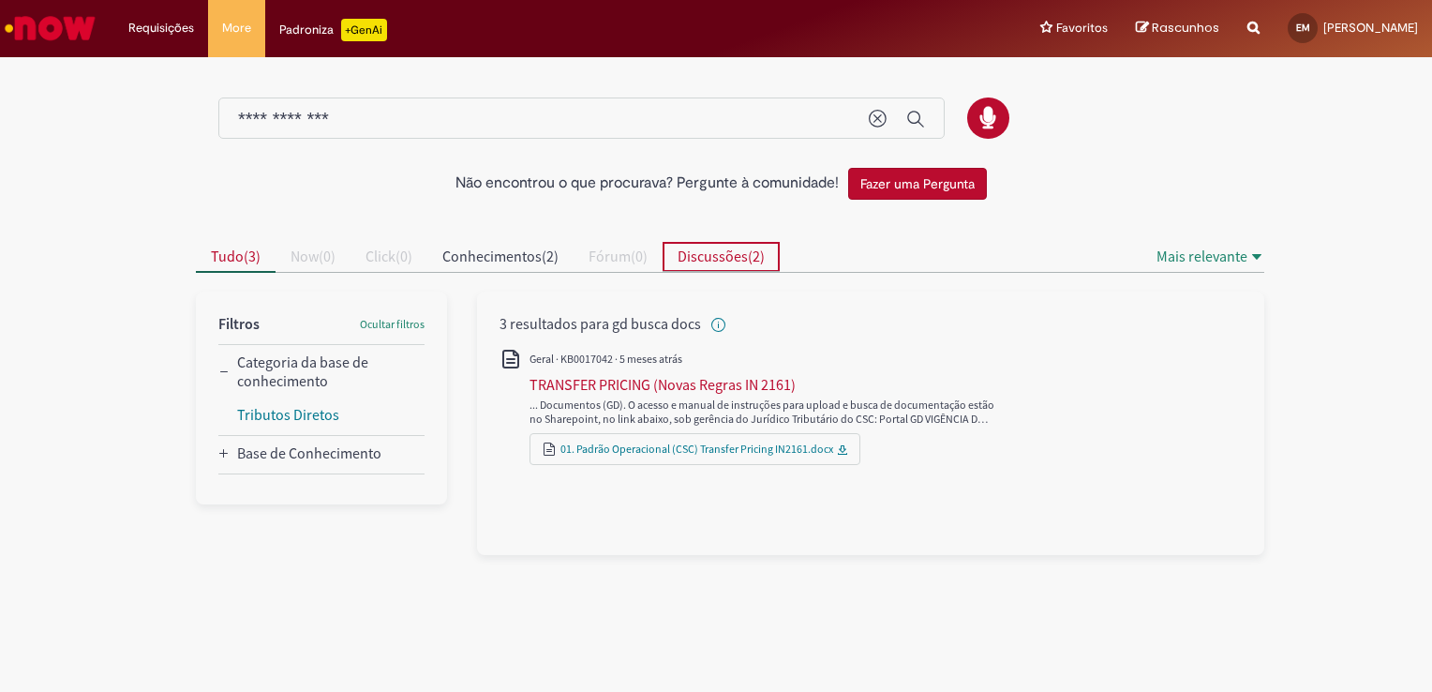
click at [733, 261] on span "Discussões" at bounding box center [713, 255] width 70 height 19
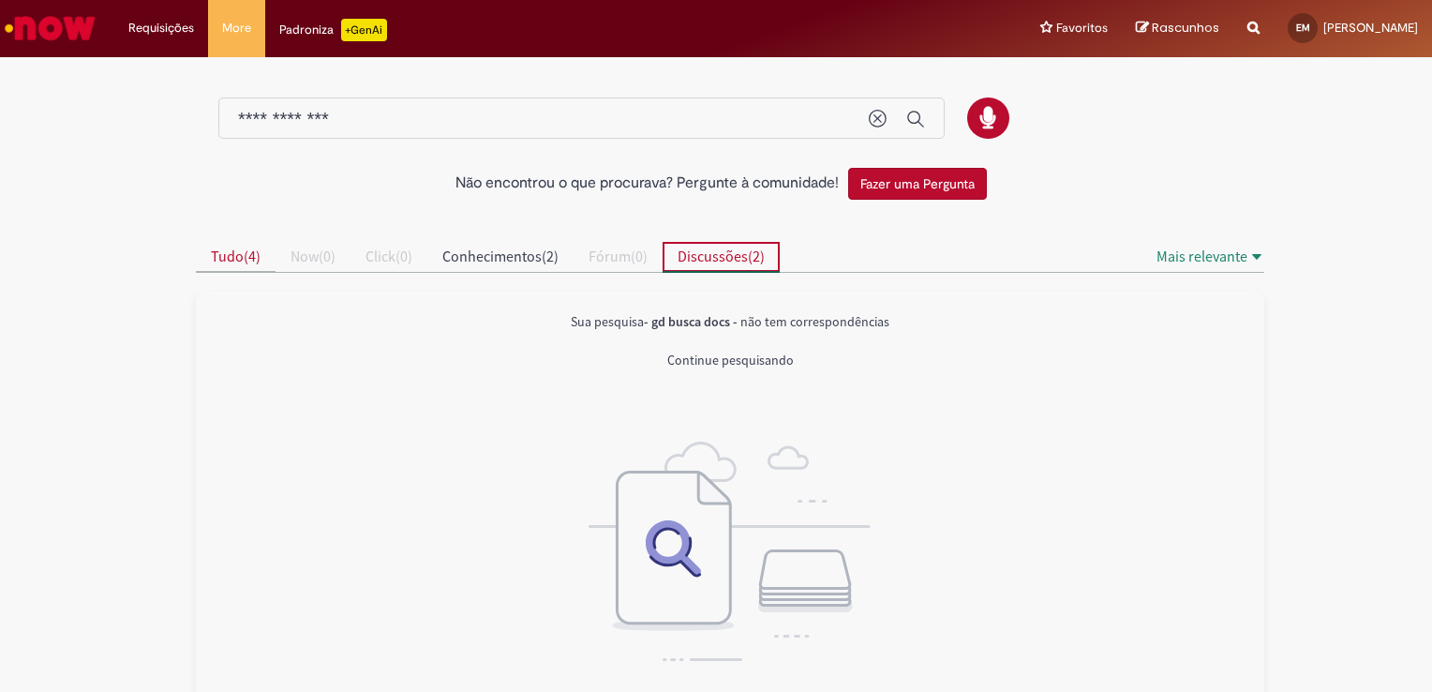
click at [240, 261] on span "Tudo ( 4 )" at bounding box center [236, 255] width 50 height 19
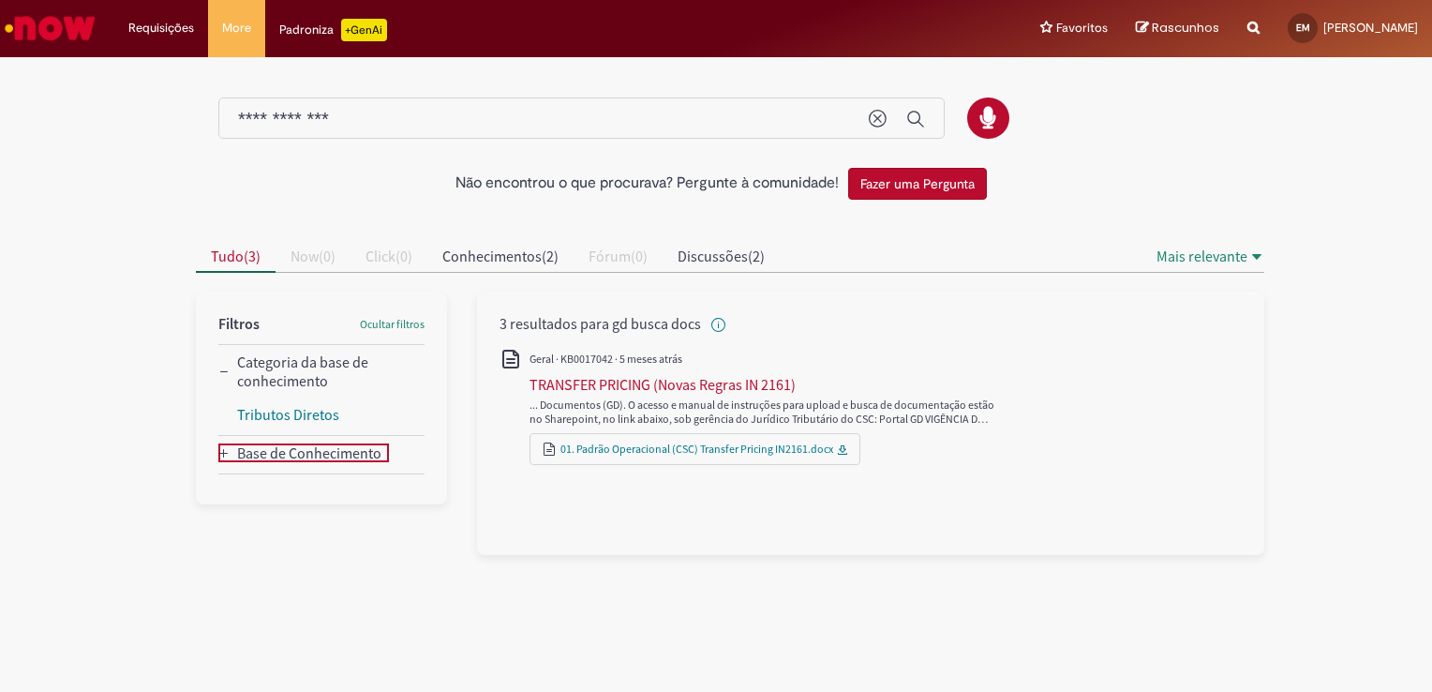
click at [299, 454] on Conhecimento_facet_category "Base de Conhecimento" at bounding box center [309, 452] width 144 height 19
click at [304, 486] on link "Base de Conhecimento Now" at bounding box center [326, 486] width 178 height 19
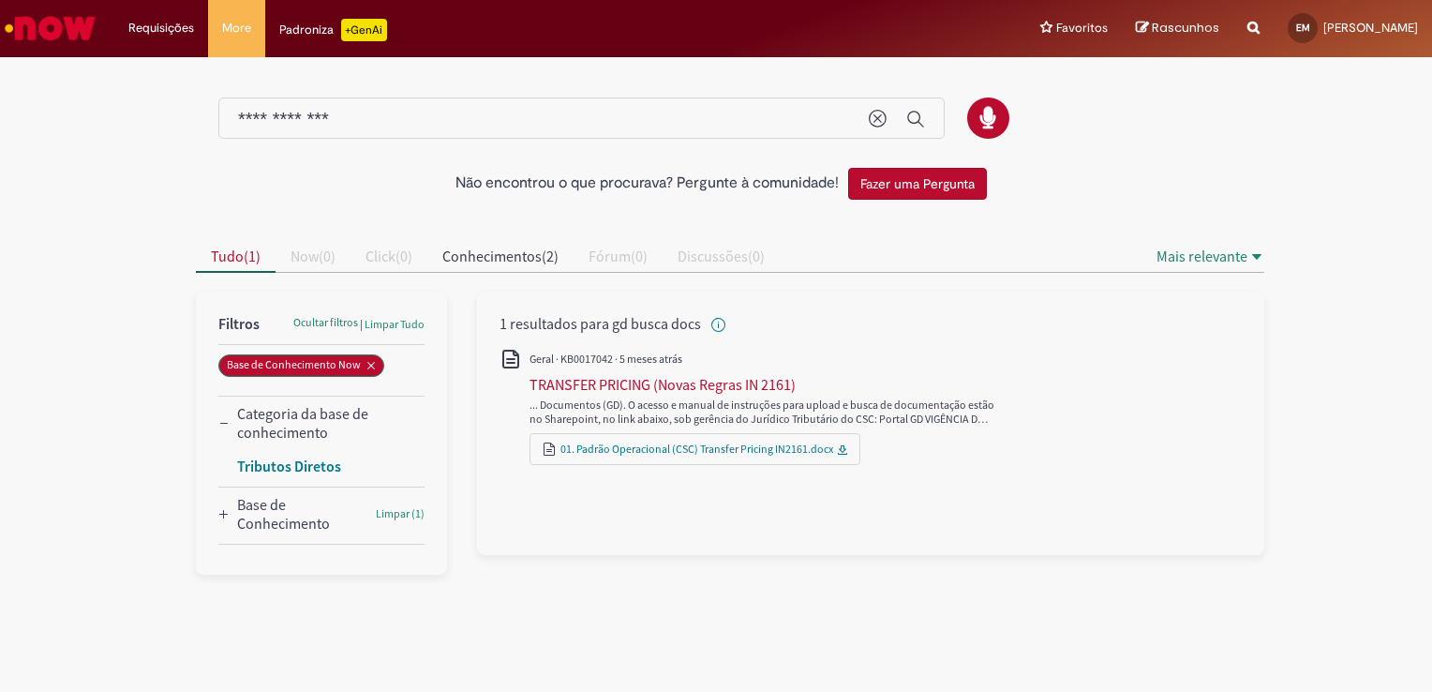
click at [280, 474] on li "Tributos Diretos" at bounding box center [330, 468] width 187 height 30
click at [306, 404] on conhecimento_facet_category "Categoria da base de conhecimento" at bounding box center [327, 422] width 180 height 37
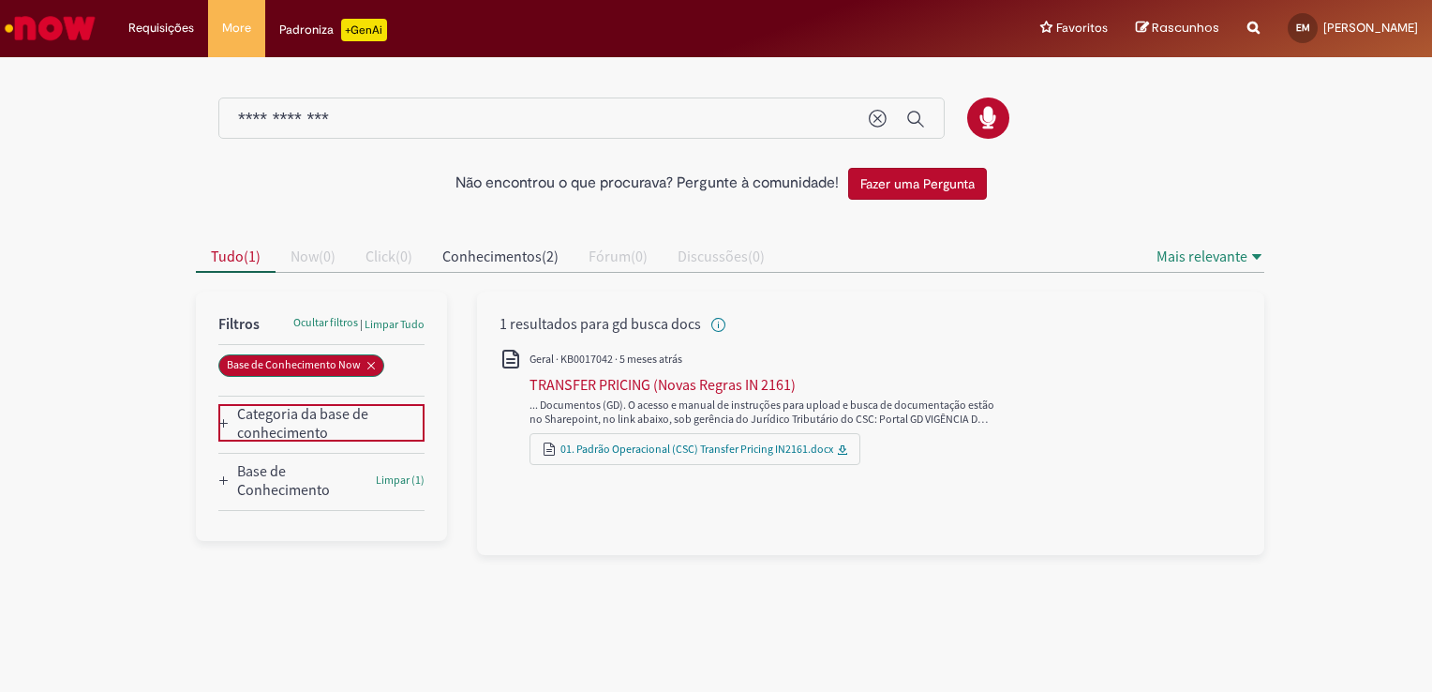
click at [305, 415] on conhecimento_facet_category "Categoria da base de conhecimento" at bounding box center [327, 422] width 180 height 37
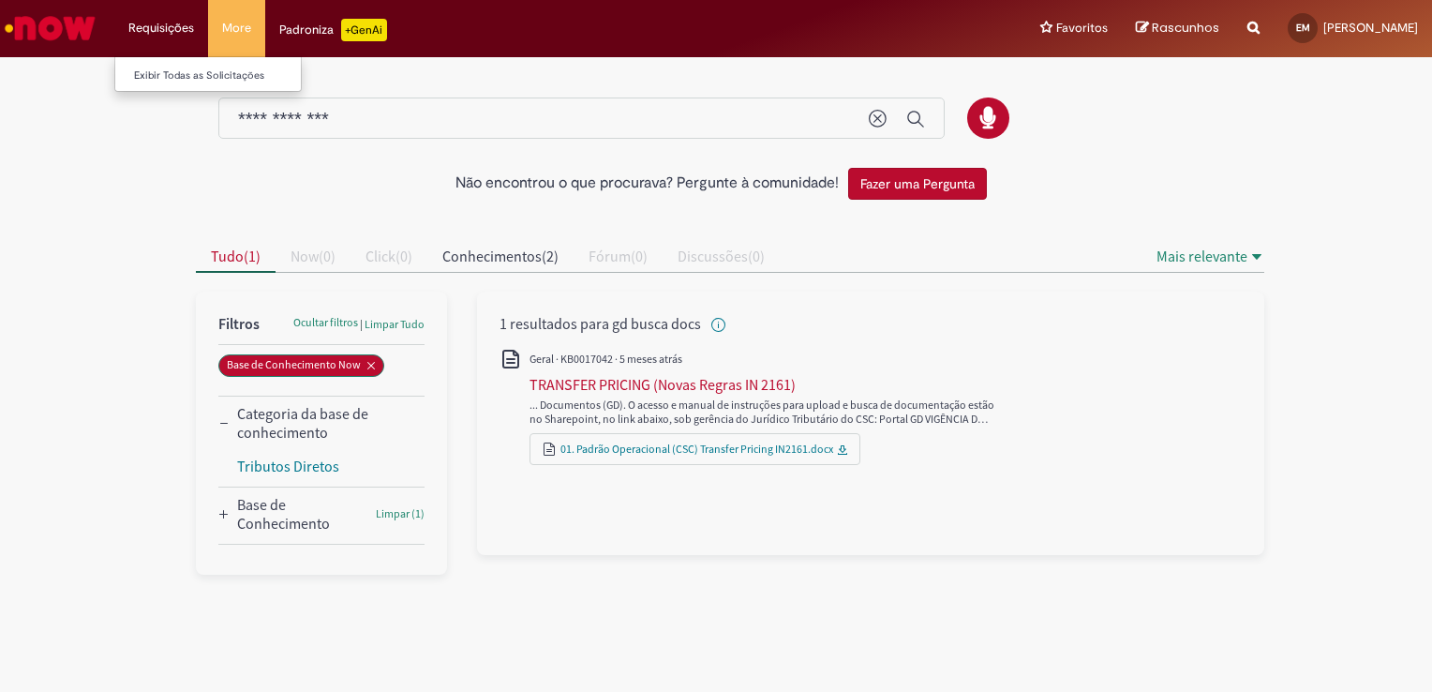
click at [186, 24] on li "Requisições Exibir Todas as Solicitações" at bounding box center [161, 28] width 94 height 56
click at [214, 77] on link "Exibir Todas as Solicitações" at bounding box center [218, 76] width 206 height 21
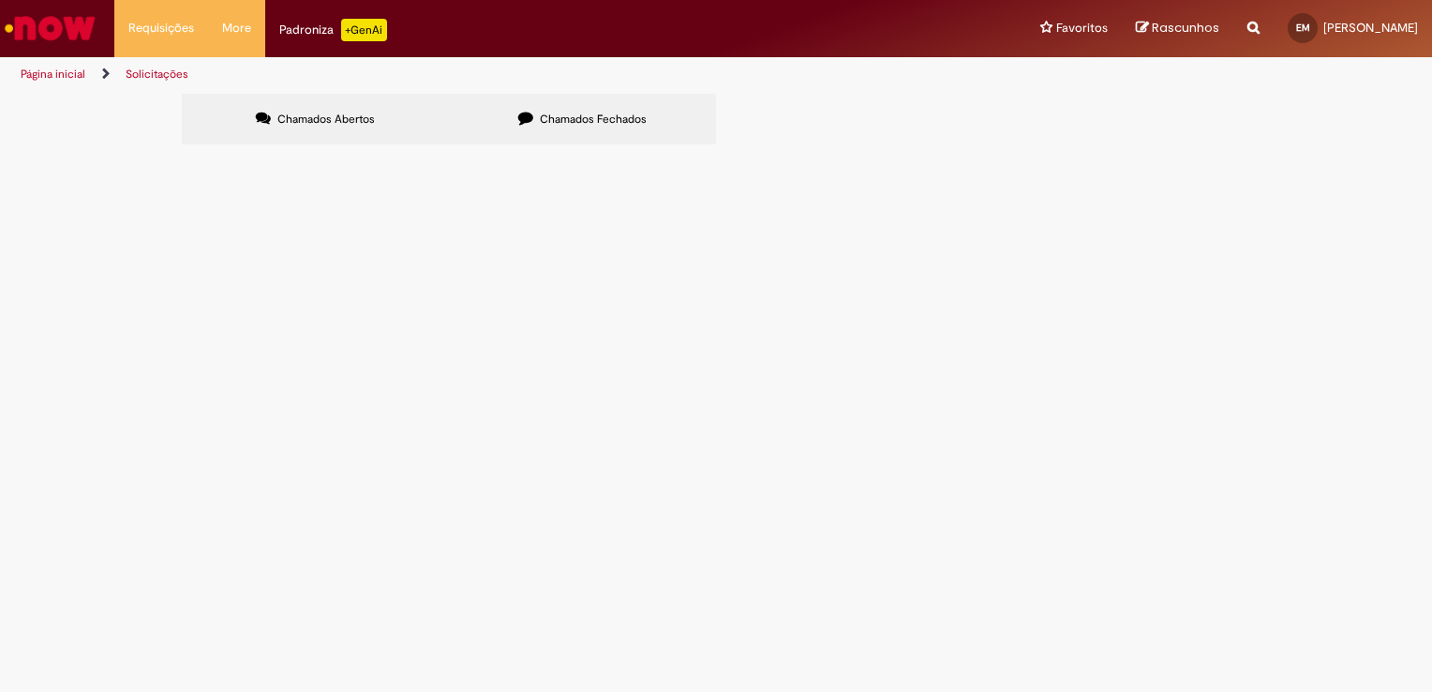
click at [536, 137] on label "Chamados Fechados" at bounding box center [582, 119] width 267 height 51
click at [0, 0] on span "GD - Busca Docs" at bounding box center [0, 0] width 0 height 0
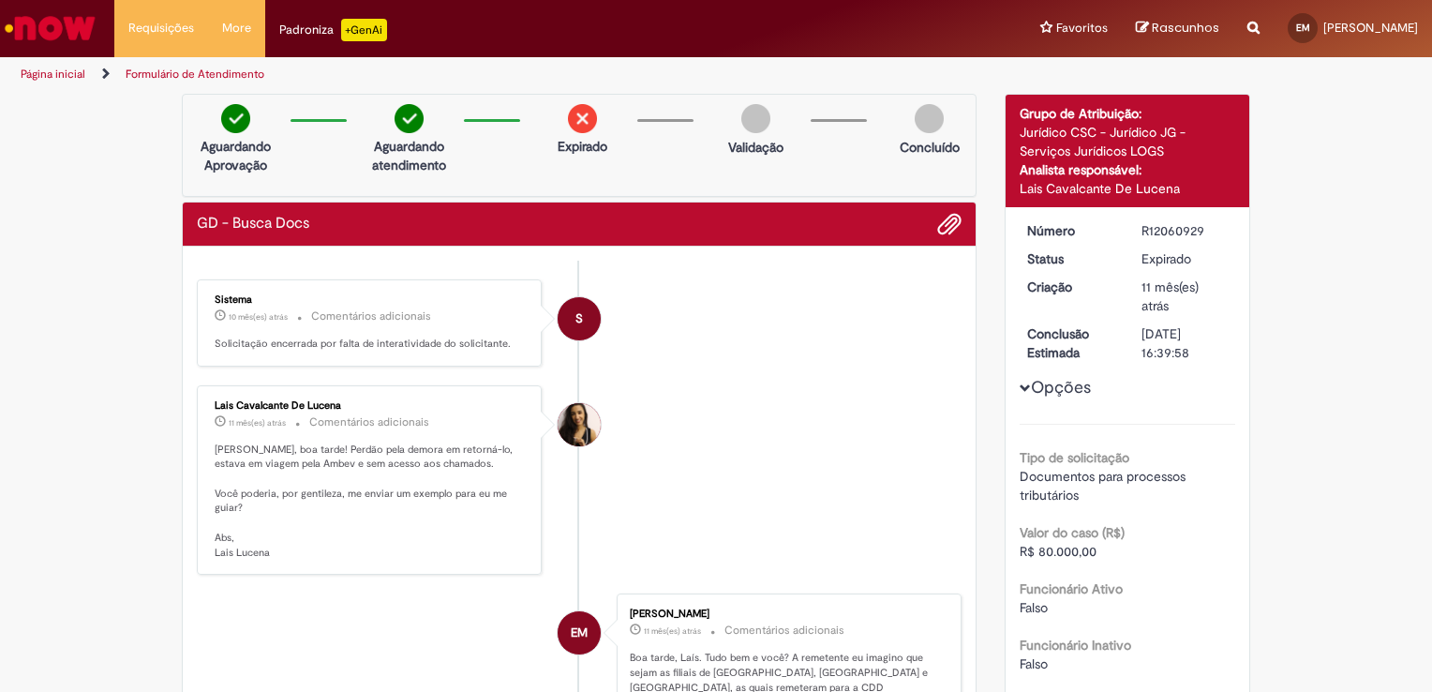
click at [1233, 36] on div "Reportar problema Artigos Não encontrou base de conhecimento Catálogo Não foram…" at bounding box center [1253, 28] width 40 height 57
click at [1233, 34] on div "Reportar problema Artigos Não encontrou base de conhecimento Catálogo Não foram…" at bounding box center [1253, 28] width 40 height 57
click at [1237, 24] on div "Reportar problema Artigos Não encontrou base de conhecimento Catálogo Não foram…" at bounding box center [1253, 28] width 40 height 57
click at [1247, 30] on icon "Search from all sources" at bounding box center [1253, 17] width 12 height 34
click at [1188, 26] on input "text" at bounding box center [1216, 29] width 86 height 32
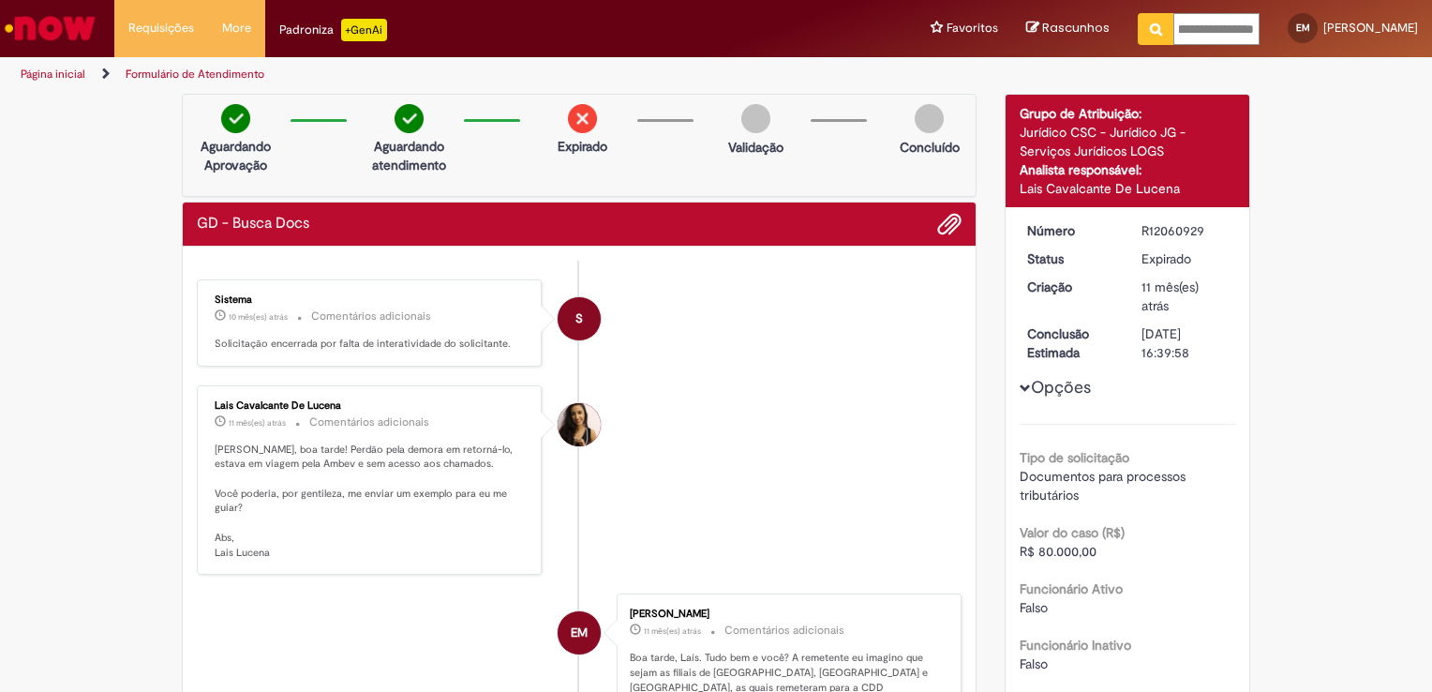
type input "**********"
click button "Pesquisar" at bounding box center [1156, 29] width 37 height 32
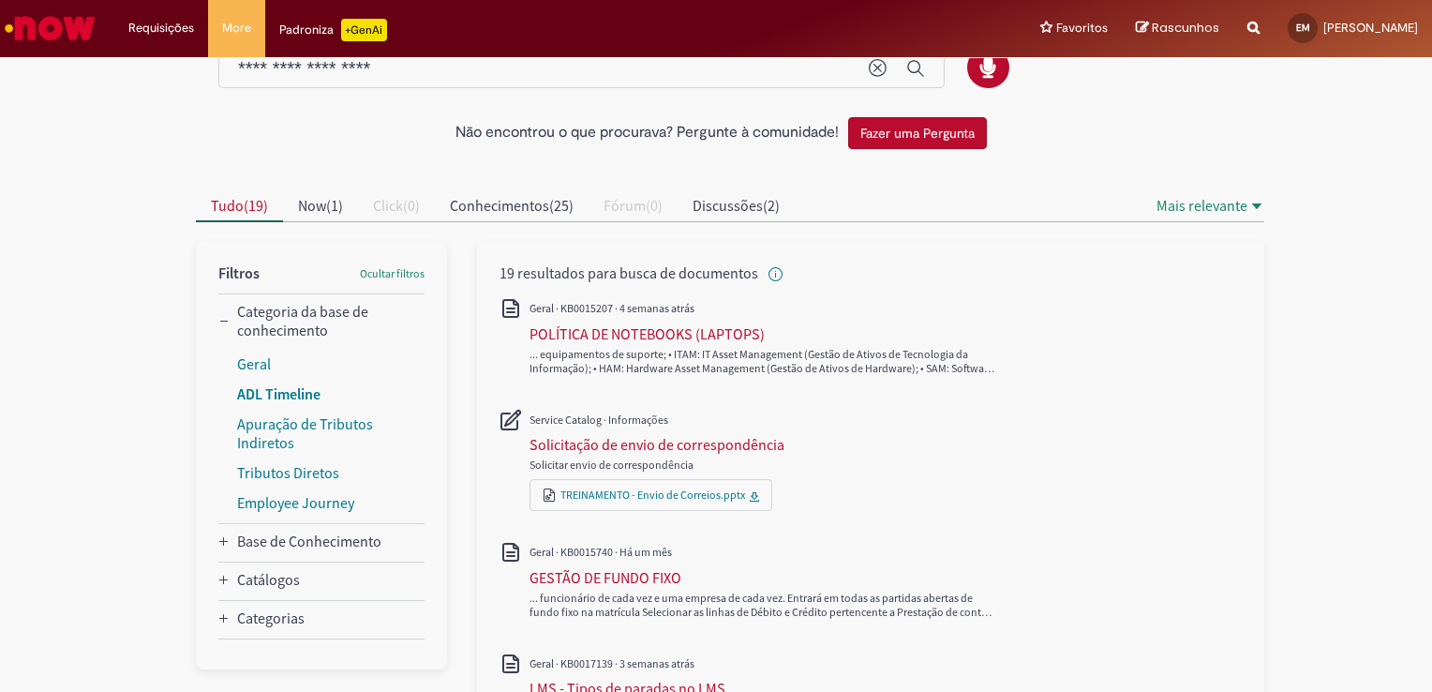
scroll to position [94, 0]
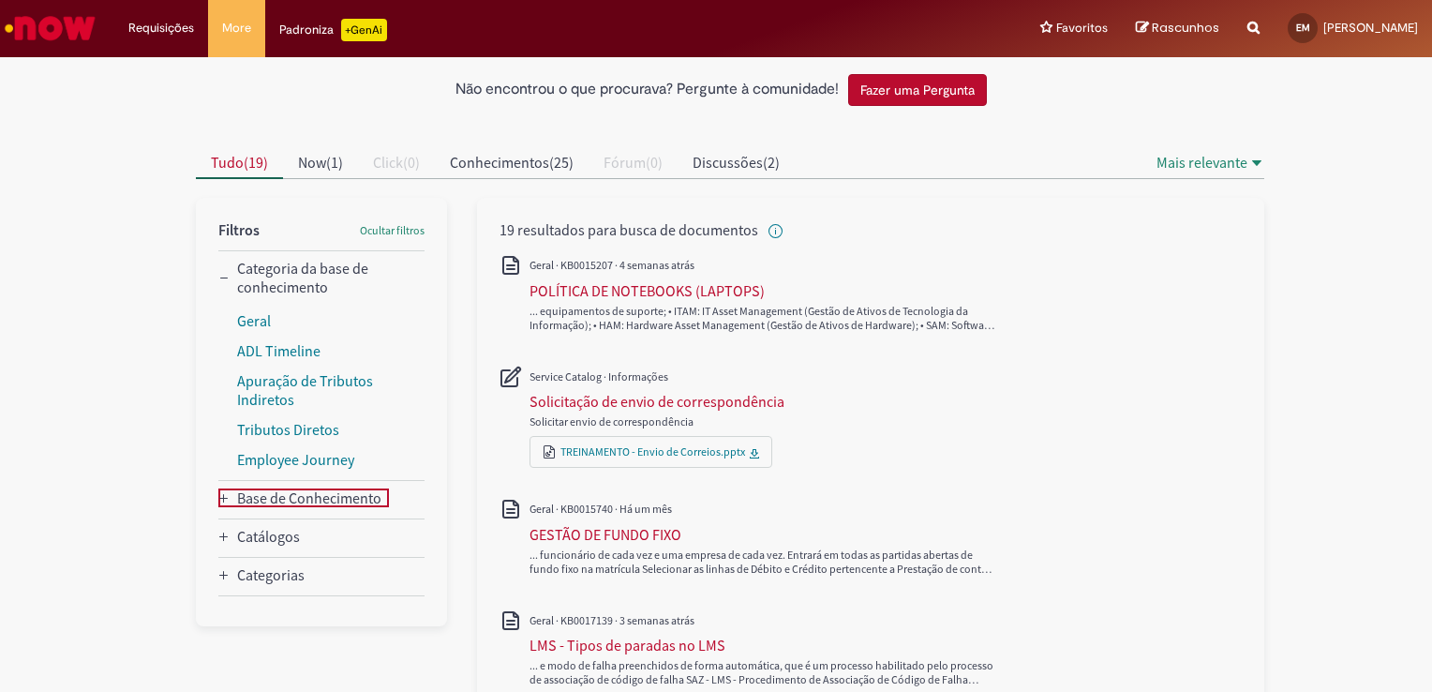
click at [218, 490] on div "Base de Conhecimento" at bounding box center [223, 497] width 11 height 15
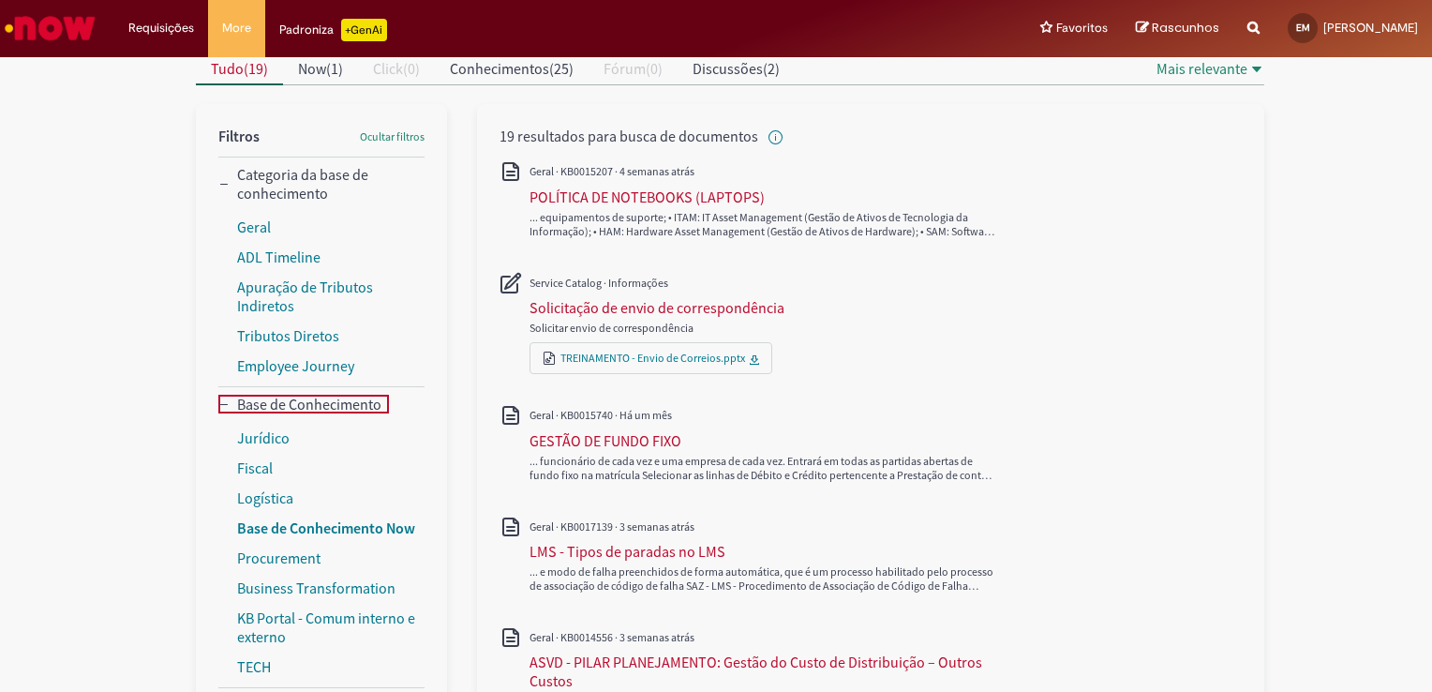
scroll to position [281, 0]
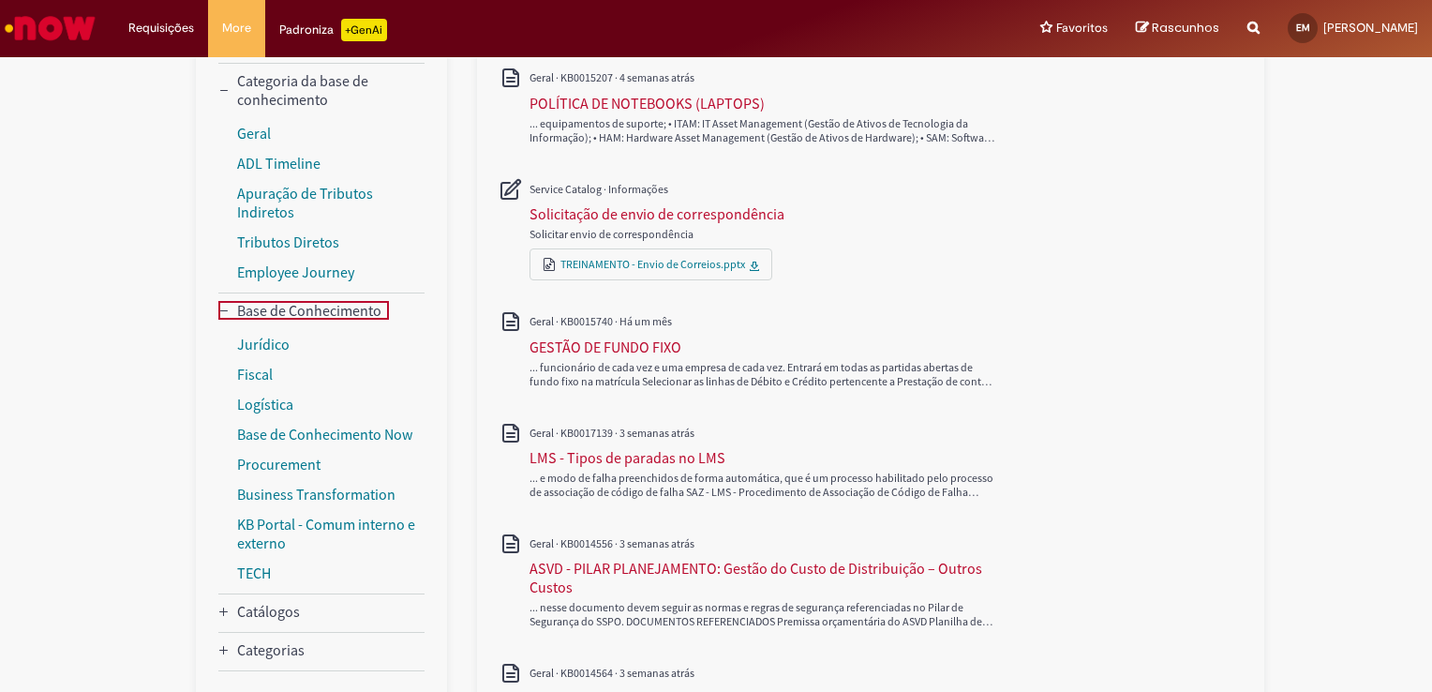
click at [270, 609] on div "Catálogos" at bounding box center [268, 611] width 63 height 19
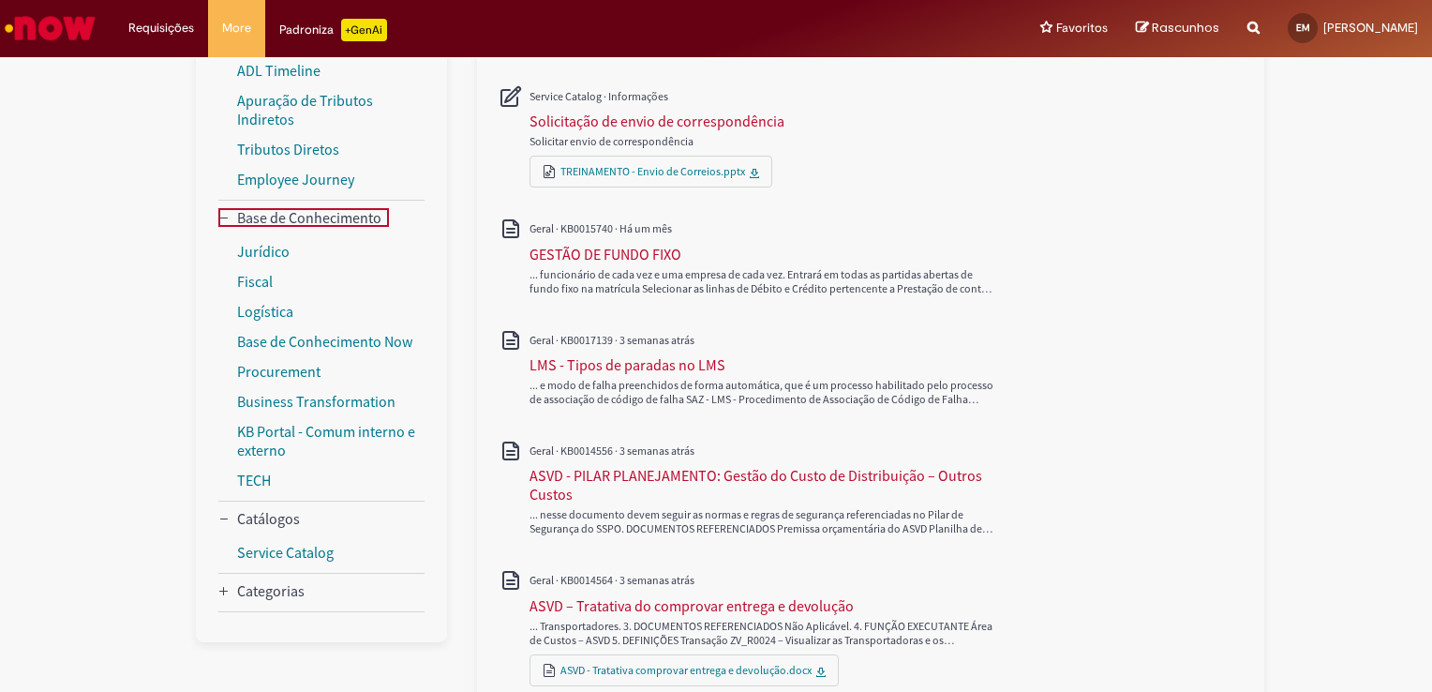
scroll to position [375, 0]
click at [238, 593] on div "Categorias" at bounding box center [270, 589] width 67 height 19
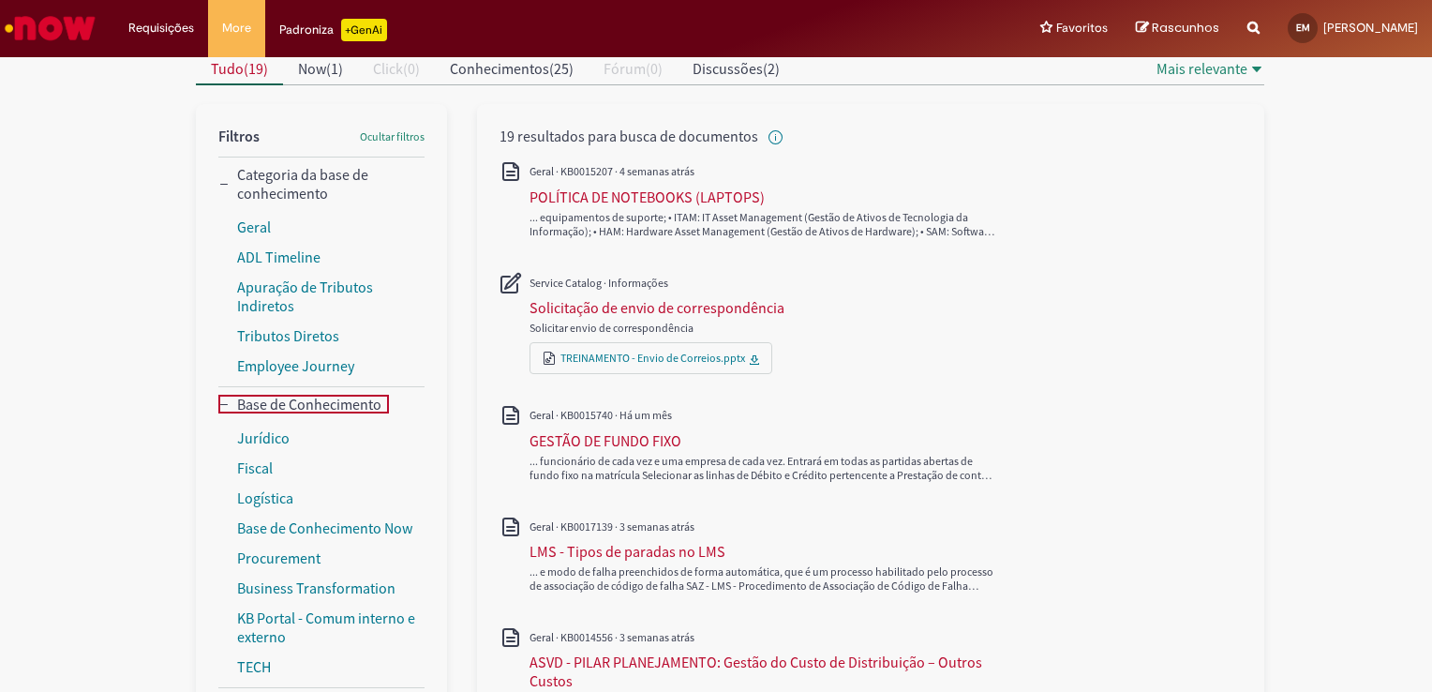
scroll to position [94, 0]
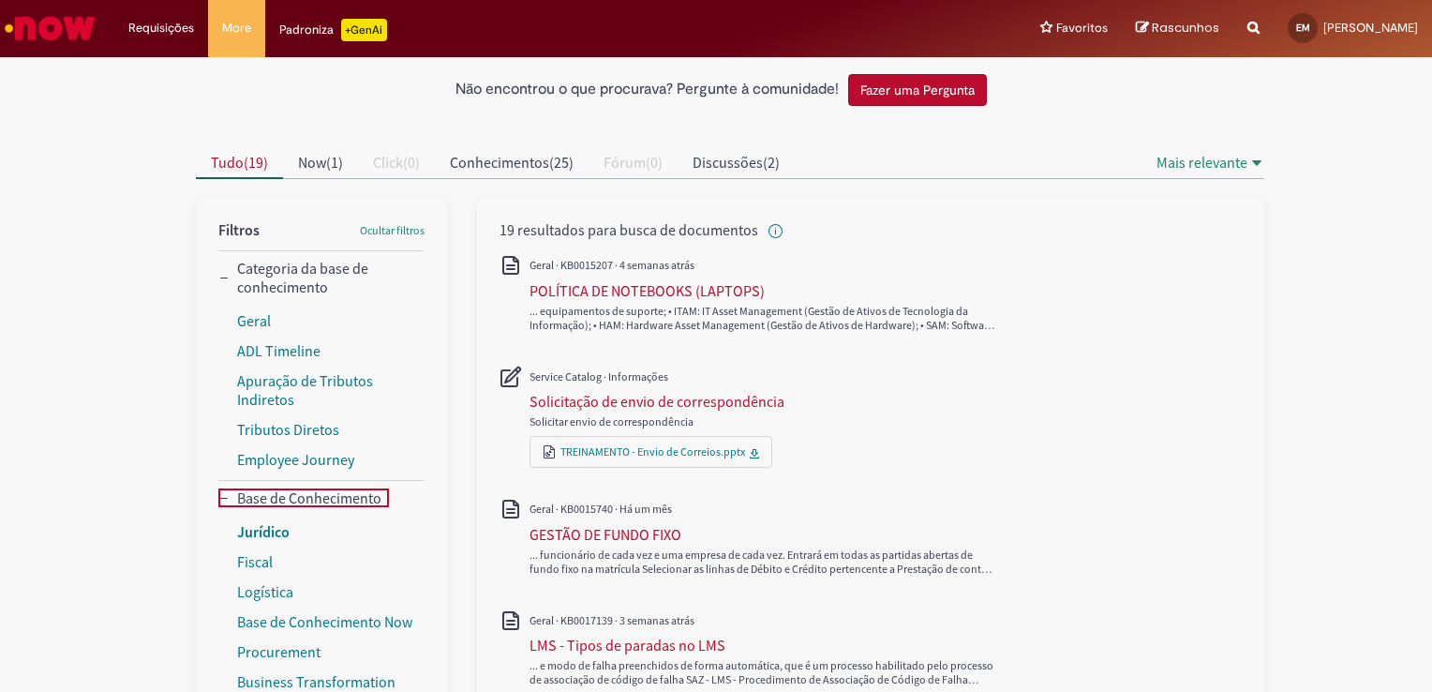
click at [251, 539] on link "Jurídico" at bounding box center [263, 531] width 52 height 19
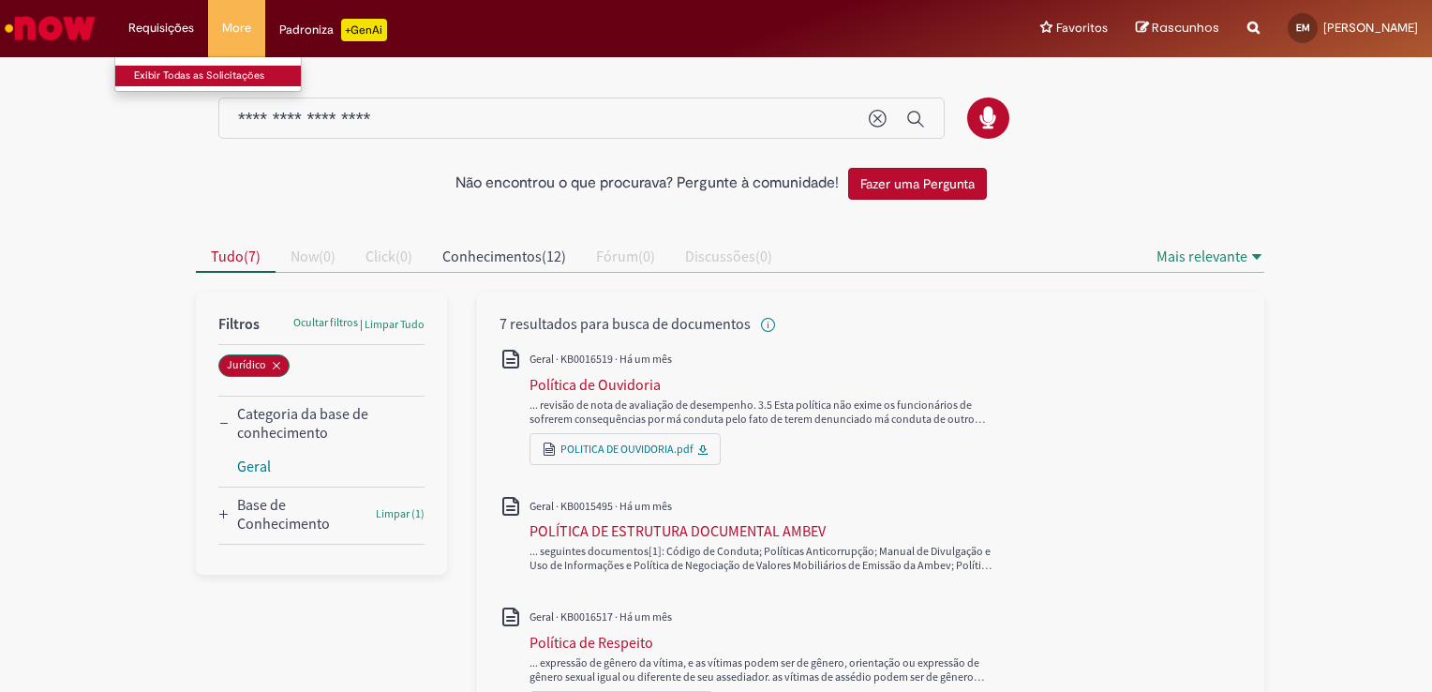
click at [186, 79] on link "Exibir Todas as Solicitações" at bounding box center [218, 76] width 206 height 21
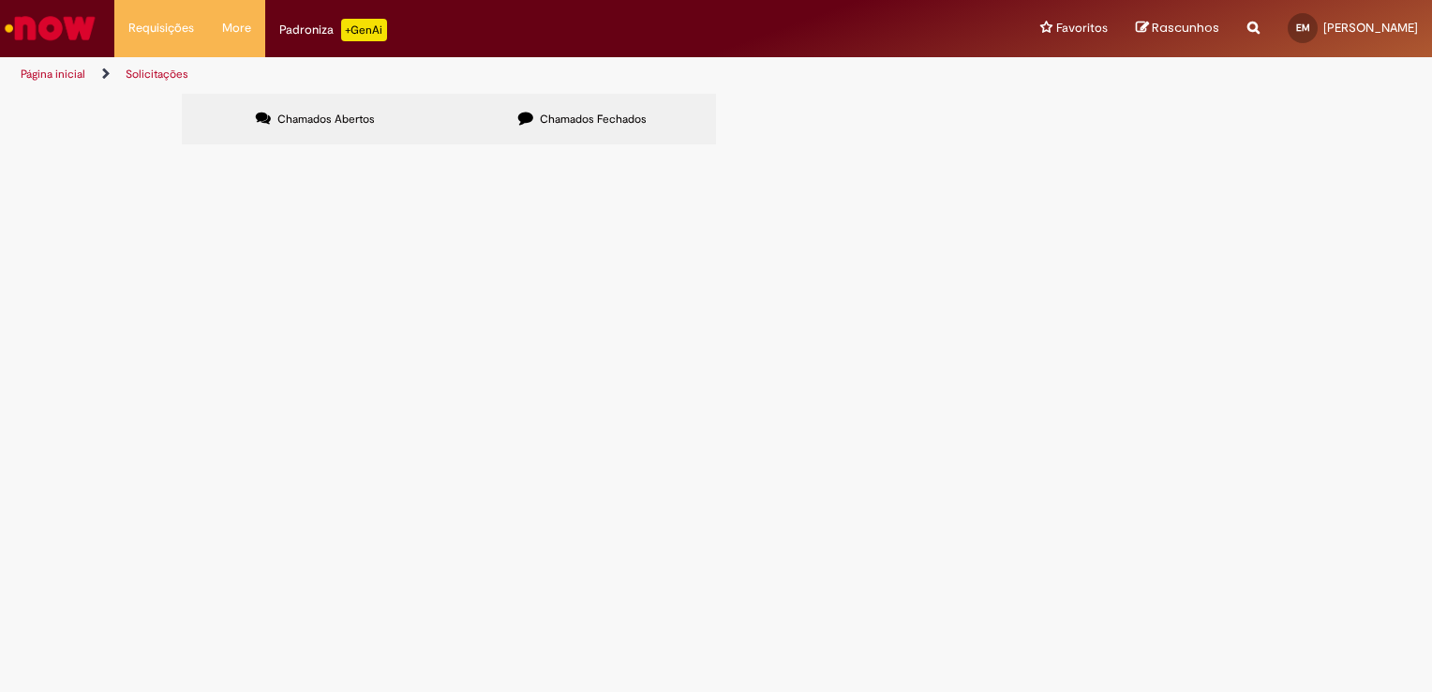
click at [522, 119] on icon at bounding box center [525, 118] width 15 height 15
click at [341, 128] on label "Chamados Abertos" at bounding box center [315, 119] width 267 height 51
click at [1247, 25] on icon "Search from all sources" at bounding box center [1253, 17] width 12 height 34
click at [49, 33] on img "Ir para a Homepage" at bounding box center [50, 27] width 97 height 37
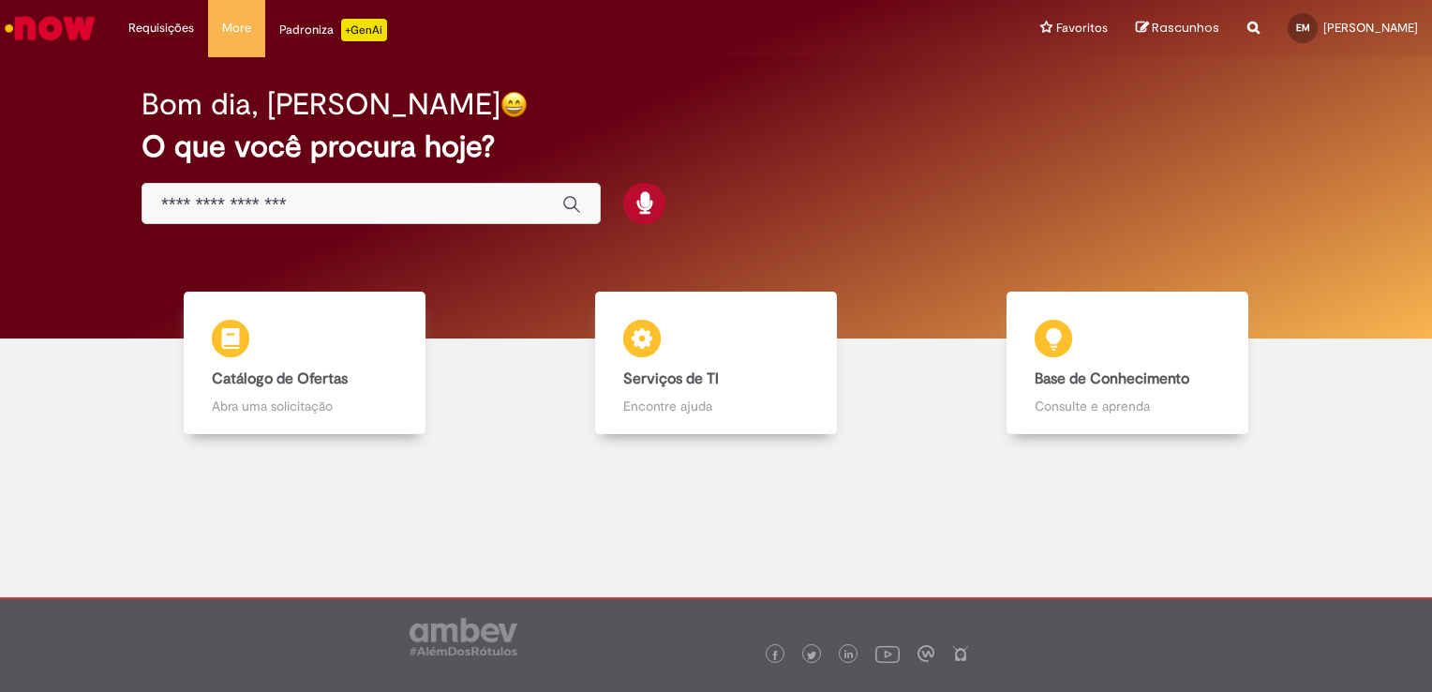
click at [300, 198] on input "Basta digitar aqui" at bounding box center [352, 205] width 382 height 22
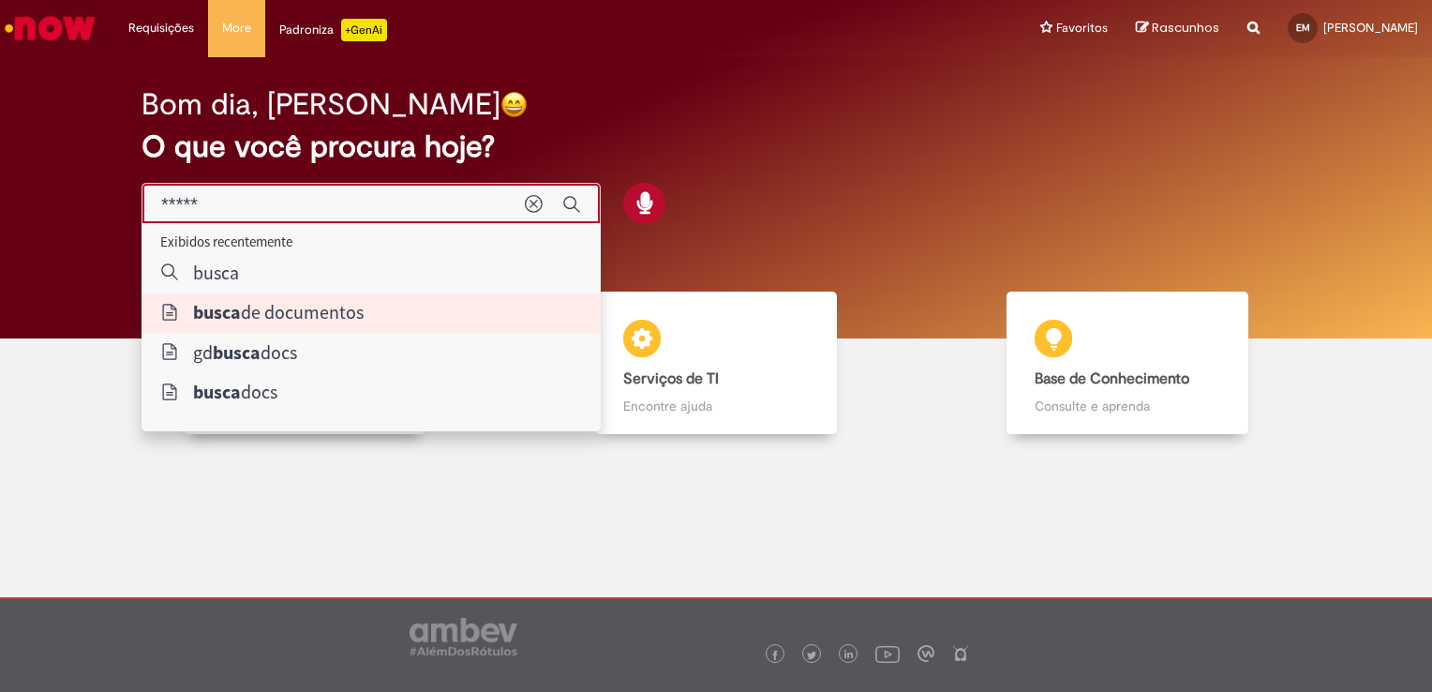
type input "**********"
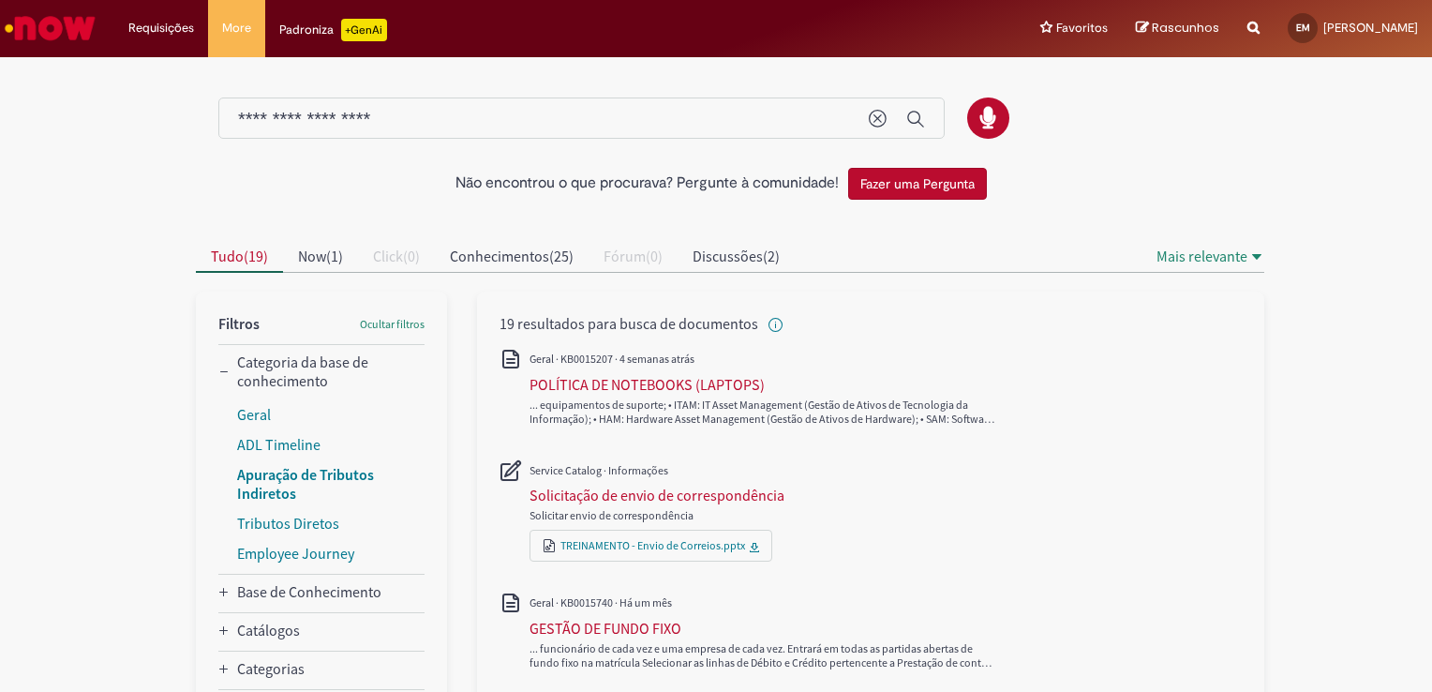
scroll to position [94, 0]
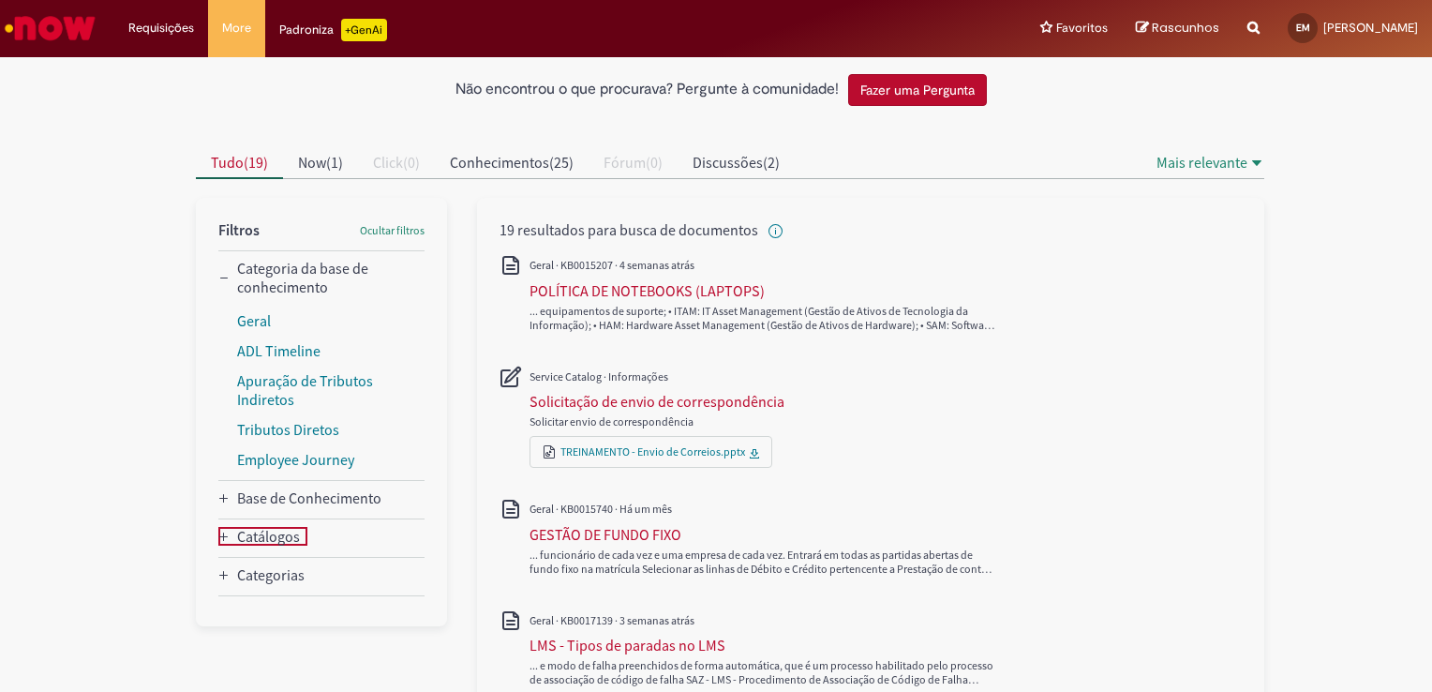
click at [219, 532] on icon "Catálogos" at bounding box center [223, 536] width 8 height 8
click at [255, 573] on link "Service Catalog" at bounding box center [286, 569] width 98 height 19
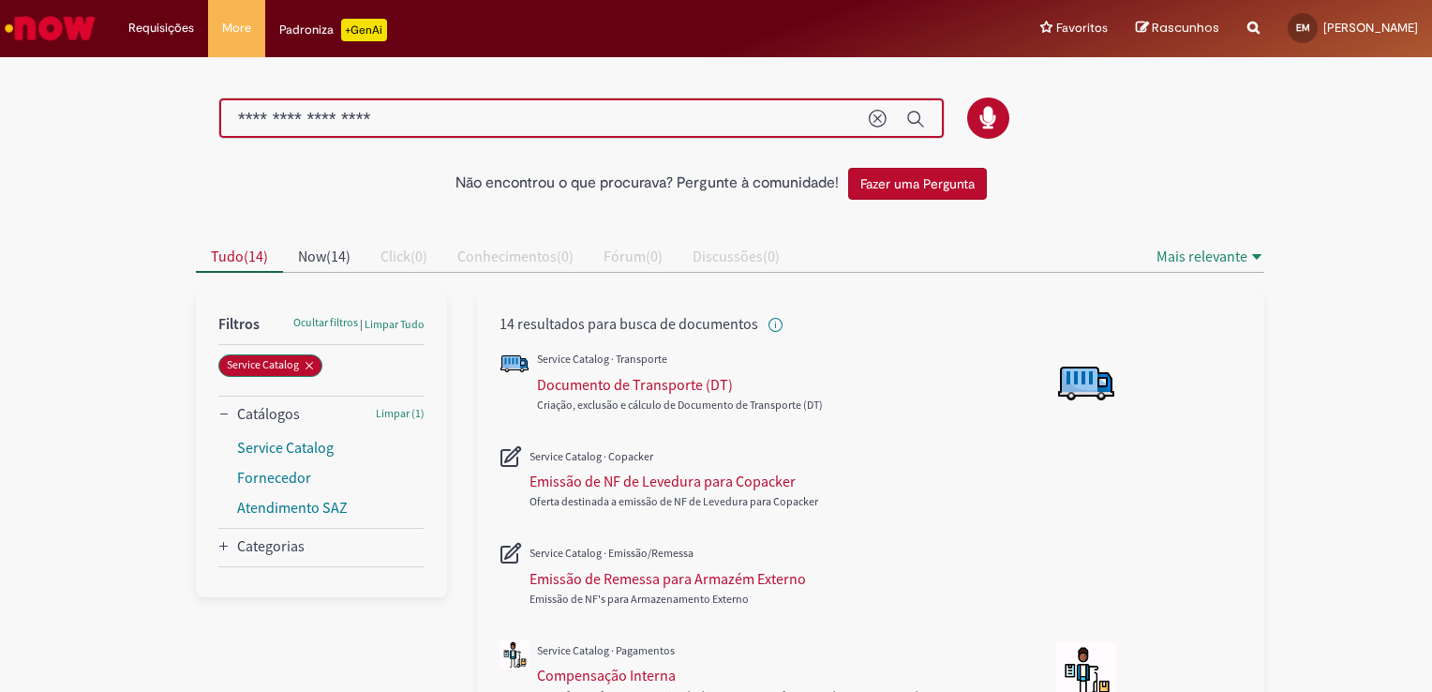
drag, startPoint x: 495, startPoint y: 116, endPoint x: 73, endPoint y: 137, distance: 422.3
click at [228, 114] on div "**********" at bounding box center [581, 118] width 726 height 42
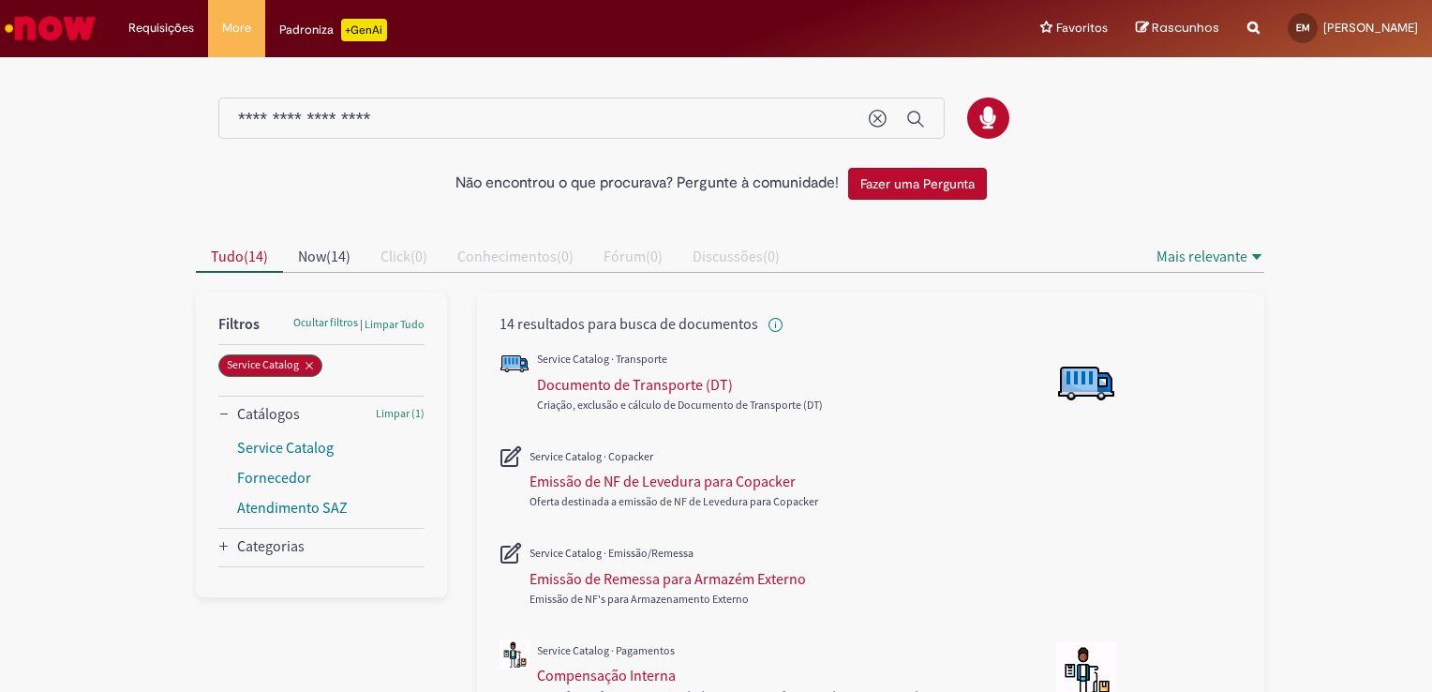
click at [238, 122] on input "**********" at bounding box center [544, 120] width 612 height 22
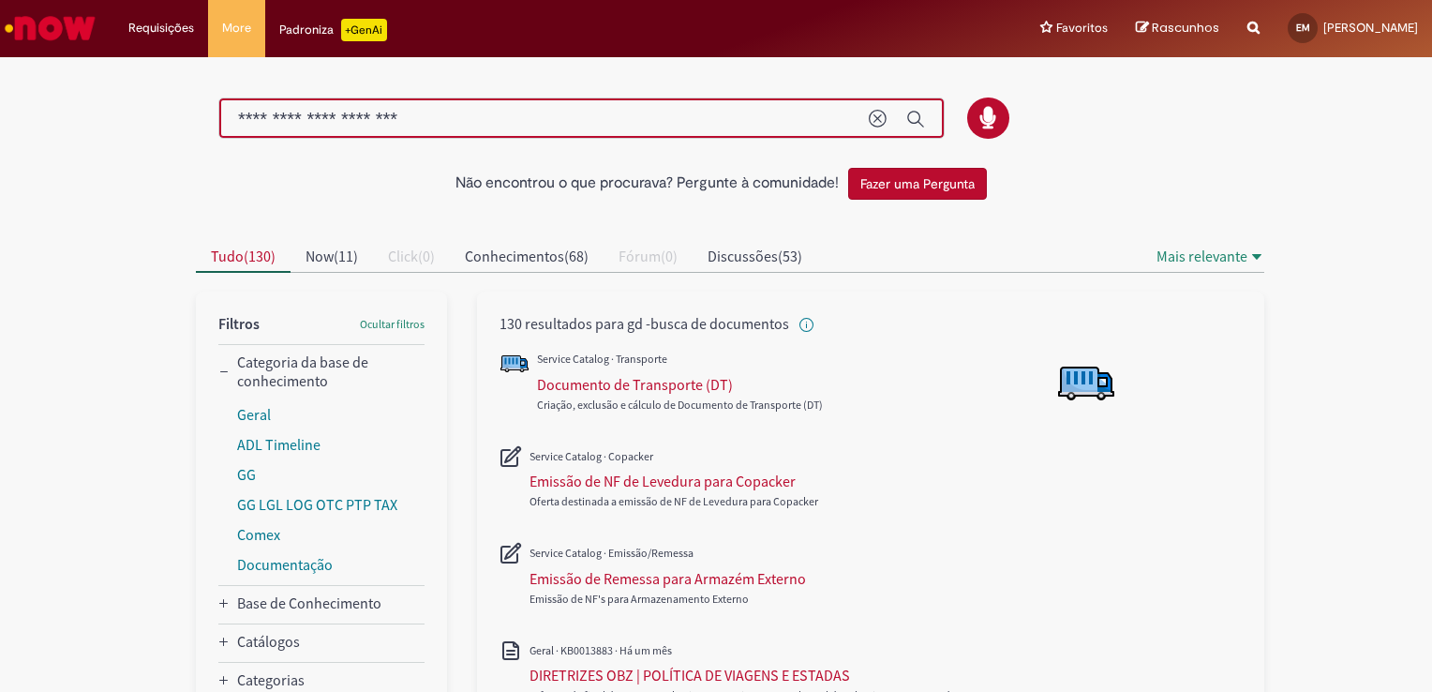
click at [267, 118] on input "**********" at bounding box center [544, 120] width 612 height 22
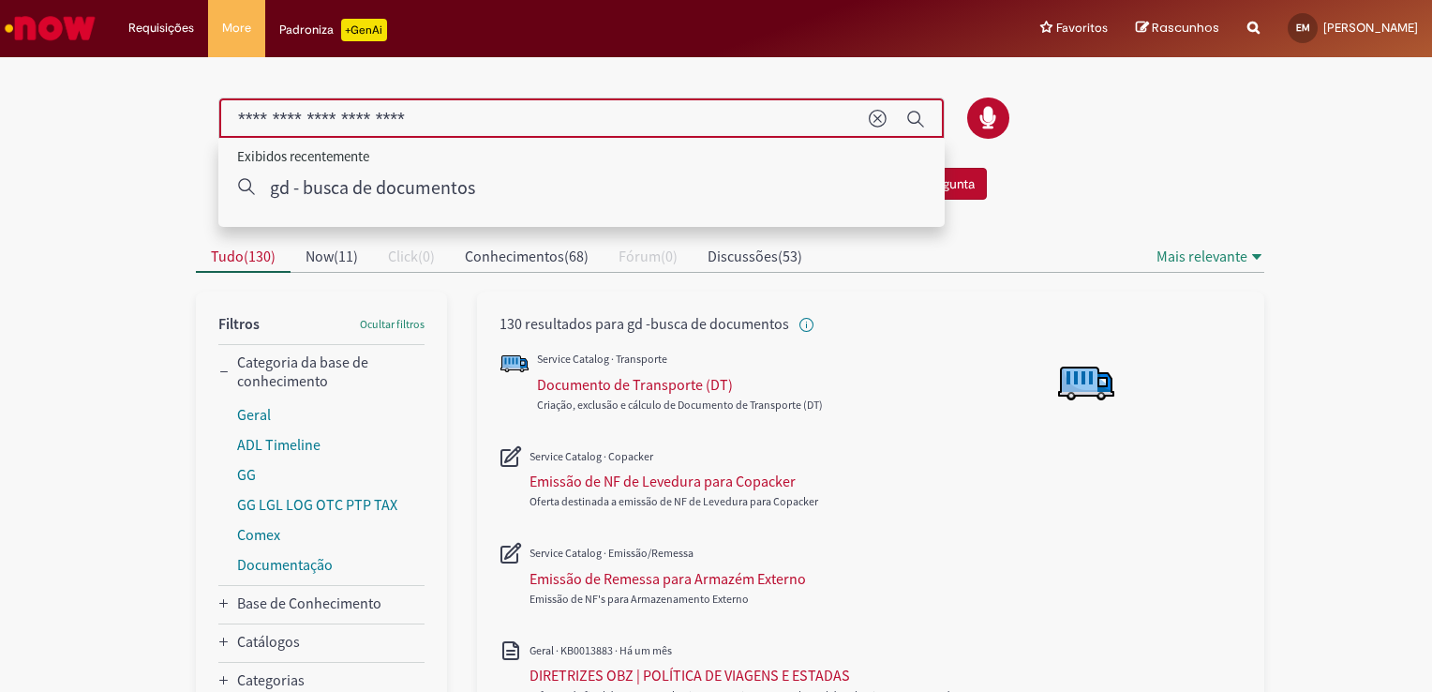
type input "**********"
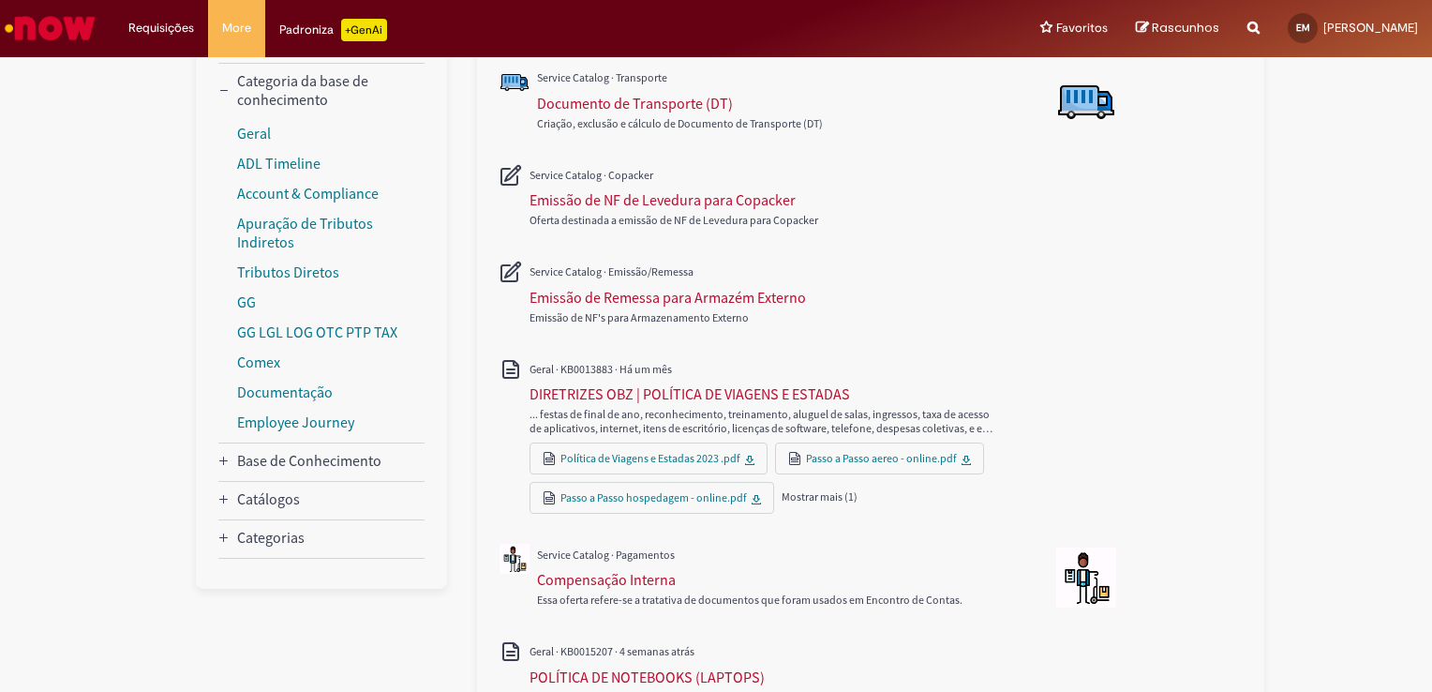
scroll to position [844, 0]
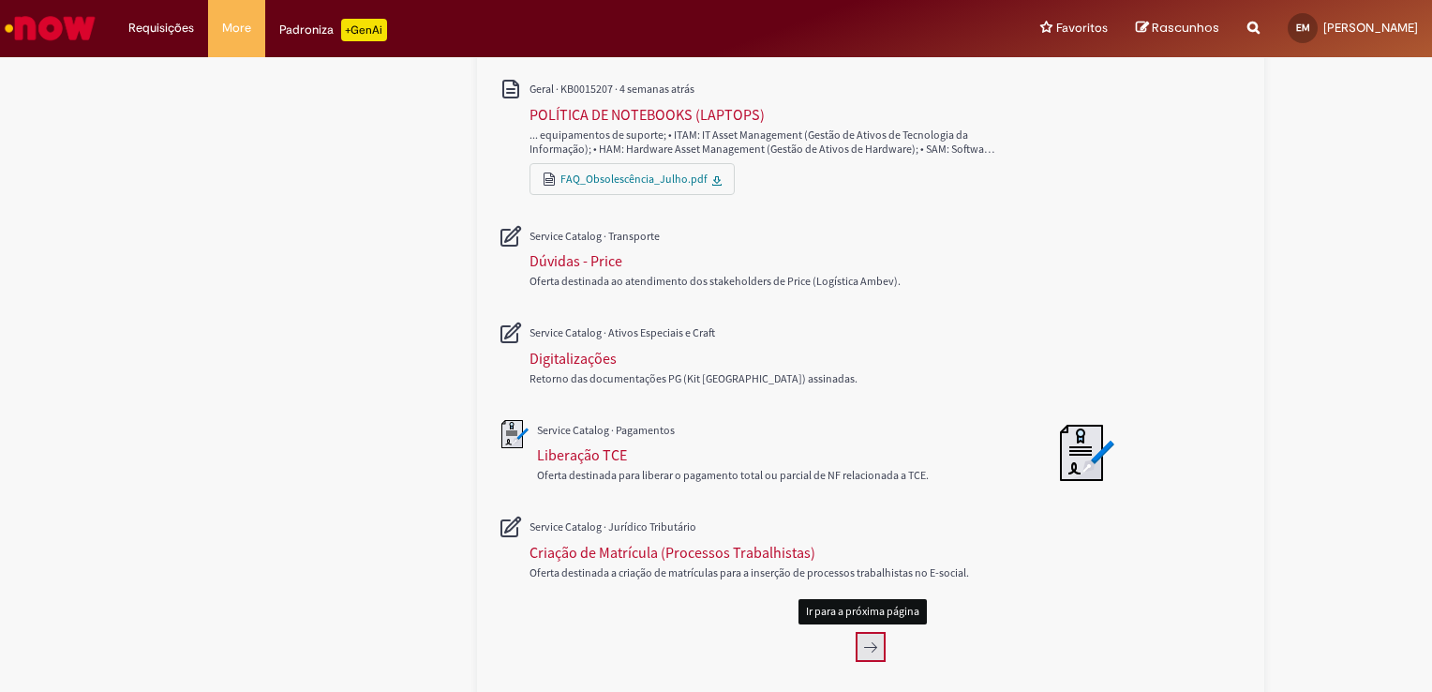
click at [870, 635] on button "Próxima página, 2" at bounding box center [871, 647] width 30 height 30
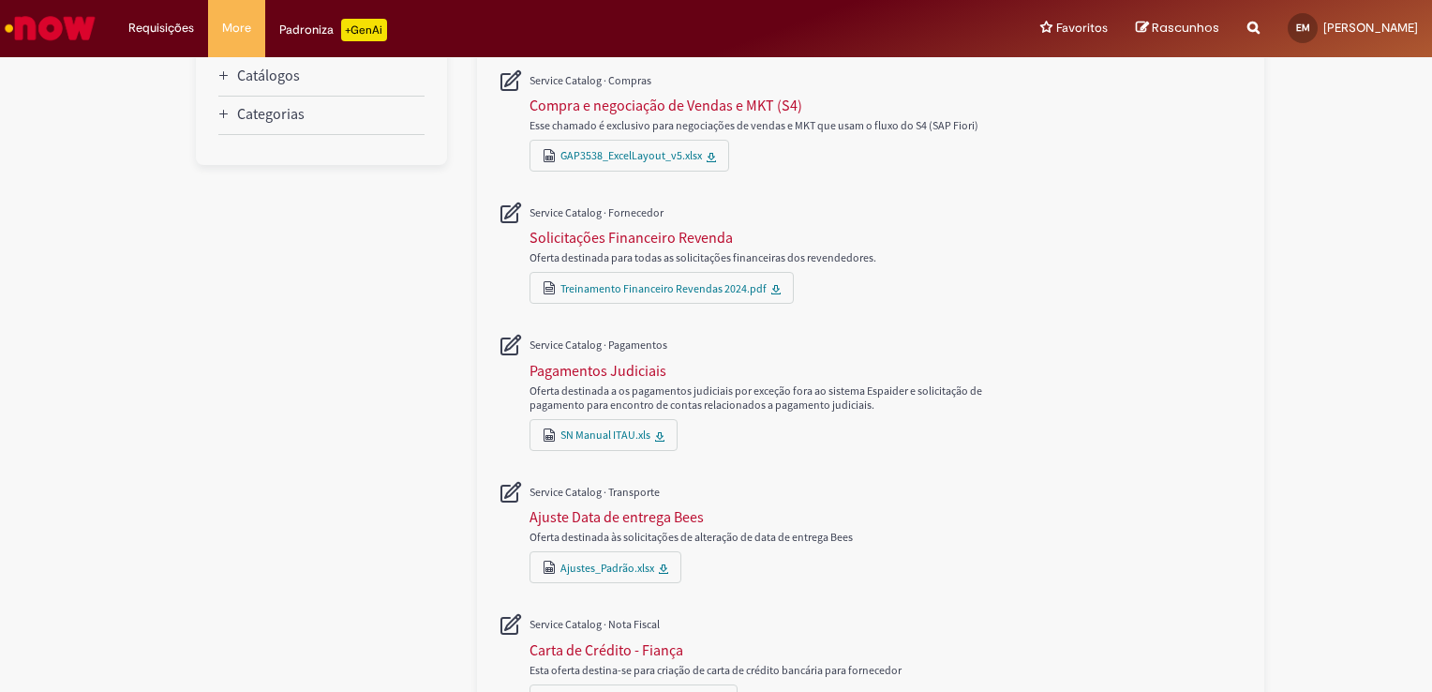
scroll to position [142, 0]
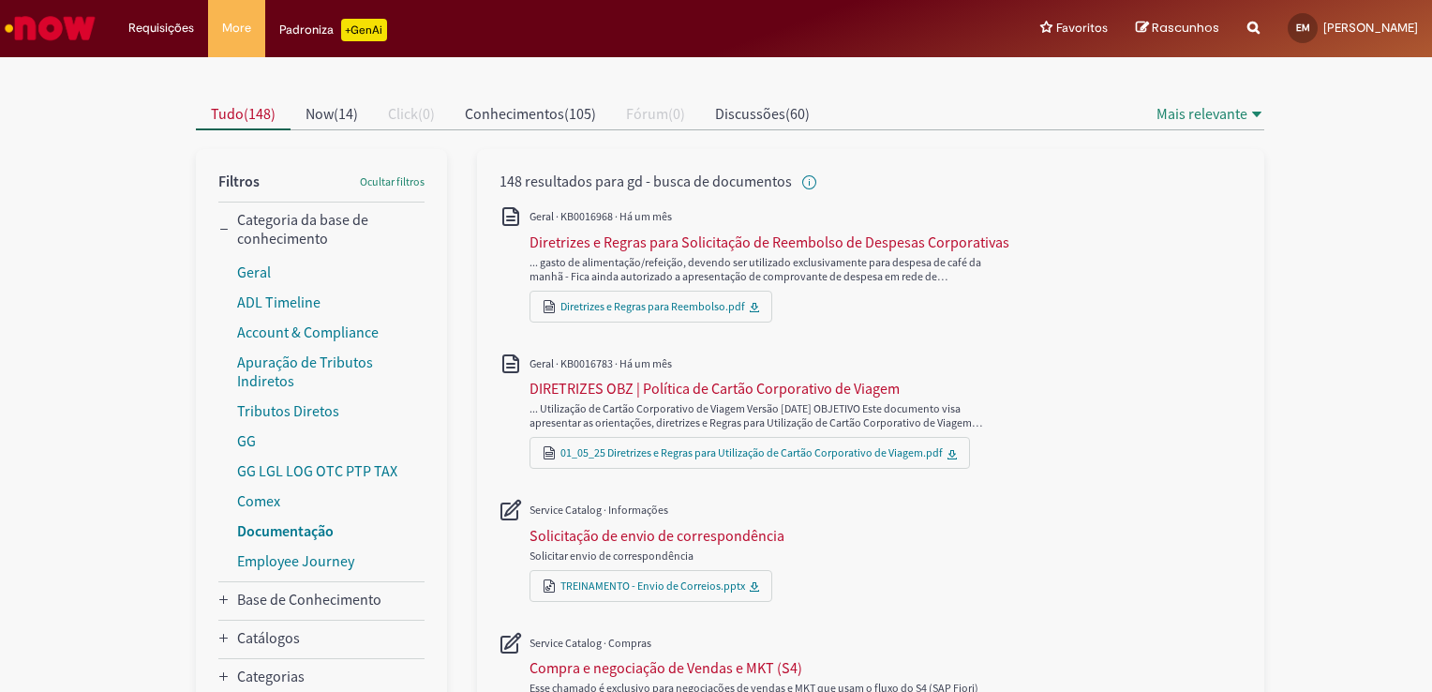
click at [303, 530] on link "Documentação" at bounding box center [285, 530] width 97 height 19
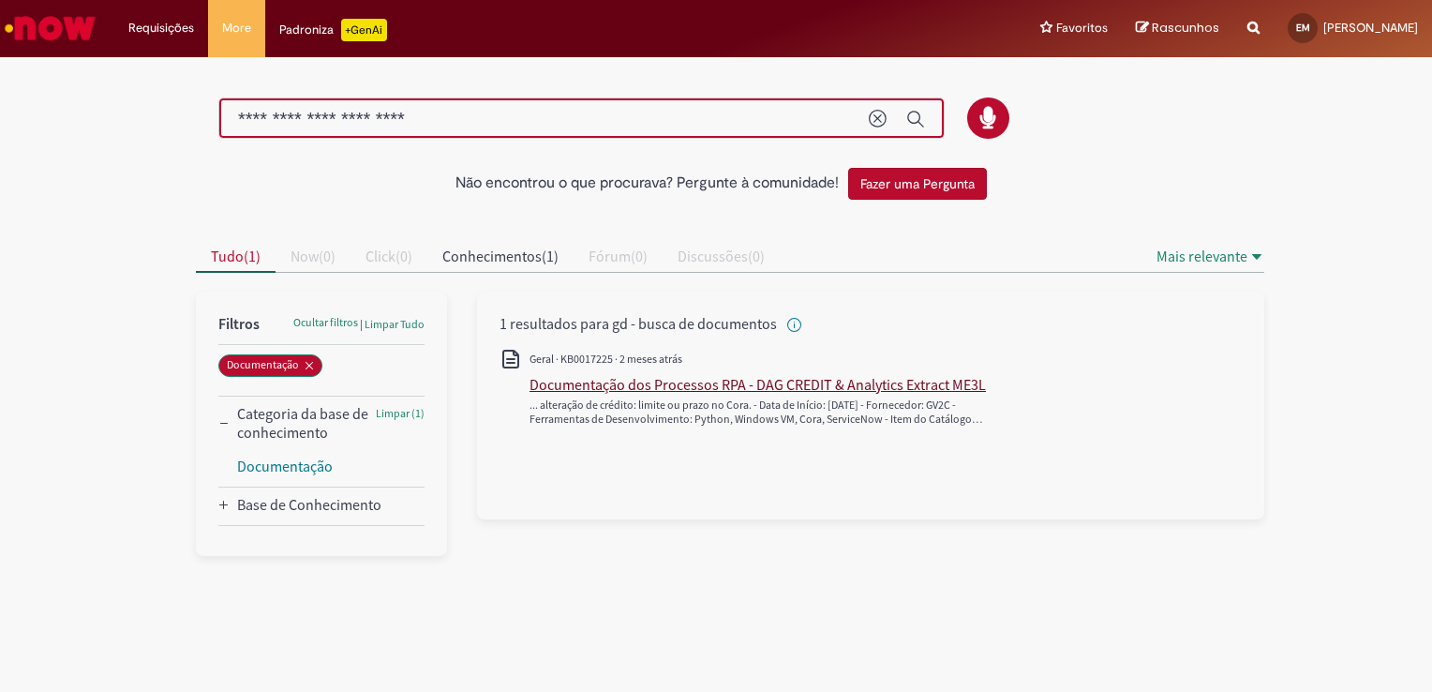
click at [708, 392] on div "Documentação dos Processos RPA - DAG CREDIT & Analytics Extract ME3L" at bounding box center [758, 384] width 456 height 19
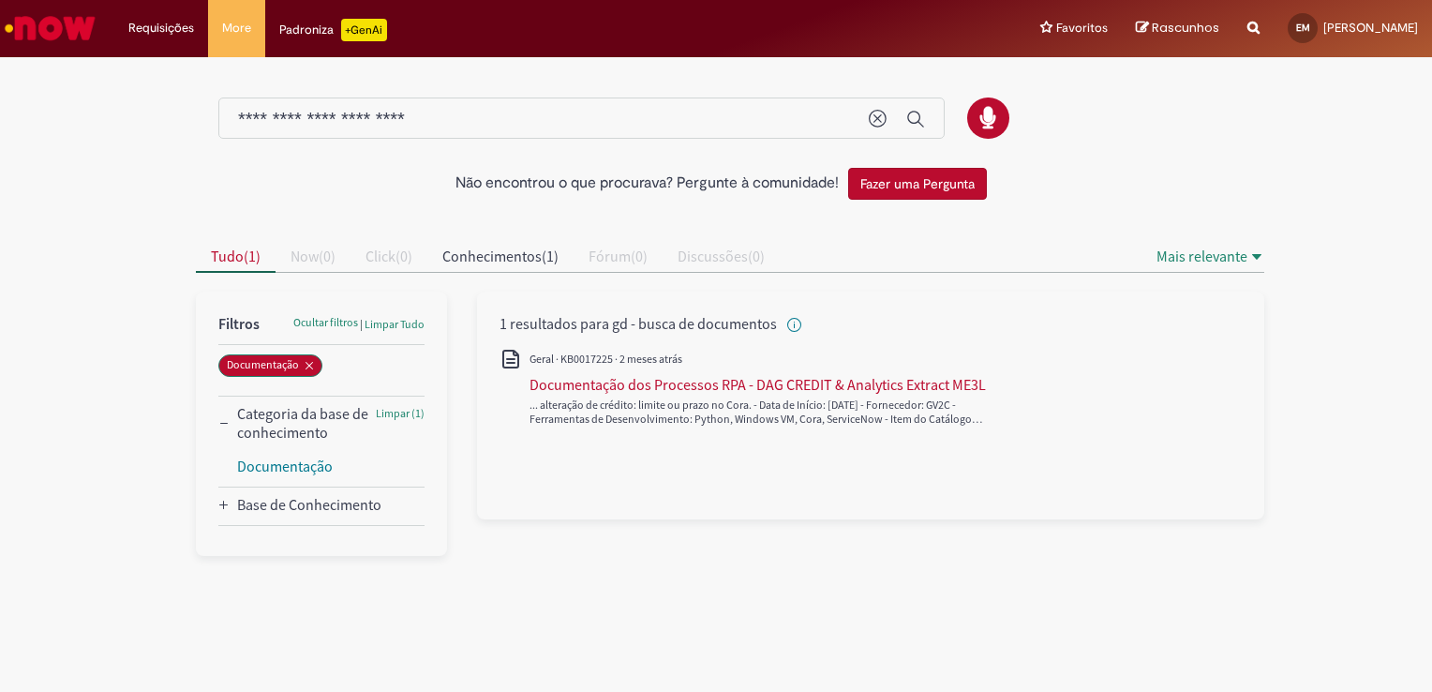
click at [517, 133] on div "**********" at bounding box center [581, 118] width 726 height 42
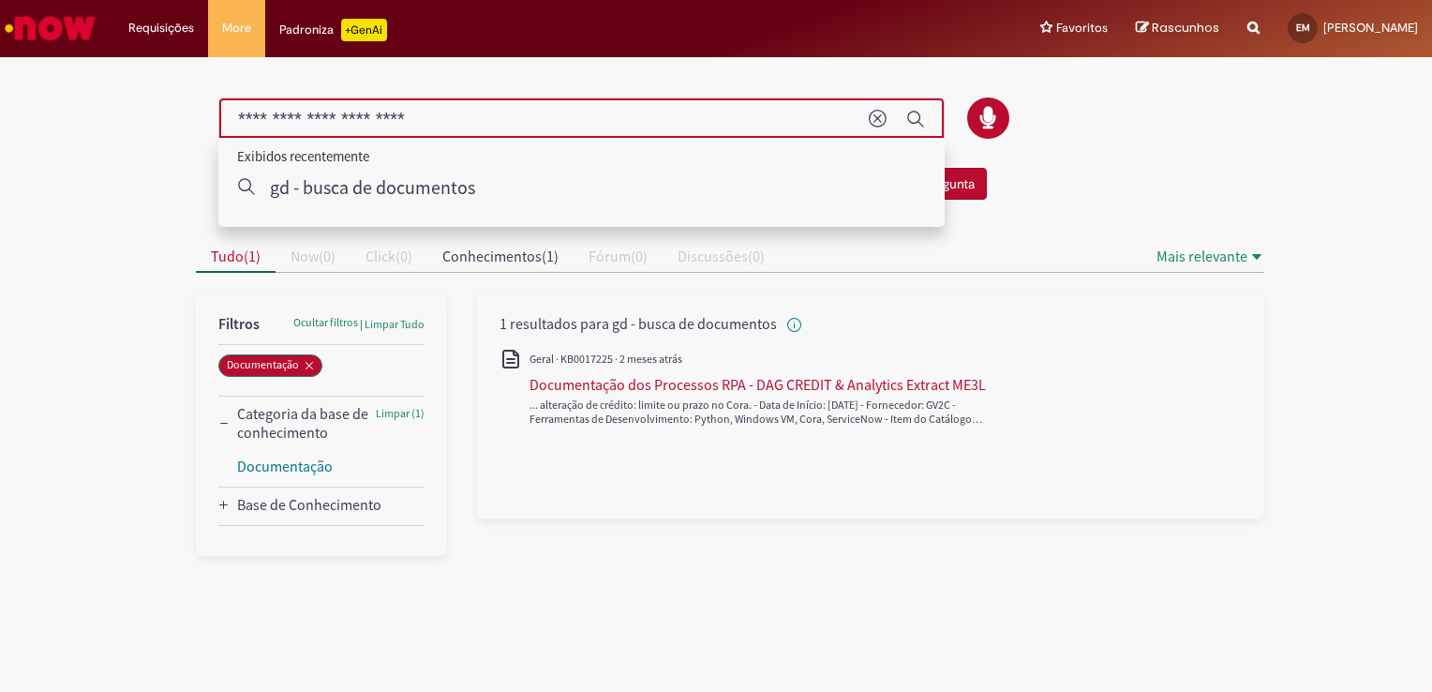
drag, startPoint x: 258, startPoint y: 128, endPoint x: 744, endPoint y: 84, distance: 488.4
click at [706, 97] on div "**********" at bounding box center [581, 118] width 726 height 42
type input "**"
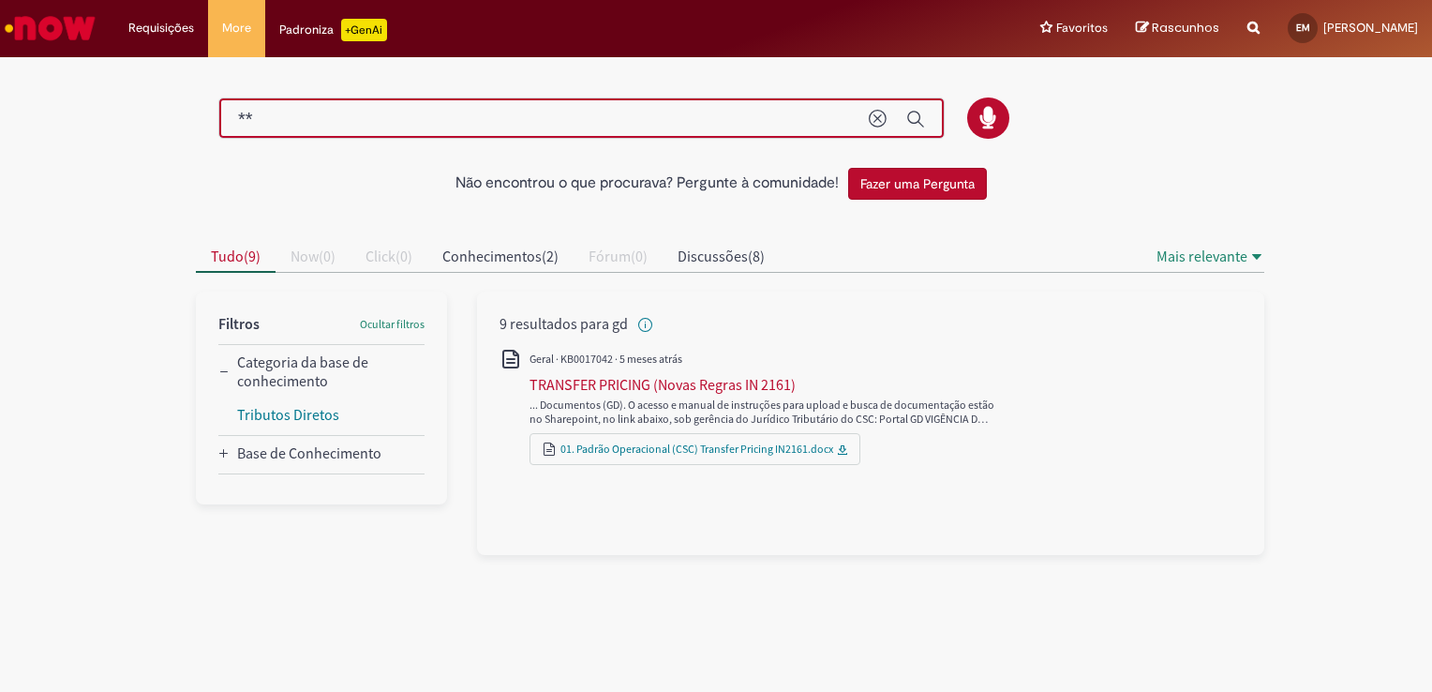
click at [68, 28] on img "Ir para a Homepage" at bounding box center [50, 27] width 97 height 37
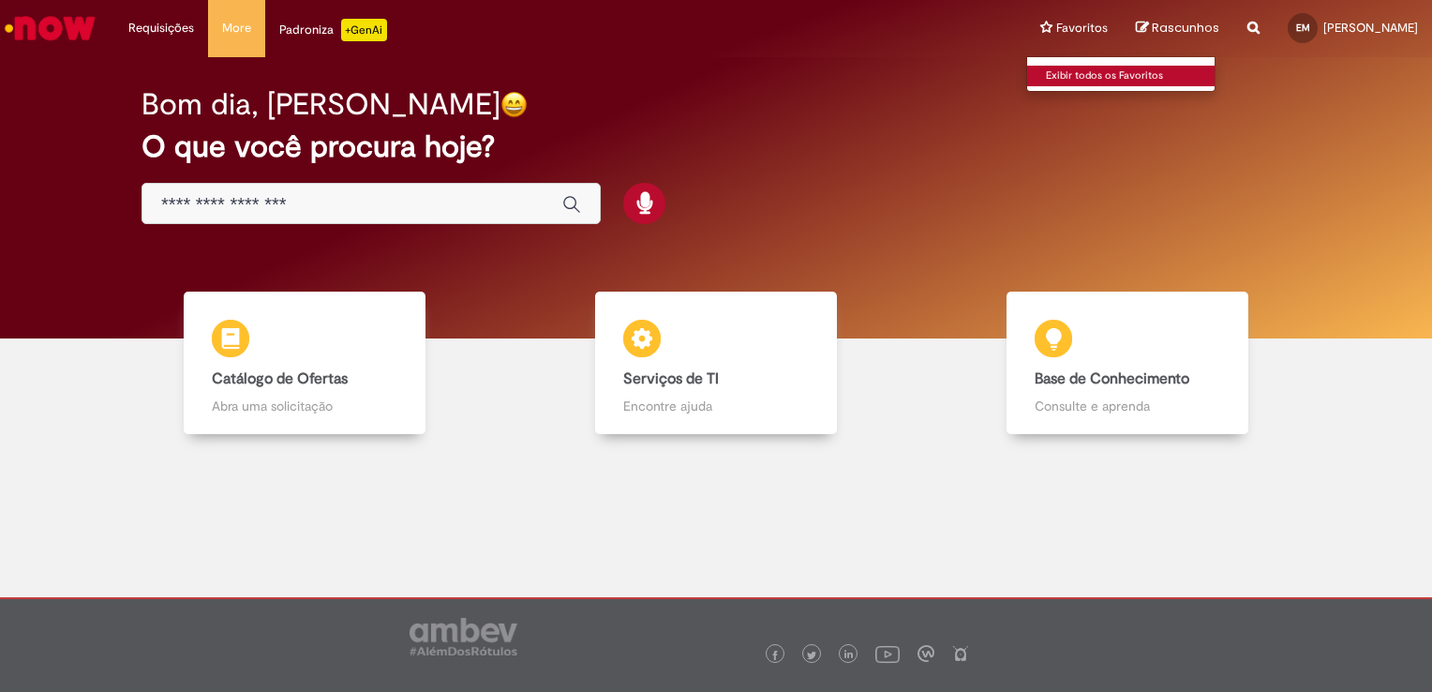
click at [1072, 74] on link "Exibir todos os Favoritos" at bounding box center [1130, 76] width 206 height 21
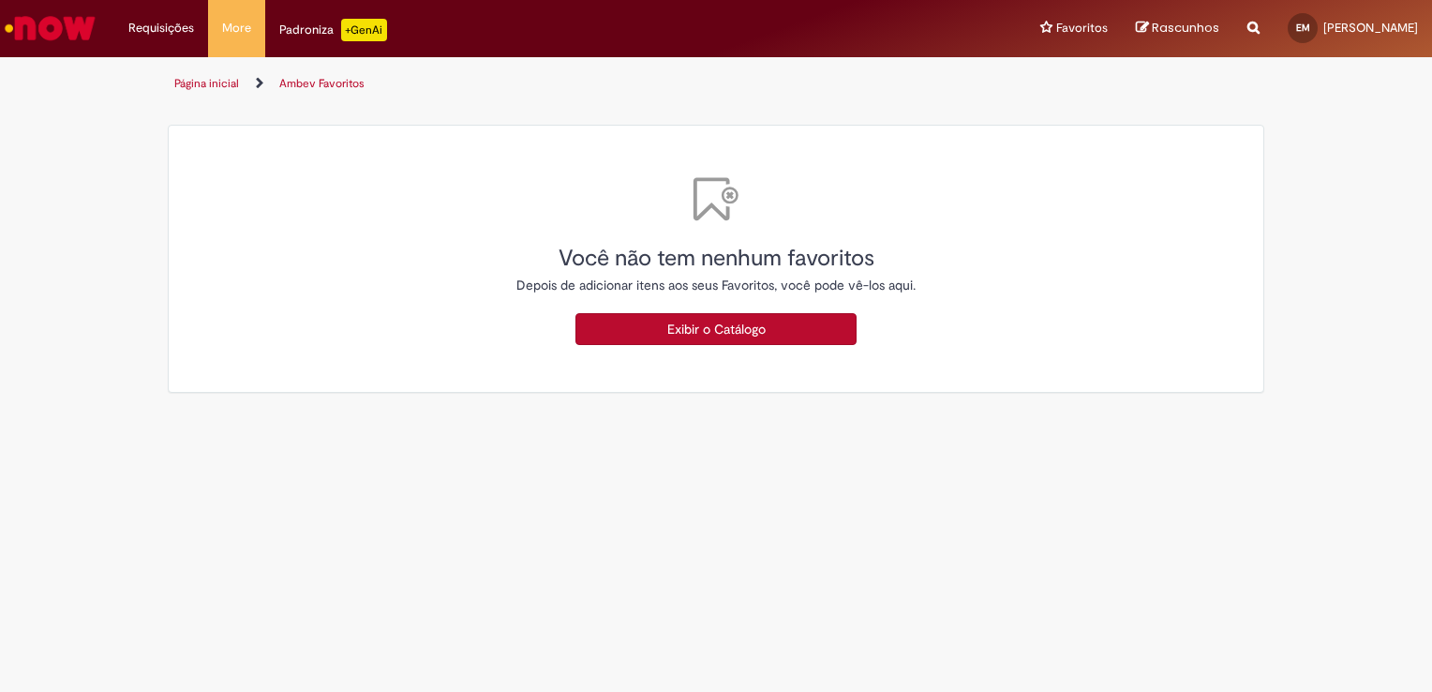
click at [759, 325] on link "Exibir o Catálogo" at bounding box center [715, 329] width 281 height 32
